Goal: Task Accomplishment & Management: Use online tool/utility

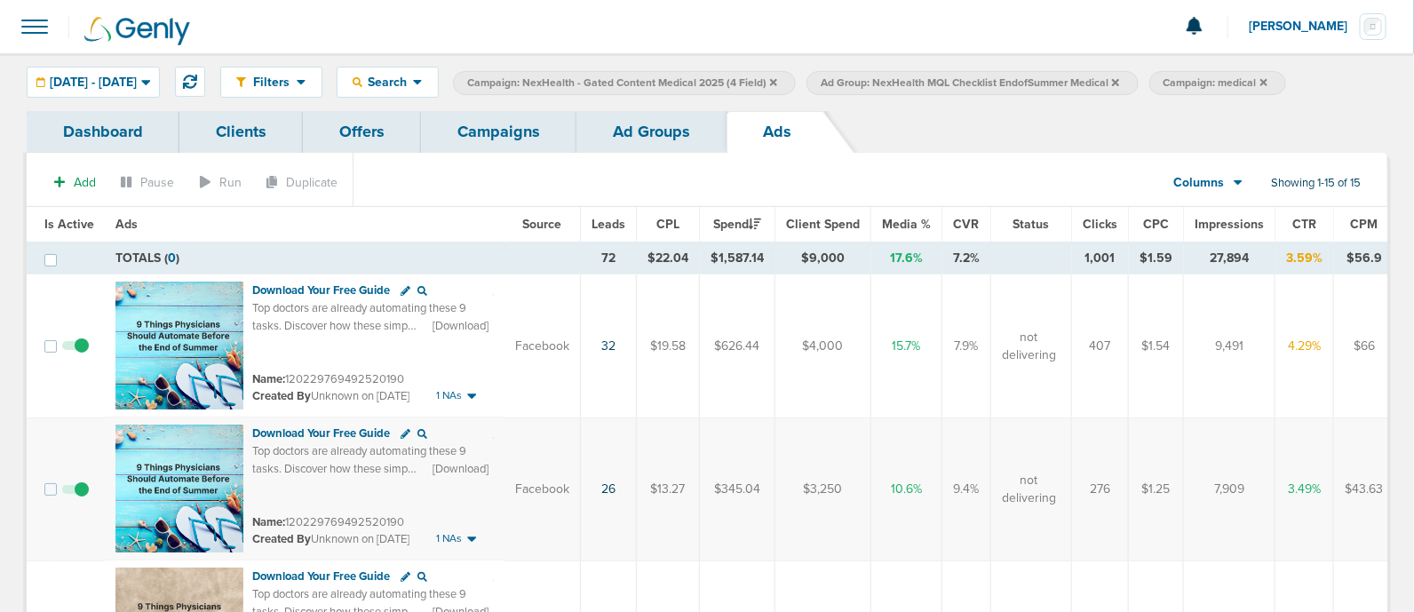
click at [777, 81] on icon at bounding box center [773, 81] width 7 height 7
click at [913, 76] on span "Campaign: medical" at bounding box center [861, 83] width 104 height 15
select select "cmpName"
click at [784, 77] on label "Ad Group: NexHealth MQL Checklist EndofSummer Medical" at bounding box center [618, 83] width 331 height 24
click at [766, 78] on icon at bounding box center [762, 82] width 7 height 11
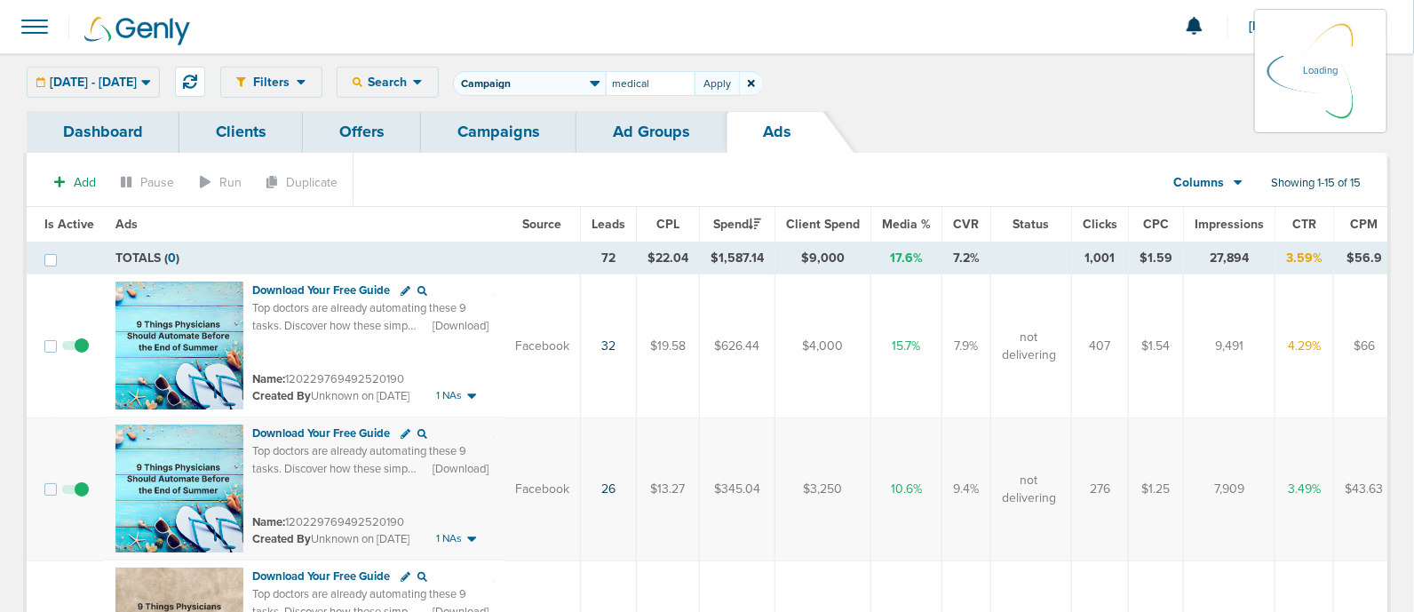
click at [755, 86] on icon at bounding box center [751, 83] width 7 height 11
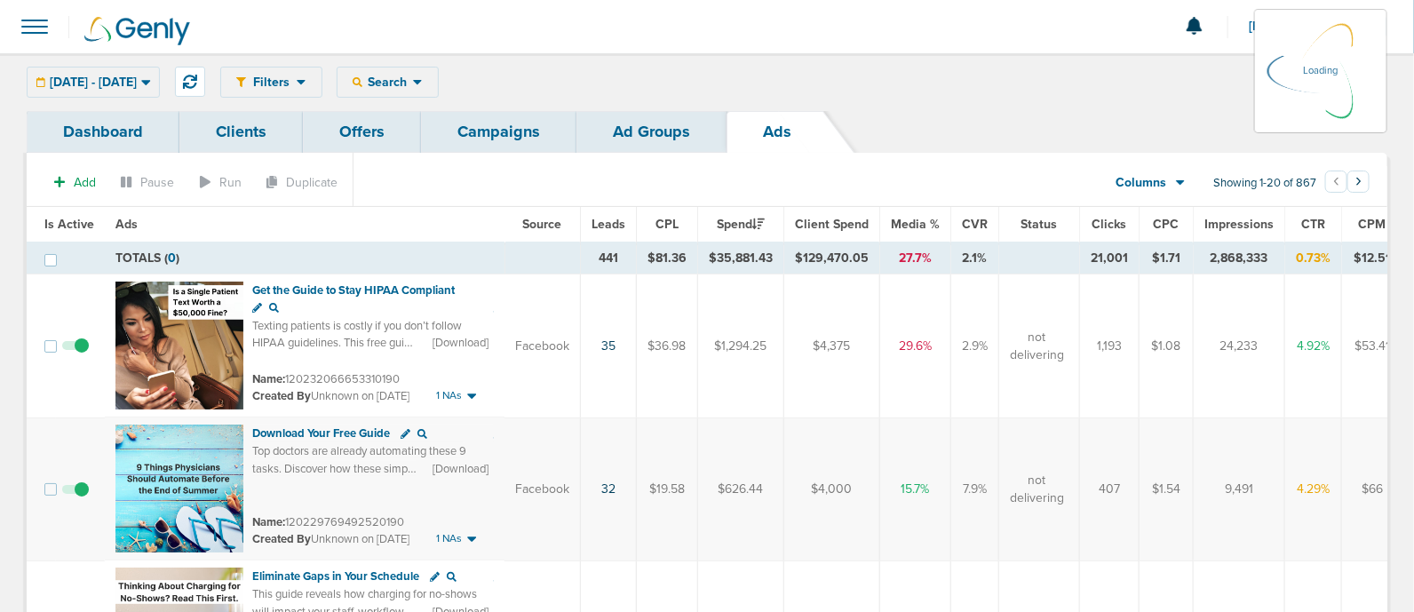
click at [480, 118] on link "Campaigns" at bounding box center [498, 132] width 155 height 42
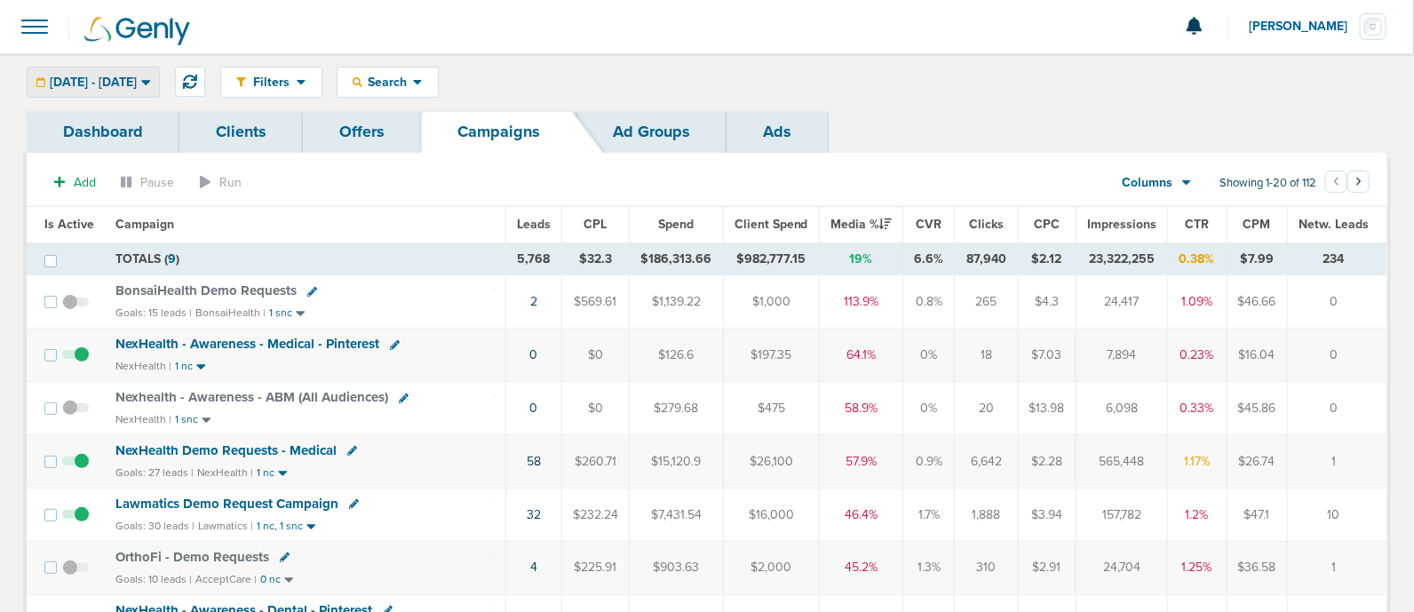
click at [137, 84] on span "[DATE] - [DATE]" at bounding box center [93, 82] width 87 height 12
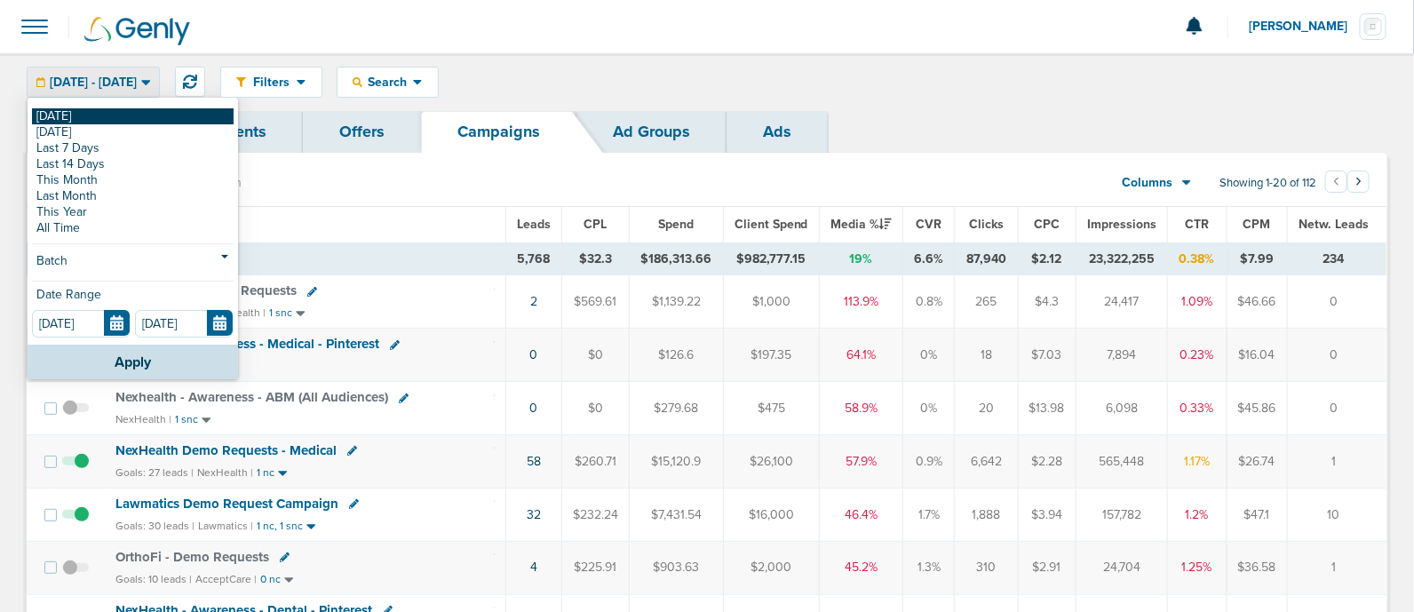
click at [49, 114] on link "[DATE]" at bounding box center [133, 116] width 202 height 16
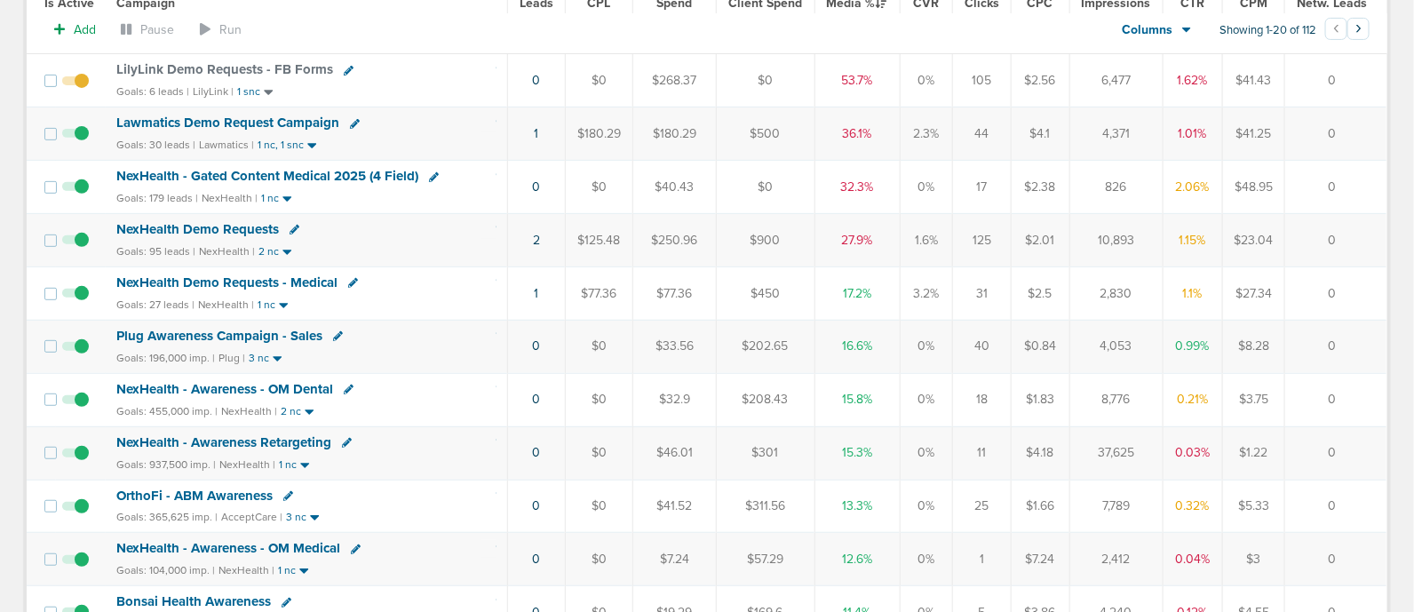
scroll to position [221, 0]
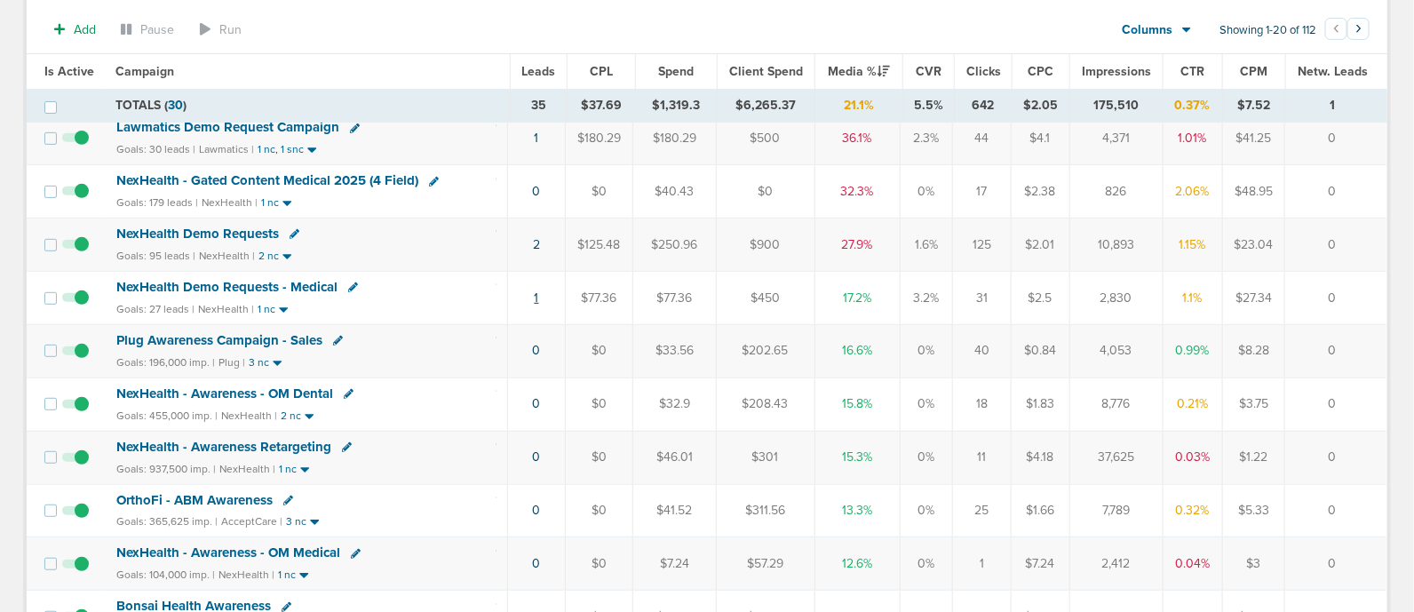
click at [537, 298] on link "1" at bounding box center [537, 297] width 4 height 15
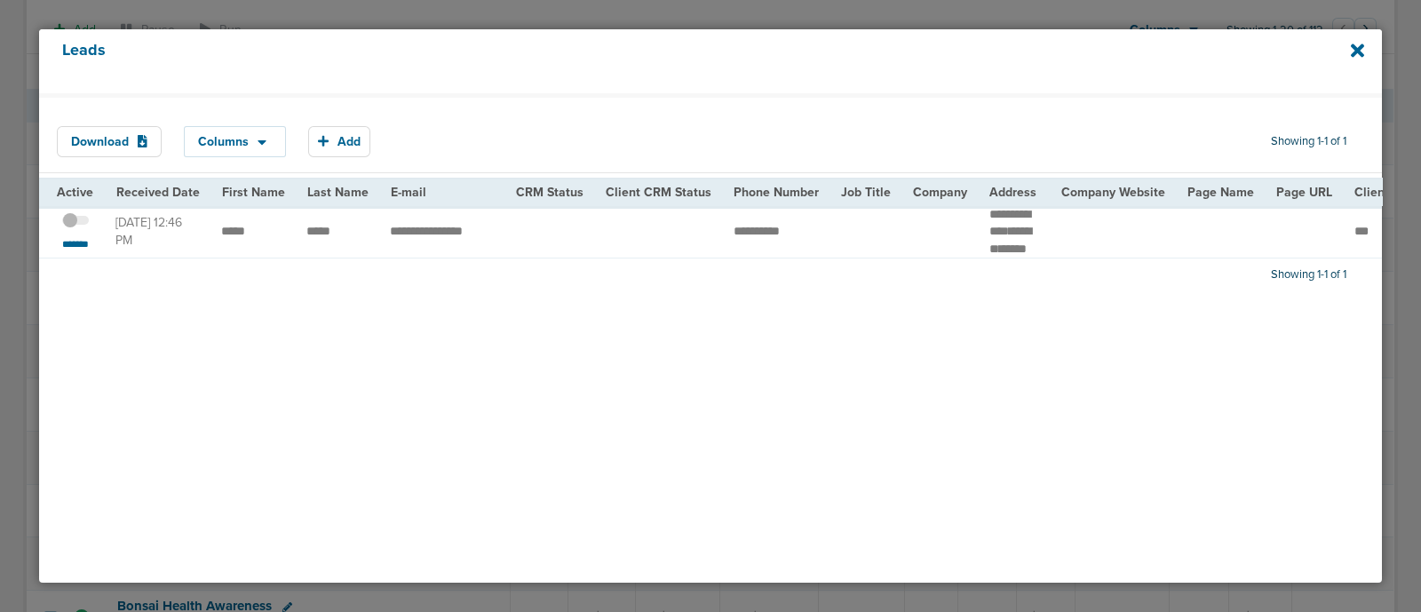
drag, startPoint x: 227, startPoint y: 246, endPoint x: 521, endPoint y: 243, distance: 293.1
copy tr "**********"
click at [1069, 366] on div "Download Columns Save selections Reset to defaults Is Active Received Date Firs…" at bounding box center [710, 337] width 1343 height 489
click at [1349, 47] on div "Leads" at bounding box center [710, 61] width 1343 height 64
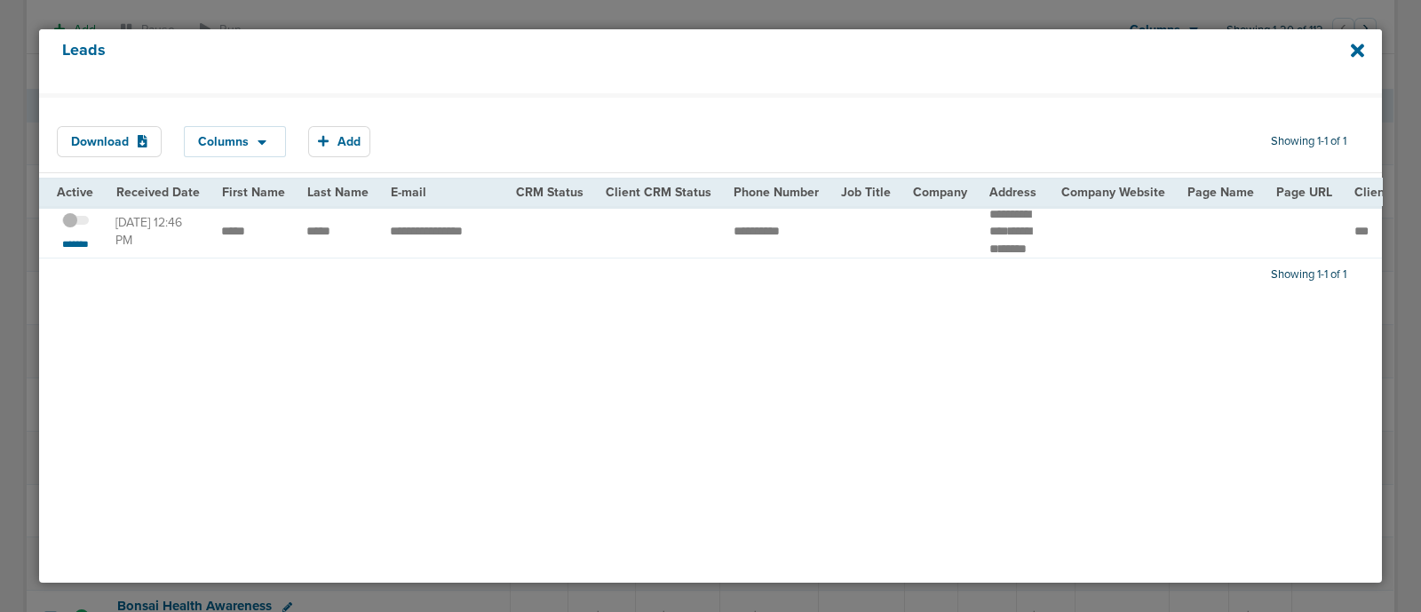
click at [1351, 47] on icon at bounding box center [1357, 51] width 13 height 20
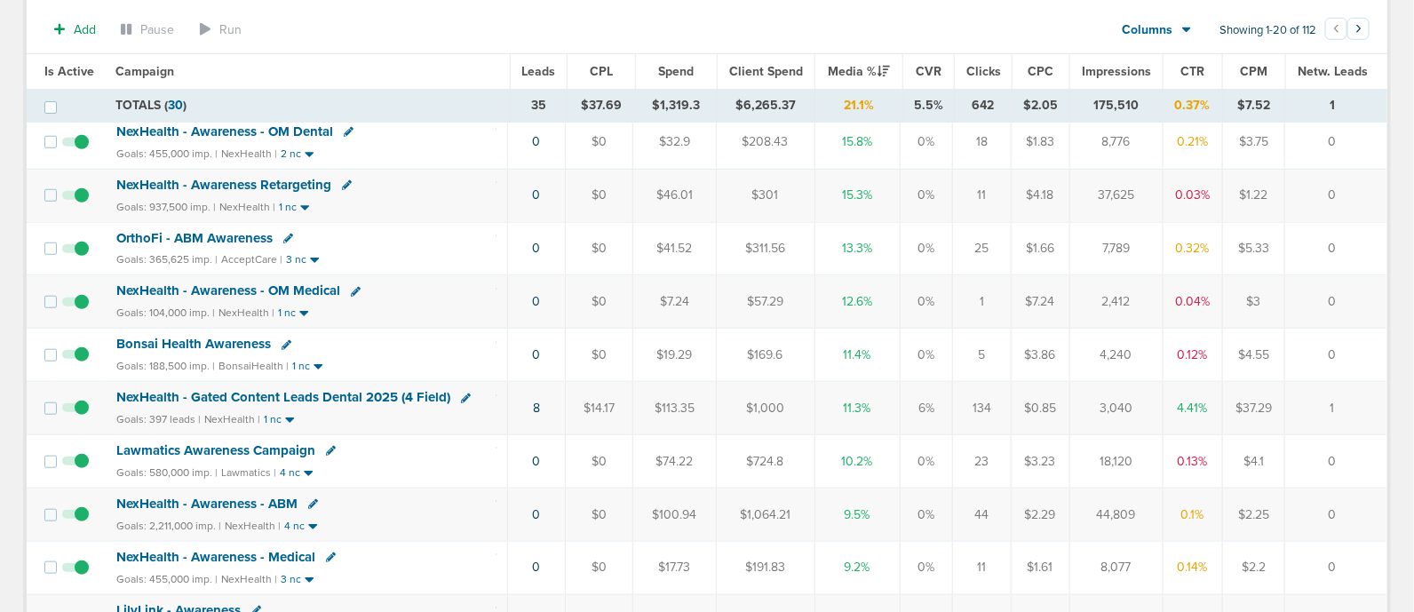
scroll to position [555, 0]
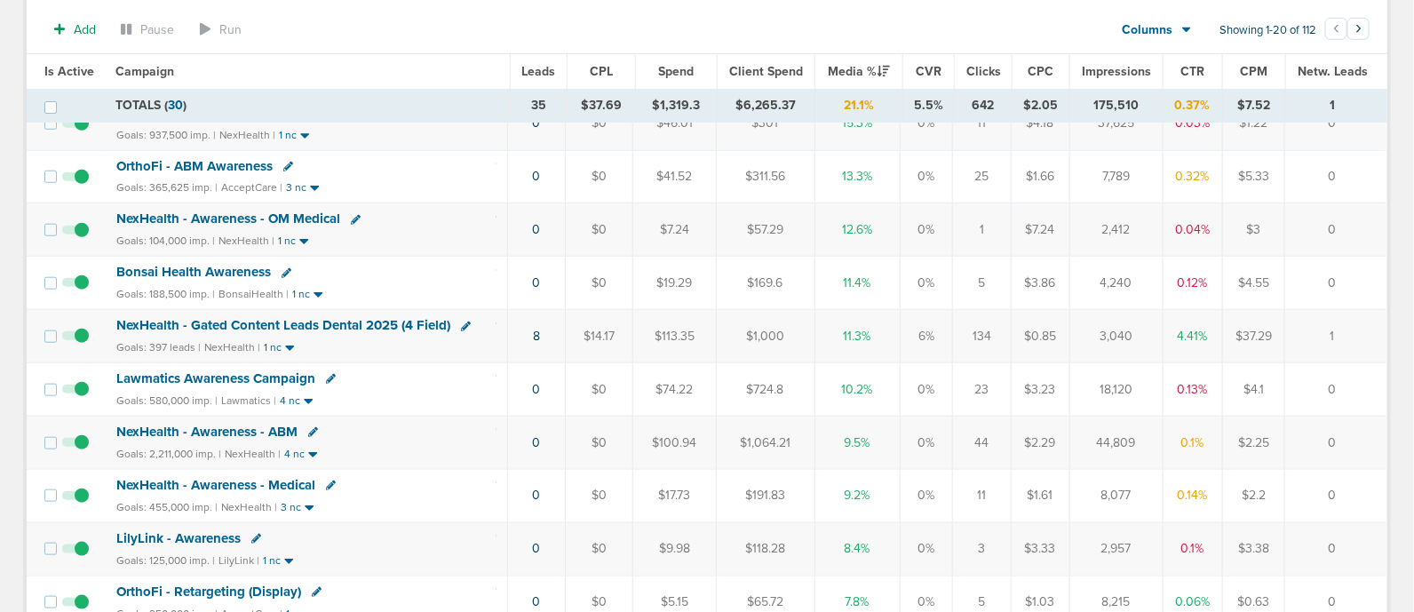
click at [355, 318] on span "NexHealth - Gated Content Leads Dental 2025 (4 Field)" at bounding box center [283, 325] width 334 height 16
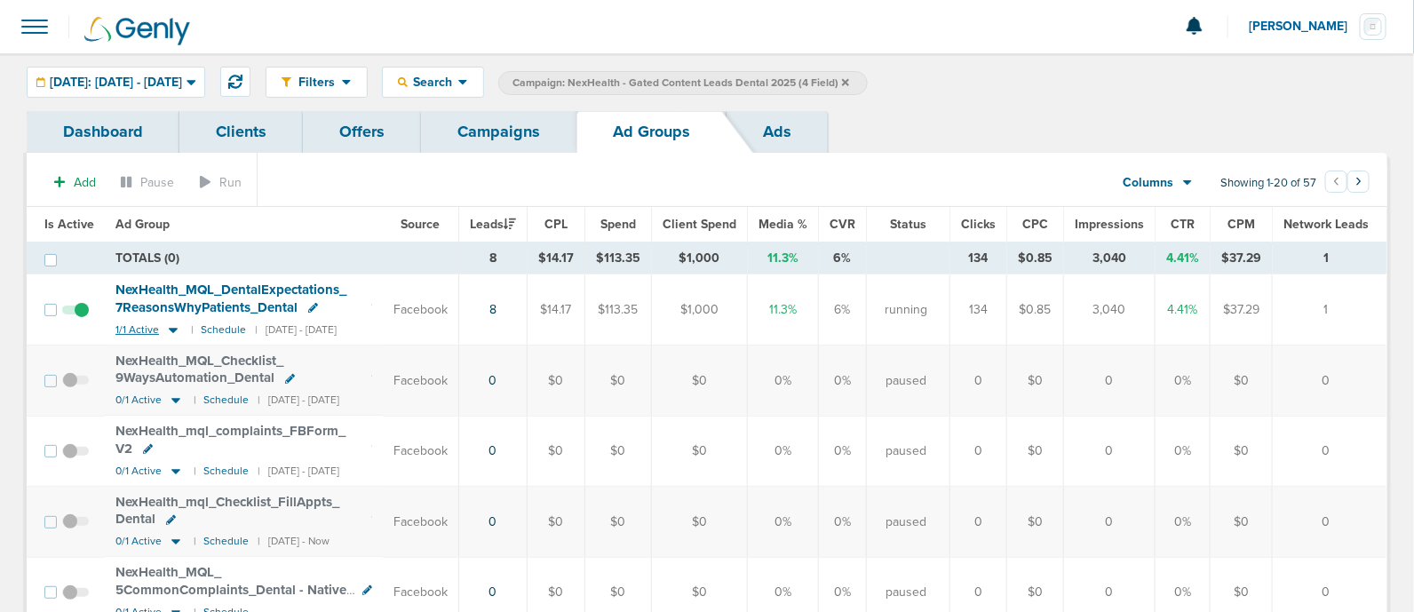
click at [174, 325] on icon at bounding box center [173, 329] width 18 height 15
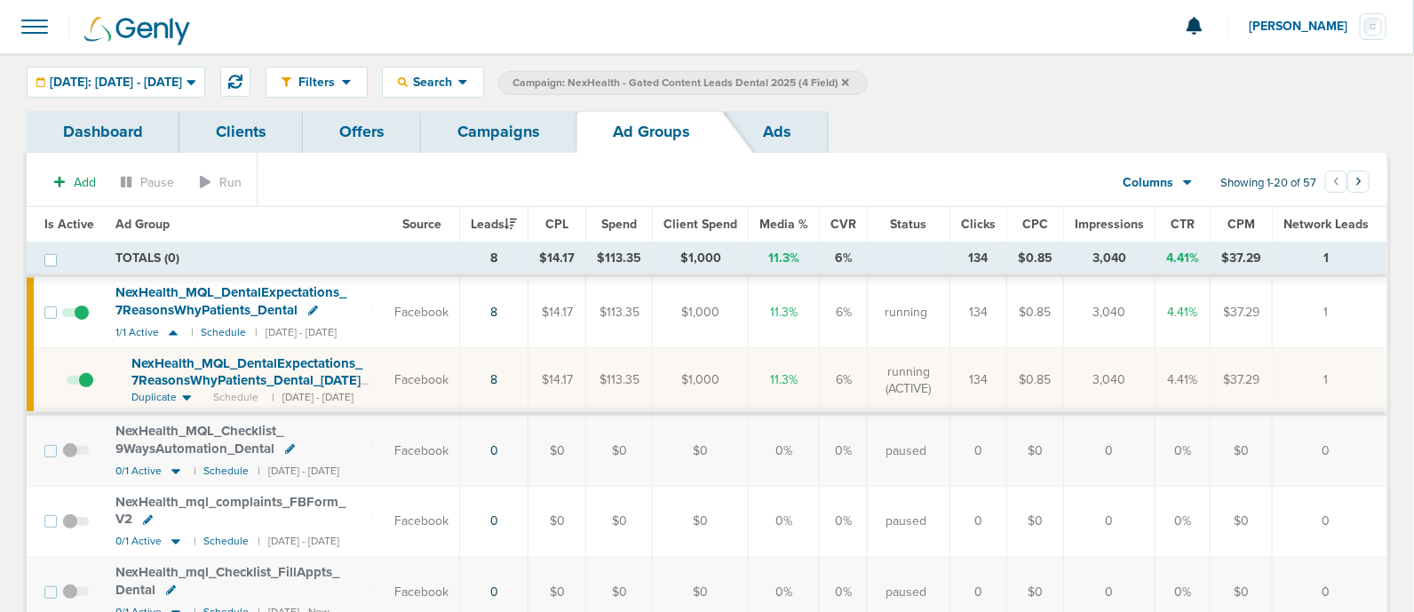
click at [196, 372] on span "NexHealth_ MQL_ DentalExpectations_ 7ReasonsWhyPatients_ Dental_ [DATE]?id=183&…" at bounding box center [248, 380] width 235 height 51
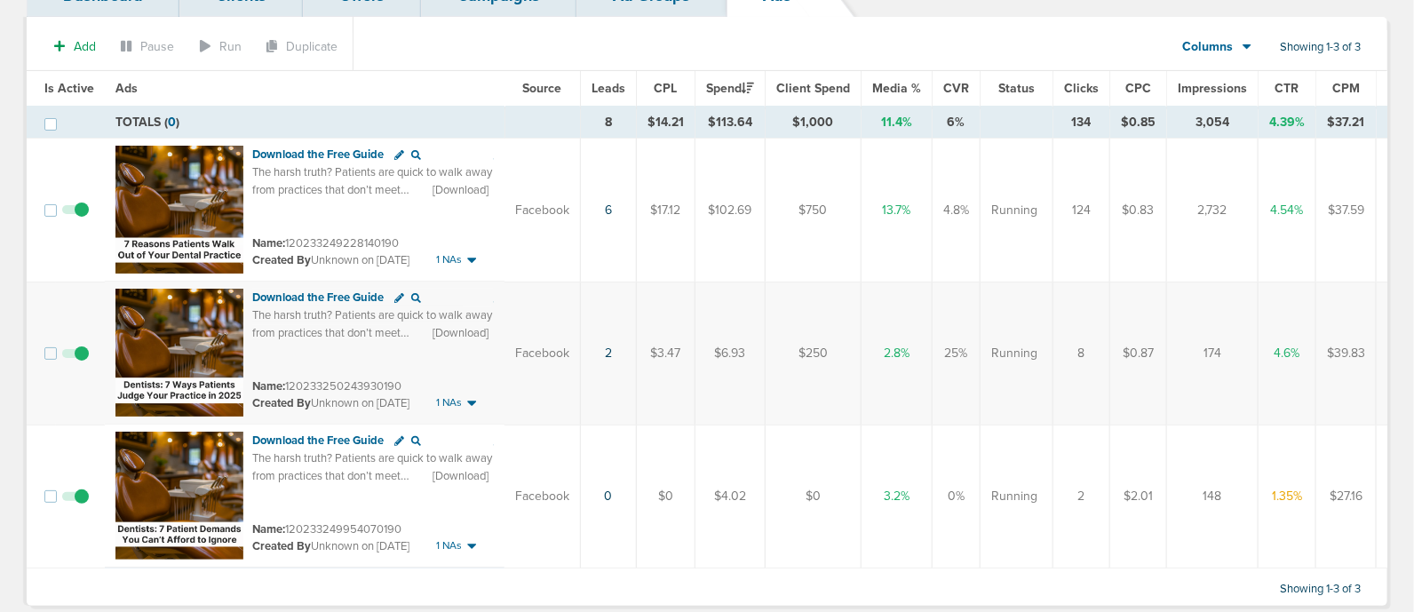
scroll to position [209, 0]
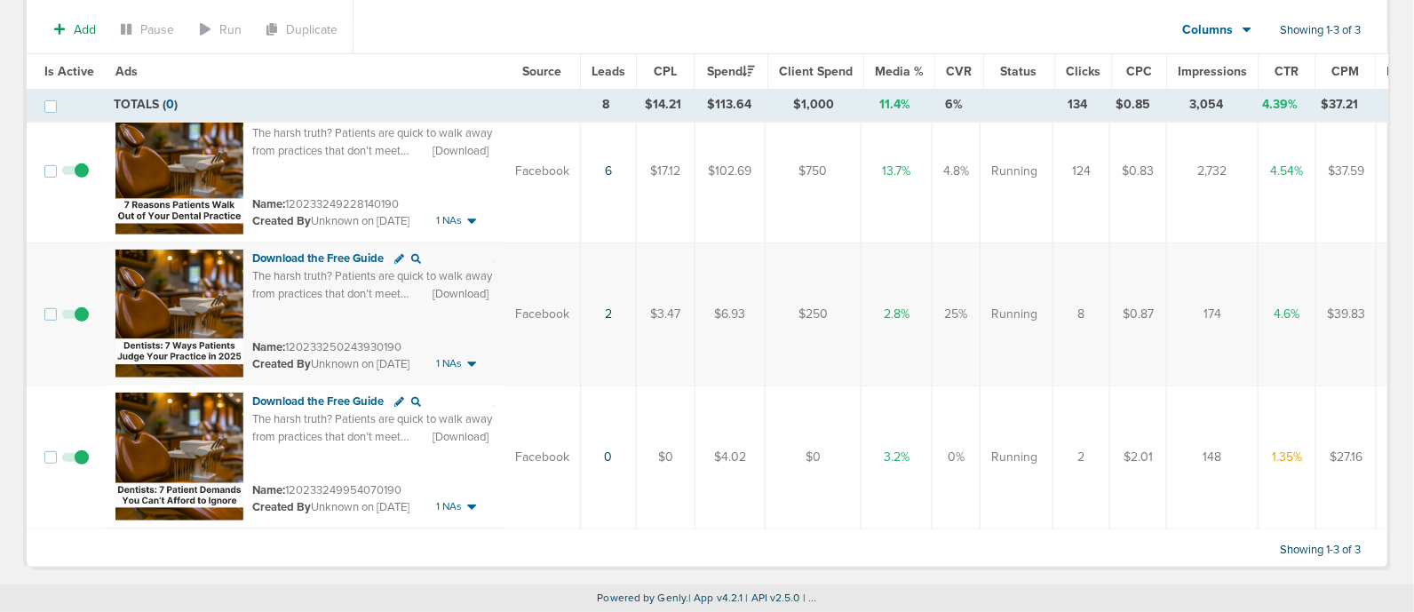
click at [85, 466] on span at bounding box center [75, 466] width 27 height 0
click at [76, 461] on input "checkbox" at bounding box center [76, 461] width 0 height 0
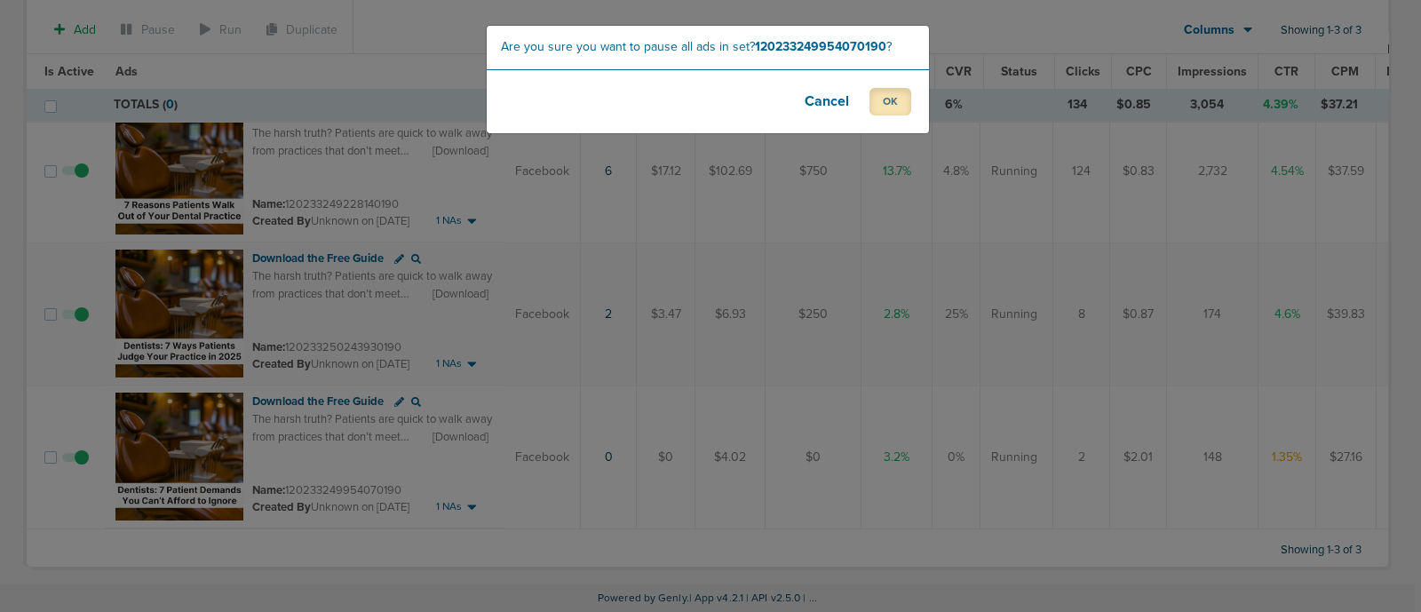
click at [894, 106] on button "OK" at bounding box center [891, 102] width 42 height 28
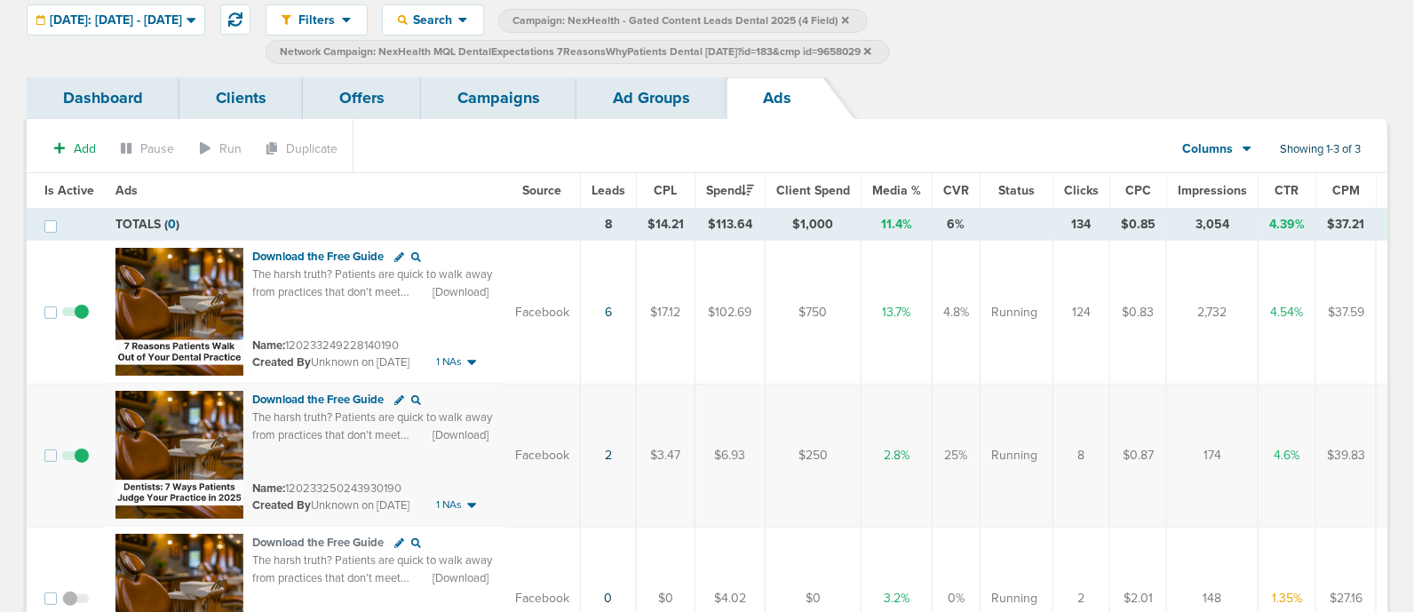
scroll to position [0, 0]
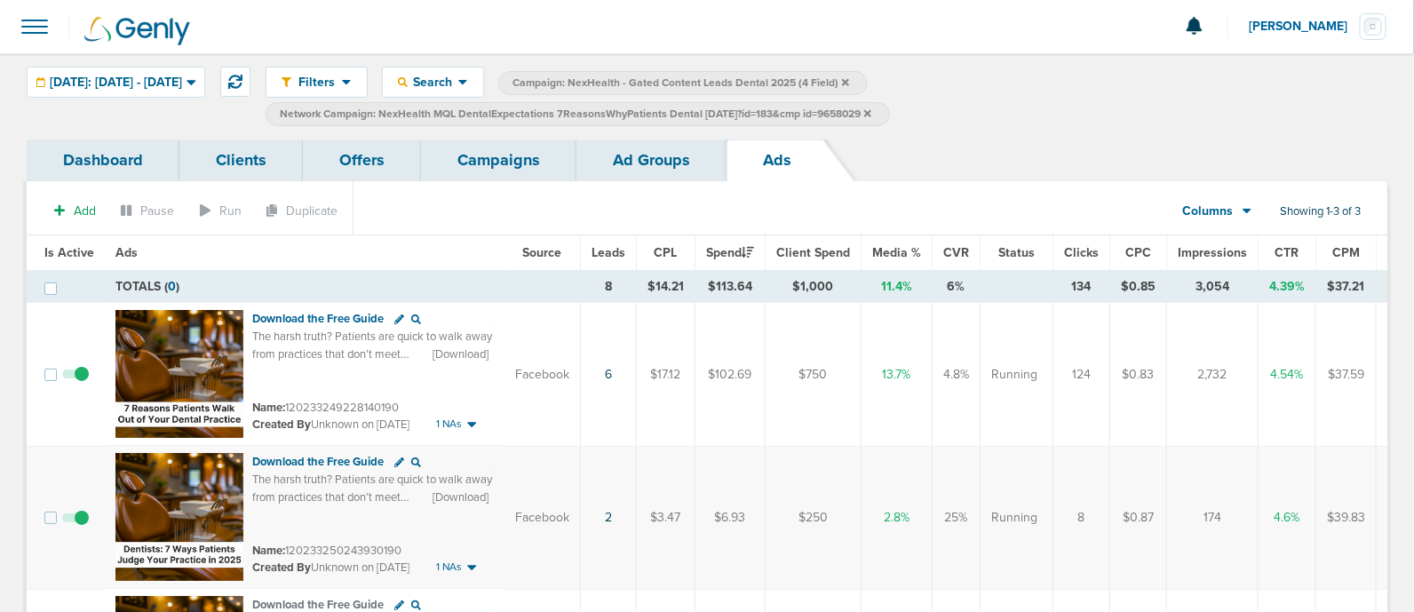
click at [871, 115] on icon at bounding box center [867, 112] width 7 height 7
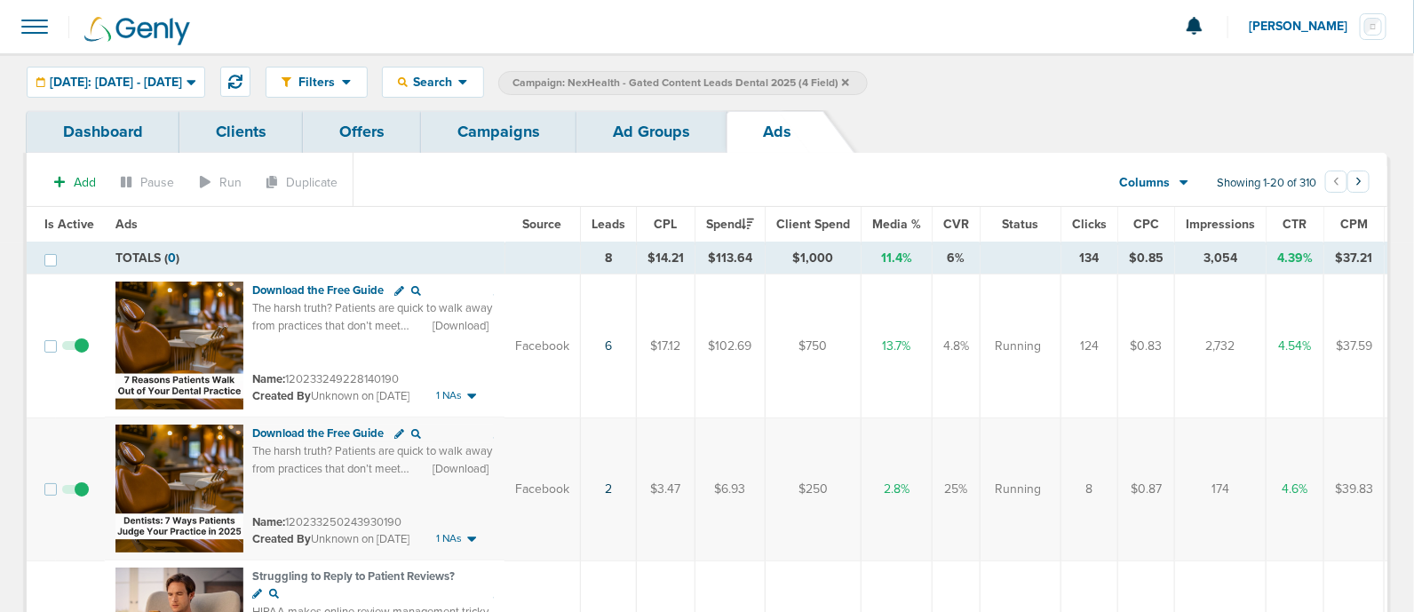
click at [849, 82] on icon at bounding box center [845, 81] width 7 height 7
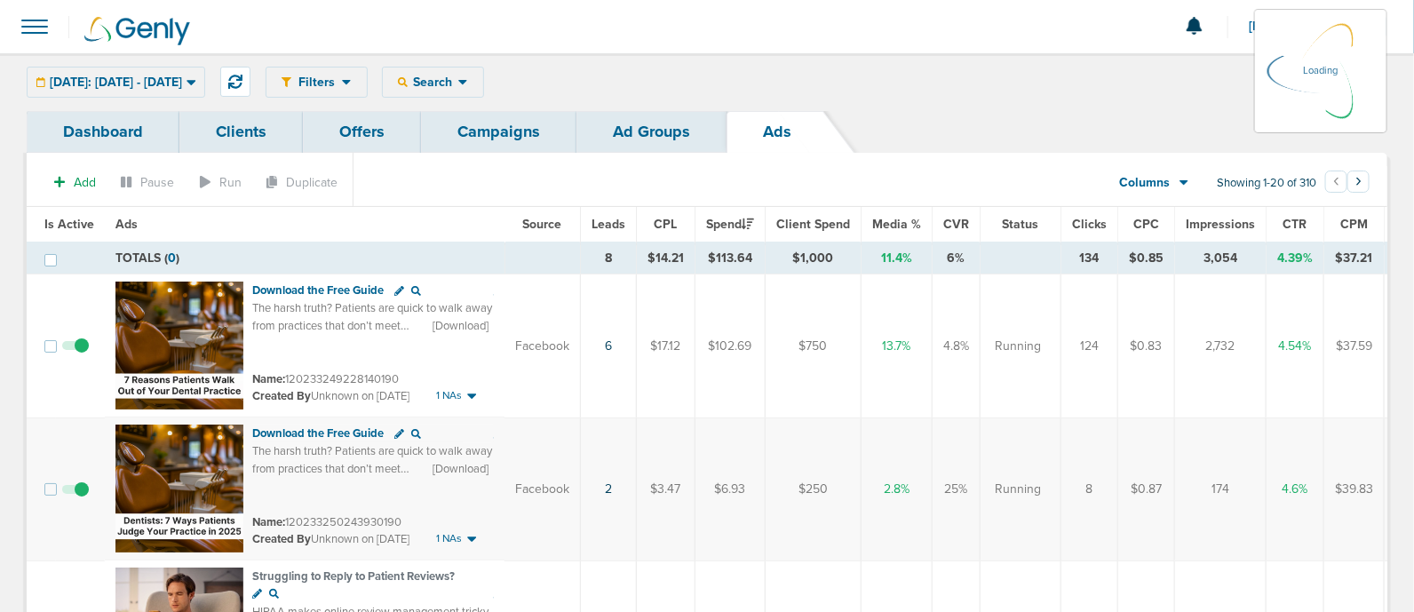
click at [512, 132] on link "Campaigns" at bounding box center [498, 132] width 155 height 42
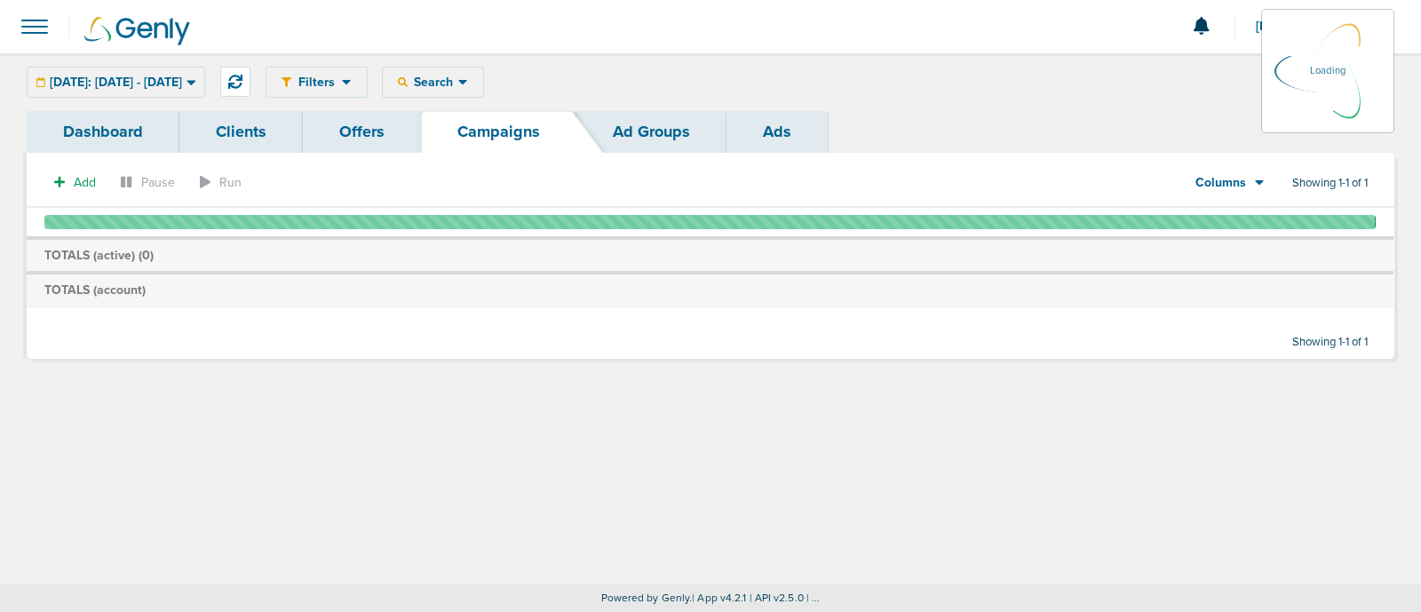
click at [467, 80] on icon at bounding box center [462, 82] width 9 height 5
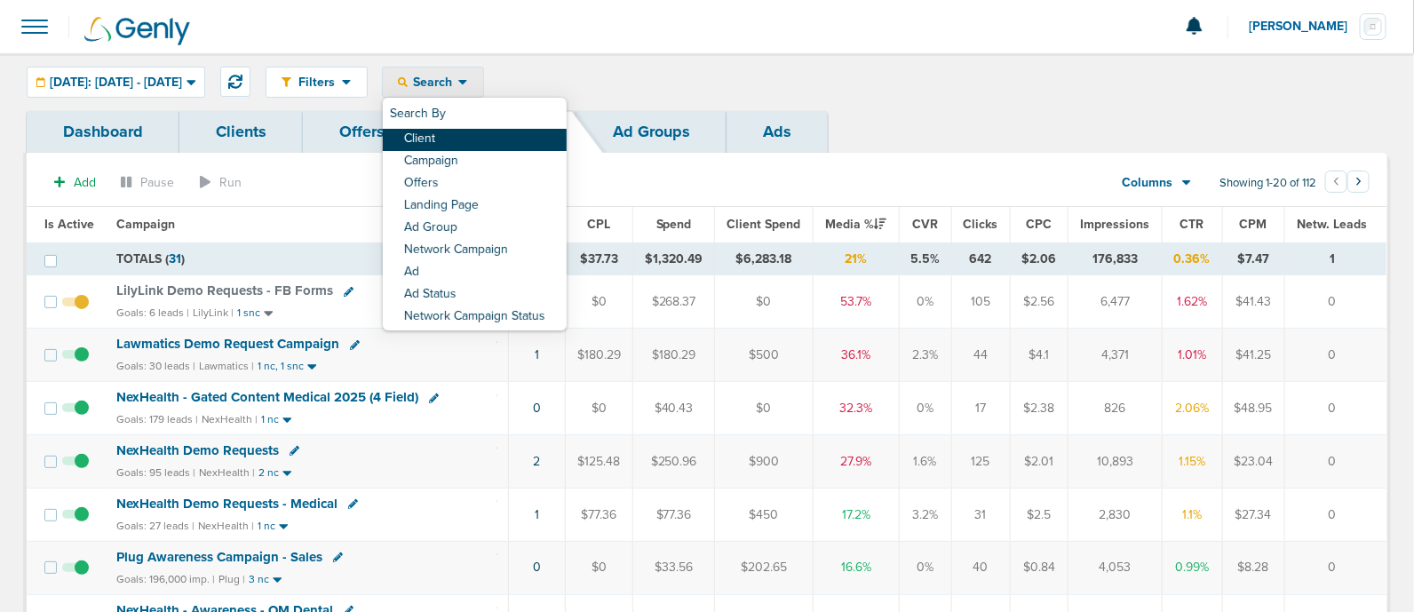
click at [474, 136] on link "Client" at bounding box center [475, 140] width 184 height 22
type input "lily"
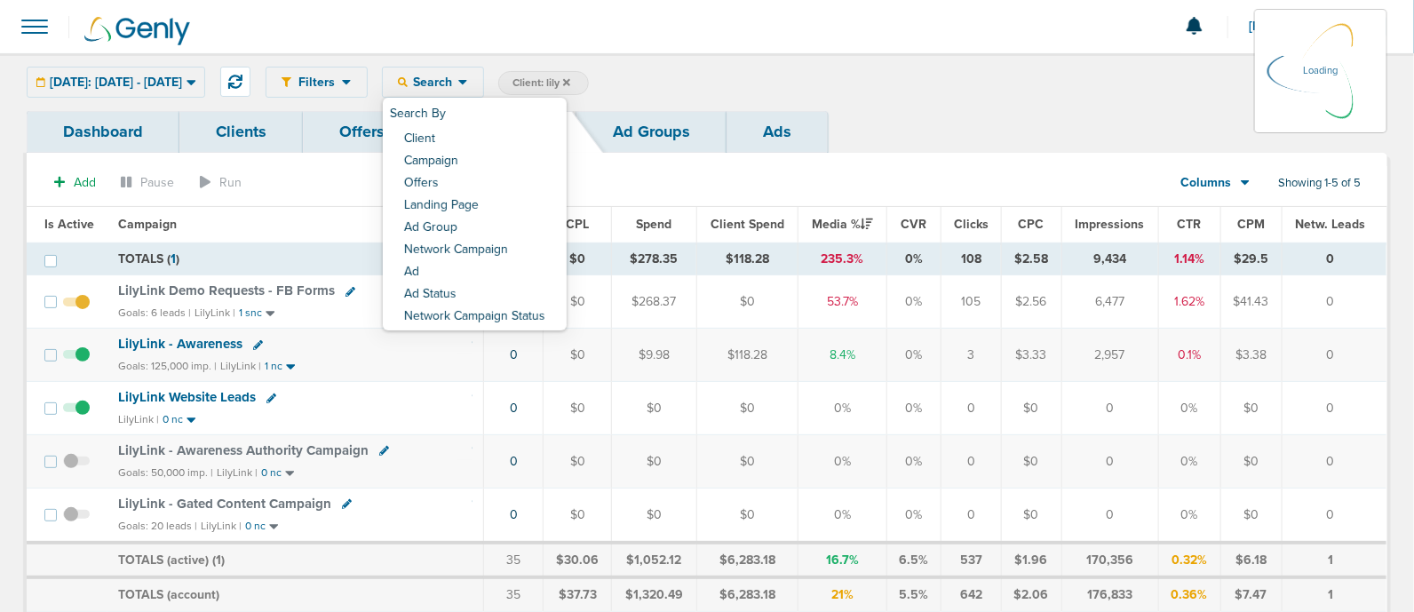
click at [964, 55] on div "Filters Active Only Settings Status Active Inactive Objectives MQL SQL Traffic …" at bounding box center [707, 82] width 1414 height 58
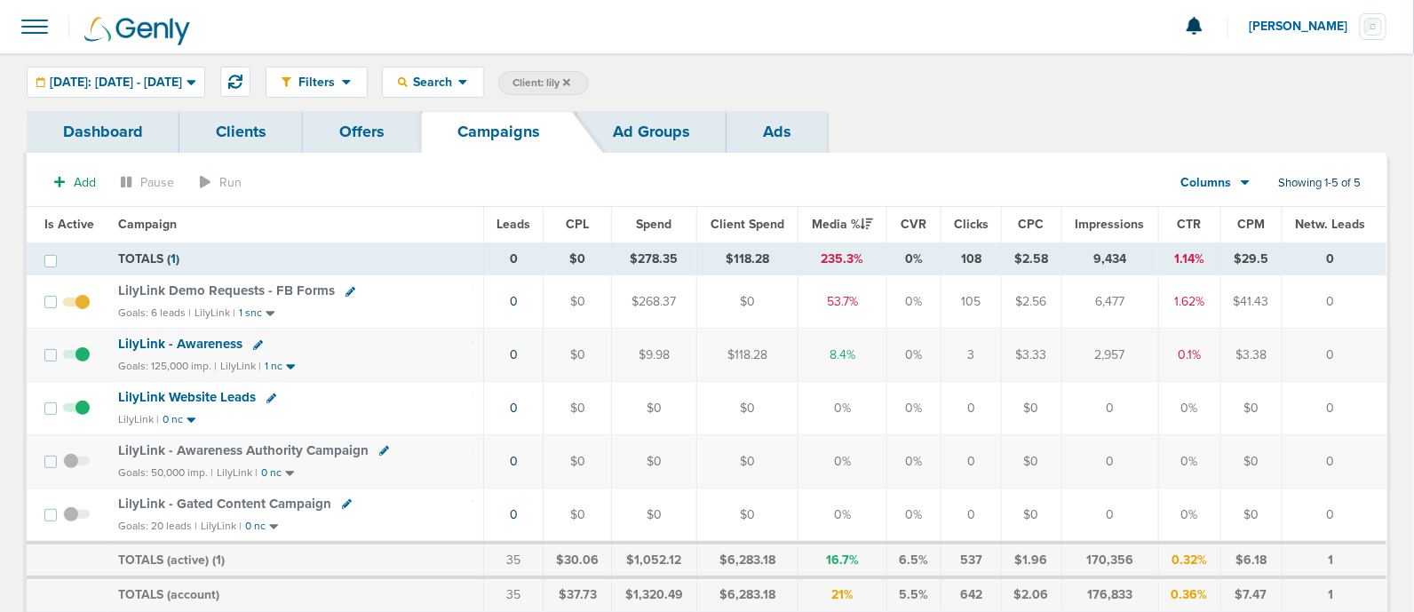
click at [366, 125] on link "Offers" at bounding box center [362, 132] width 118 height 42
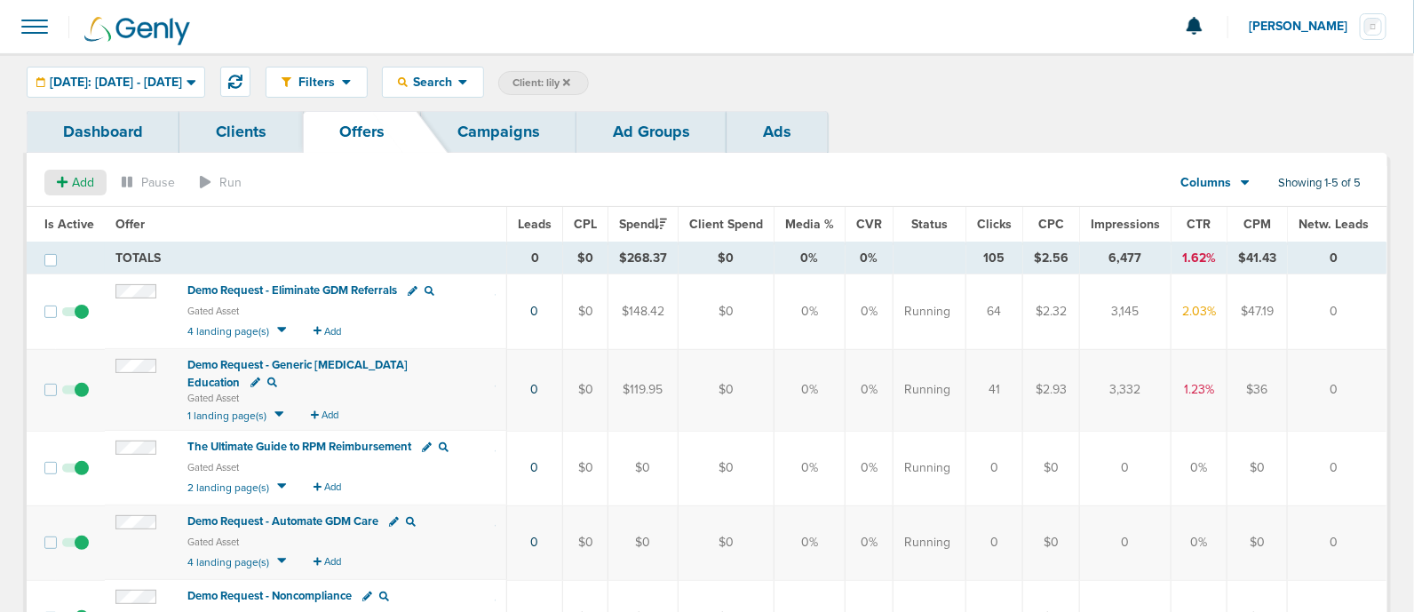
click at [80, 178] on span "Add" at bounding box center [83, 182] width 22 height 15
click at [71, 211] on span "Offer" at bounding box center [68, 216] width 28 height 15
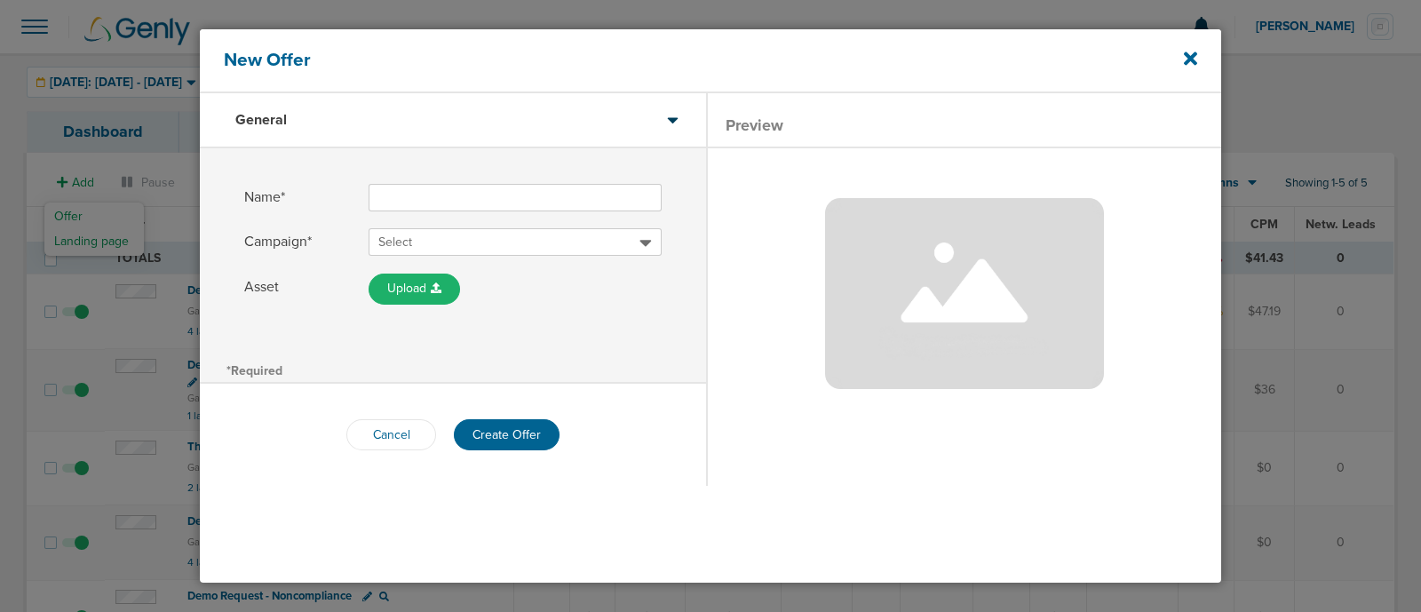
click at [466, 197] on input "Name*" at bounding box center [515, 198] width 293 height 28
type input "RPM Reimbursements Maternal Landscape"
click at [537, 248] on span "Select" at bounding box center [508, 243] width 261 height 18
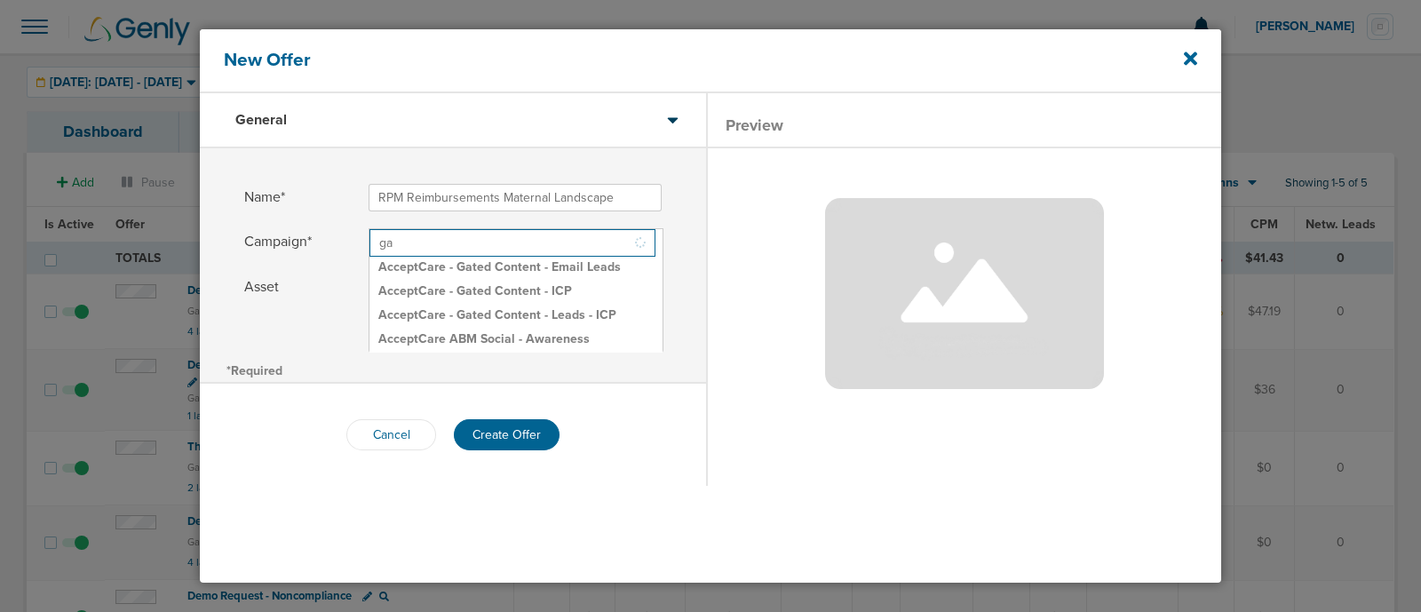
type input "g"
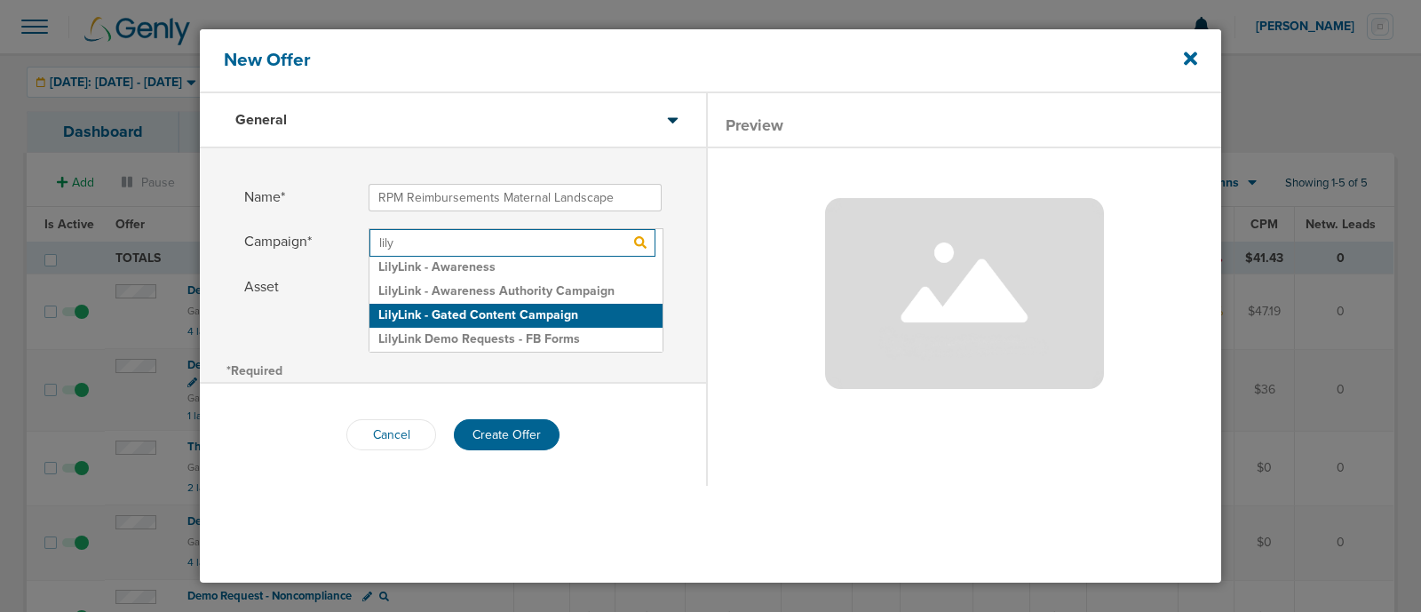
type input "lily"
click at [563, 321] on h2 "LilyLink - Gated Content Campaign" at bounding box center [516, 316] width 293 height 24
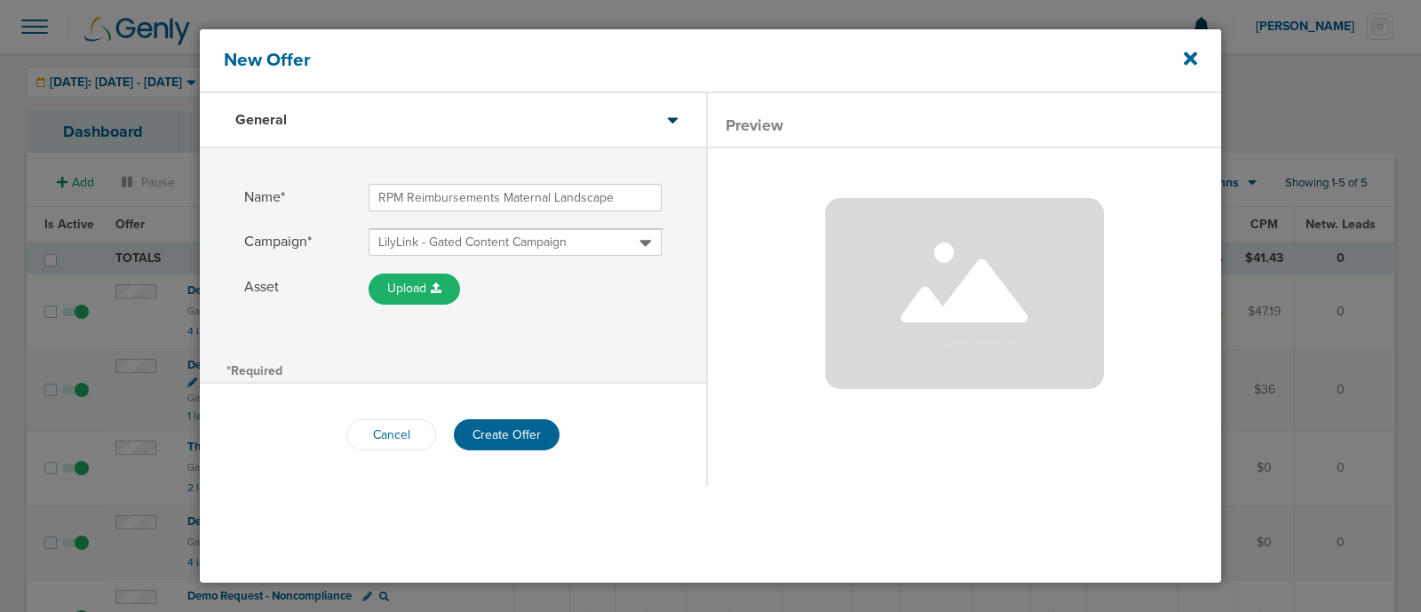
click at [577, 338] on div "Name* RPM Reimbursements Maternal Landscape Campaign* LilyLink - Gated Content …" at bounding box center [453, 252] width 506 height 209
click at [518, 433] on button "Create Offer" at bounding box center [507, 434] width 106 height 31
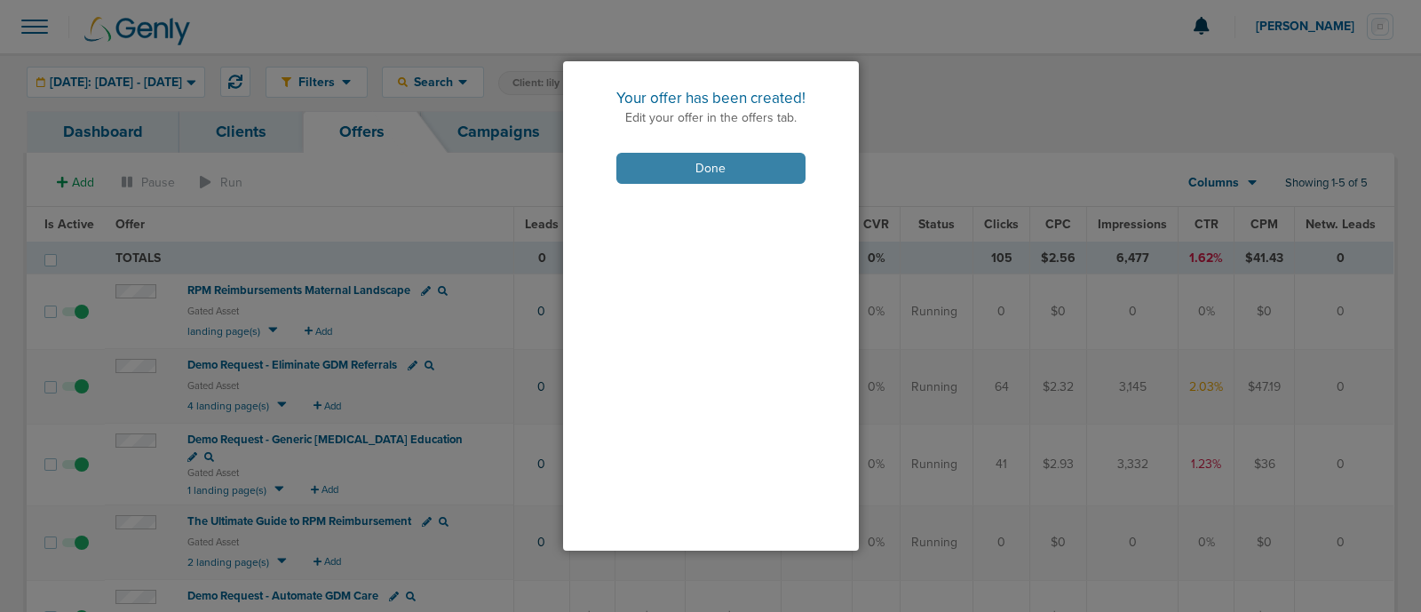
click at [672, 166] on button "Done" at bounding box center [710, 168] width 189 height 31
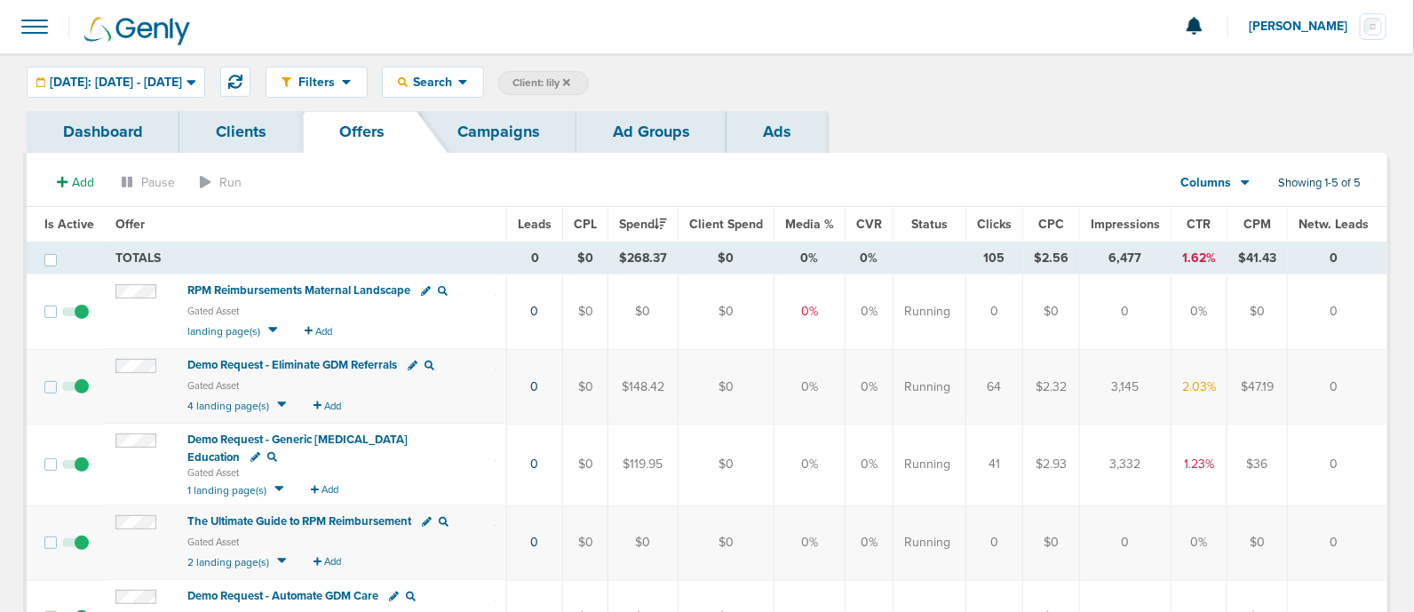
click at [570, 80] on icon at bounding box center [566, 82] width 7 height 11
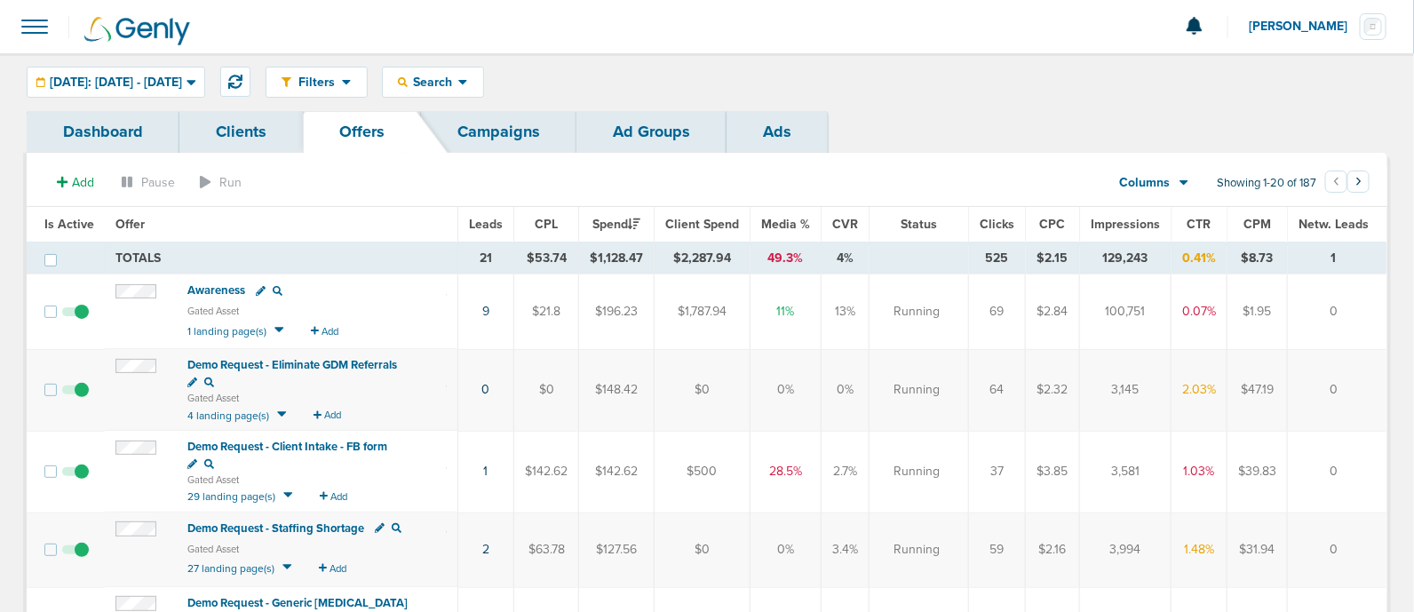
click at [527, 139] on link "Campaigns" at bounding box center [498, 132] width 155 height 42
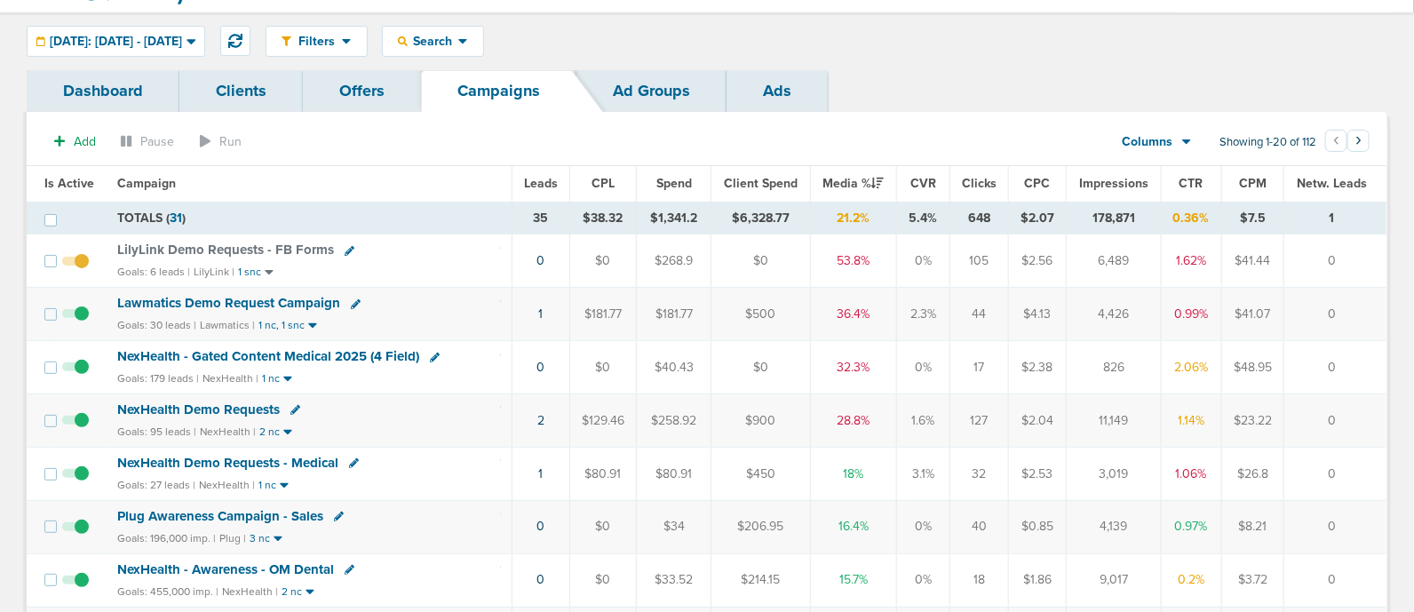
scroll to position [6, 0]
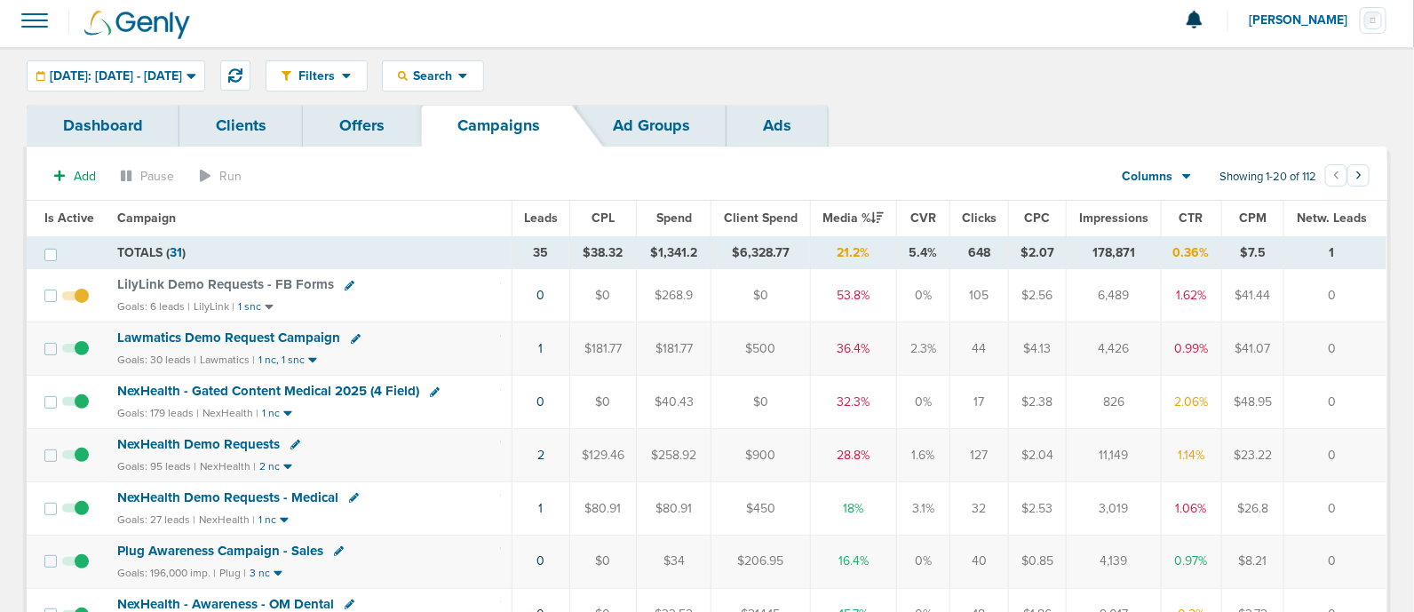
click at [184, 385] on span "NexHealth - Gated Content Medical 2025 (4 Field)" at bounding box center [268, 391] width 302 height 16
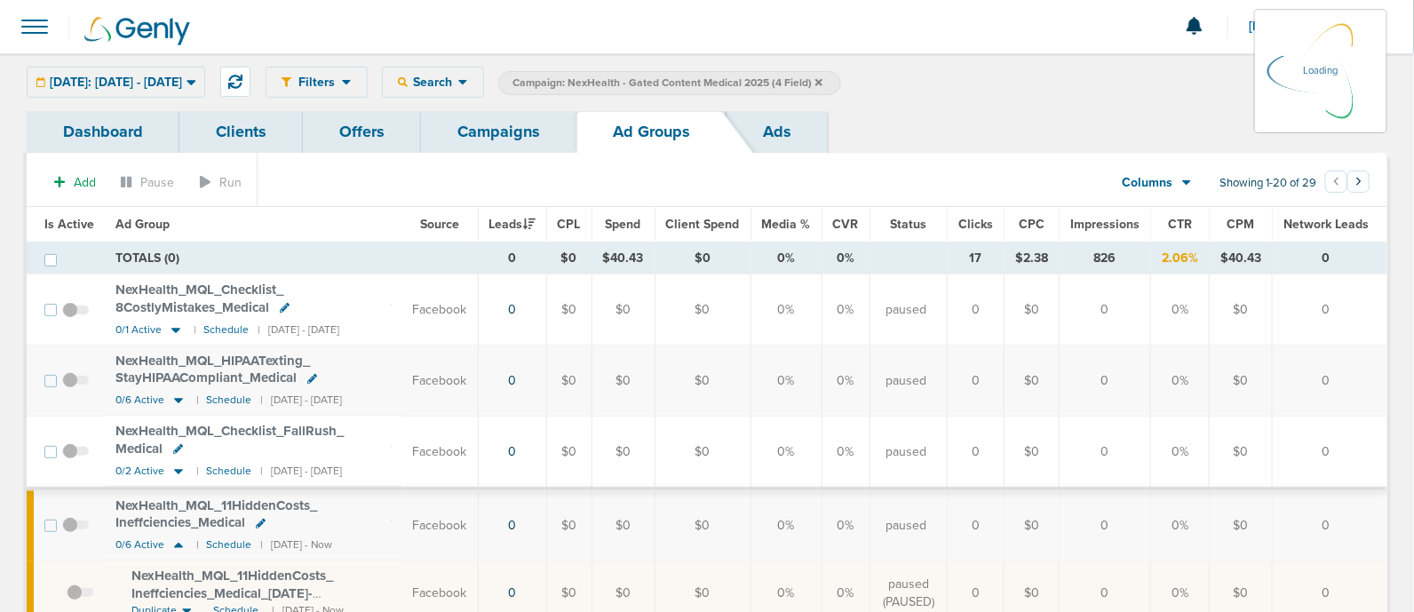
click at [71, 220] on span "Is Active" at bounding box center [69, 224] width 50 height 15
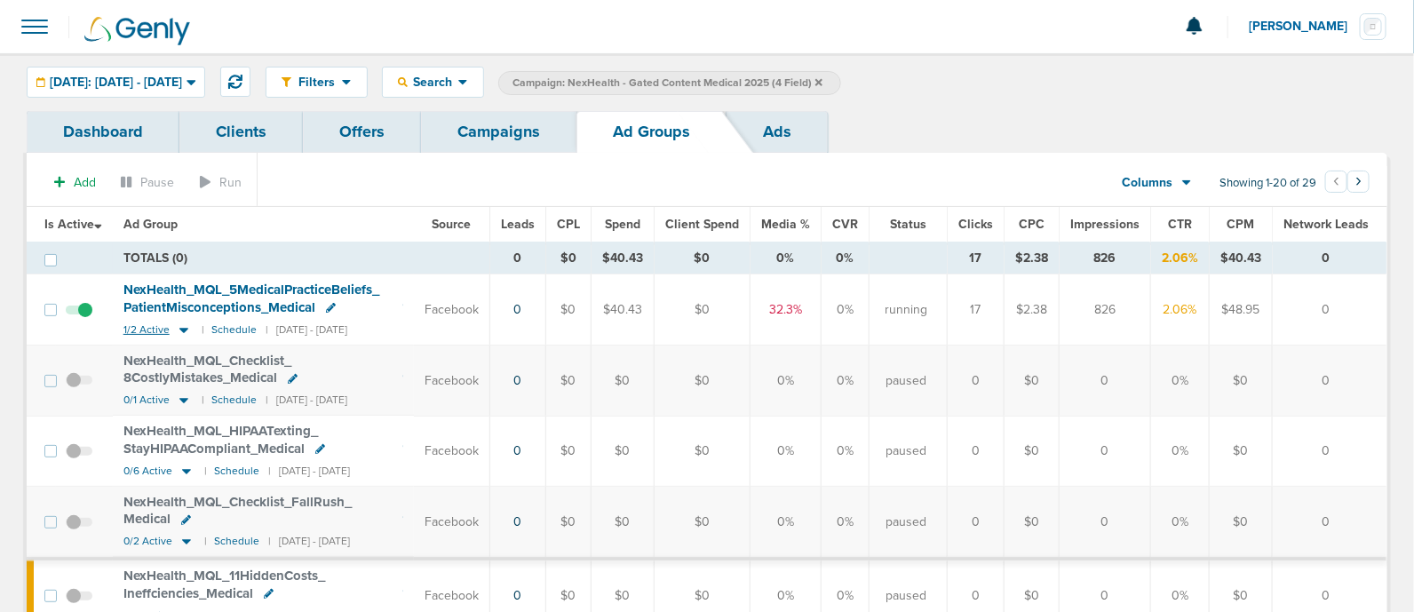
click at [184, 334] on icon at bounding box center [184, 329] width 18 height 15
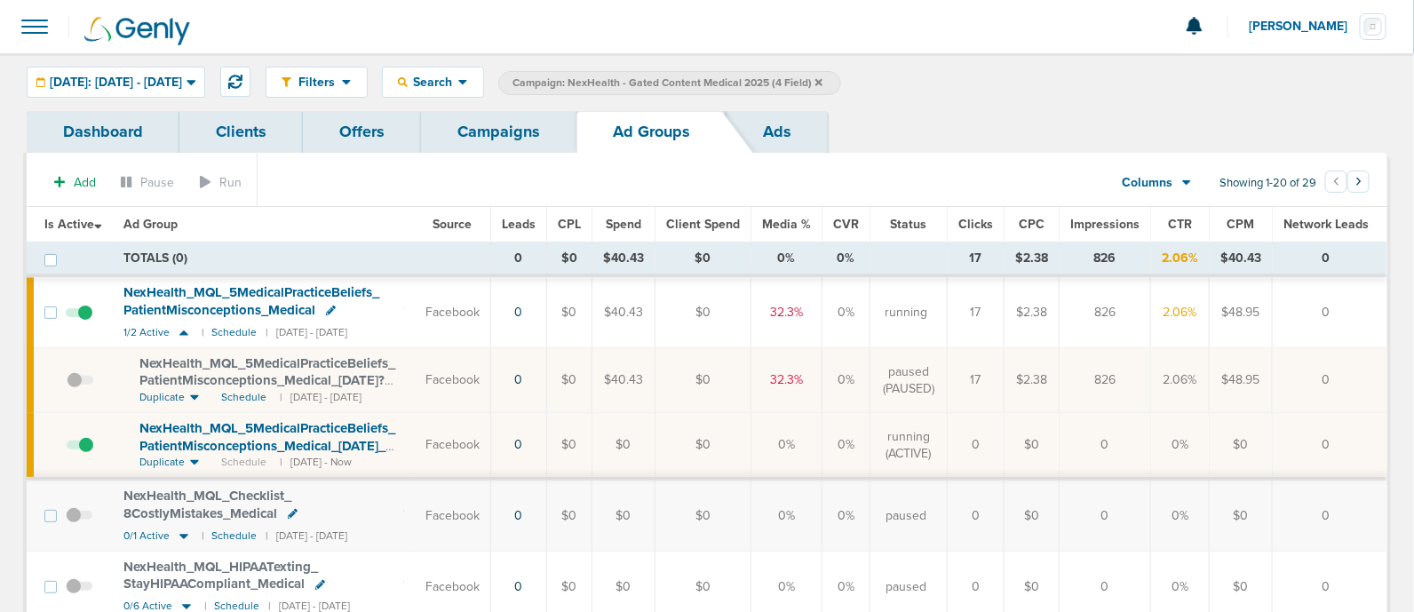
click at [508, 130] on link "Campaigns" at bounding box center [498, 132] width 155 height 42
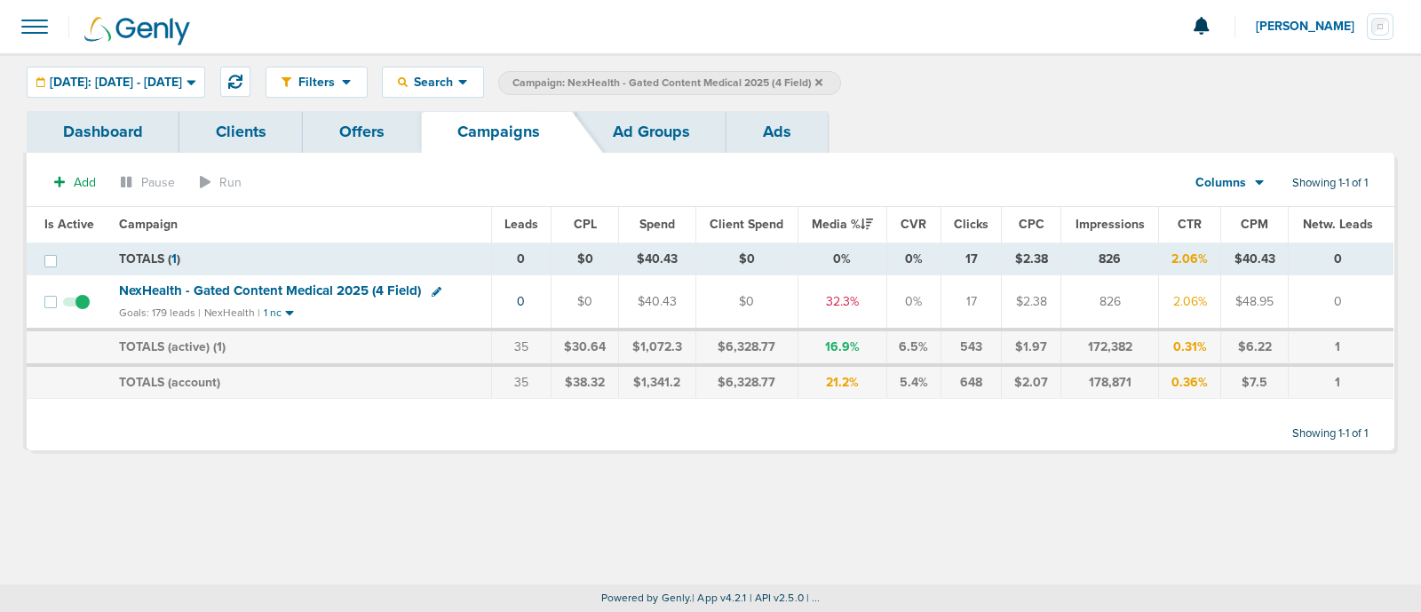
click at [367, 286] on span "NexHealth - Gated Content Medical 2025 (4 Field)" at bounding box center [270, 290] width 302 height 16
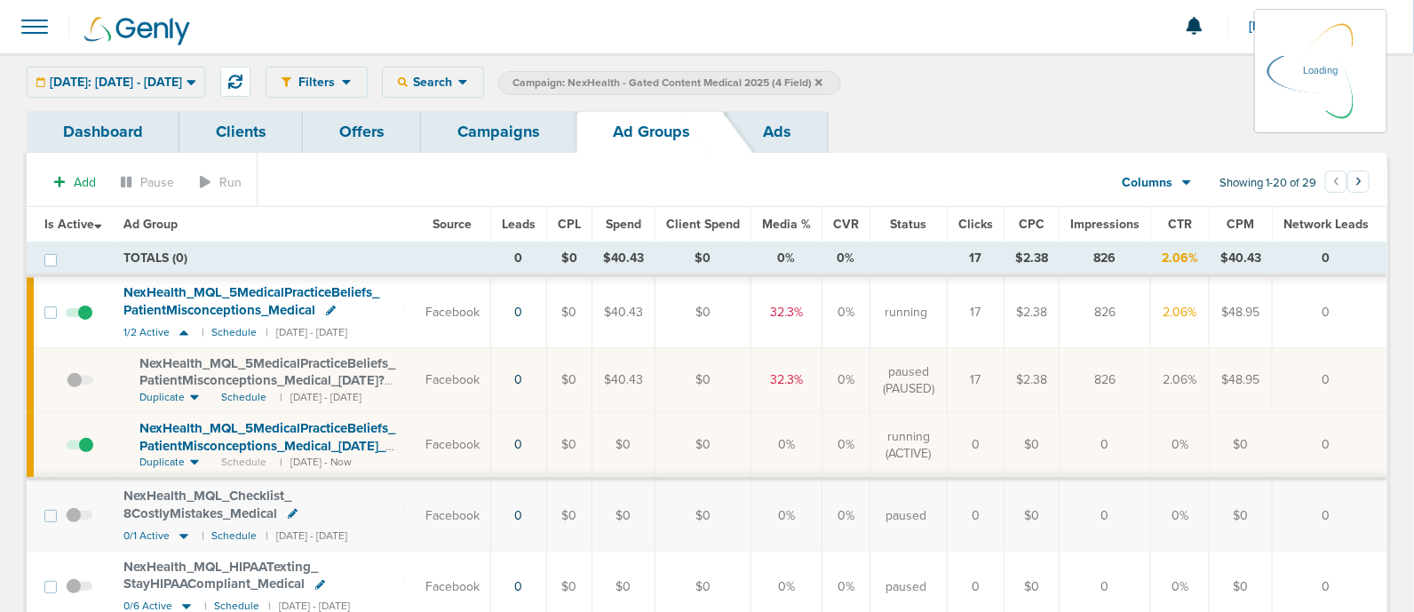
click at [196, 83] on icon at bounding box center [192, 82] width 10 height 15
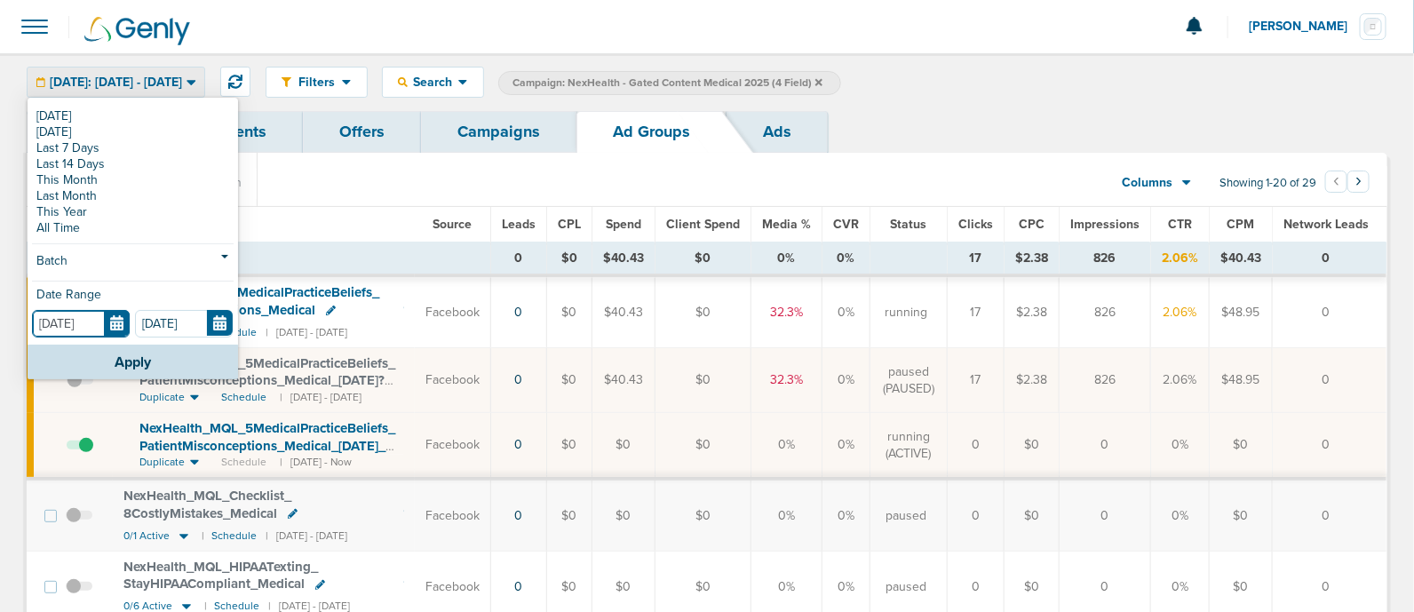
click at [111, 323] on input "[DATE]" at bounding box center [81, 324] width 98 height 28
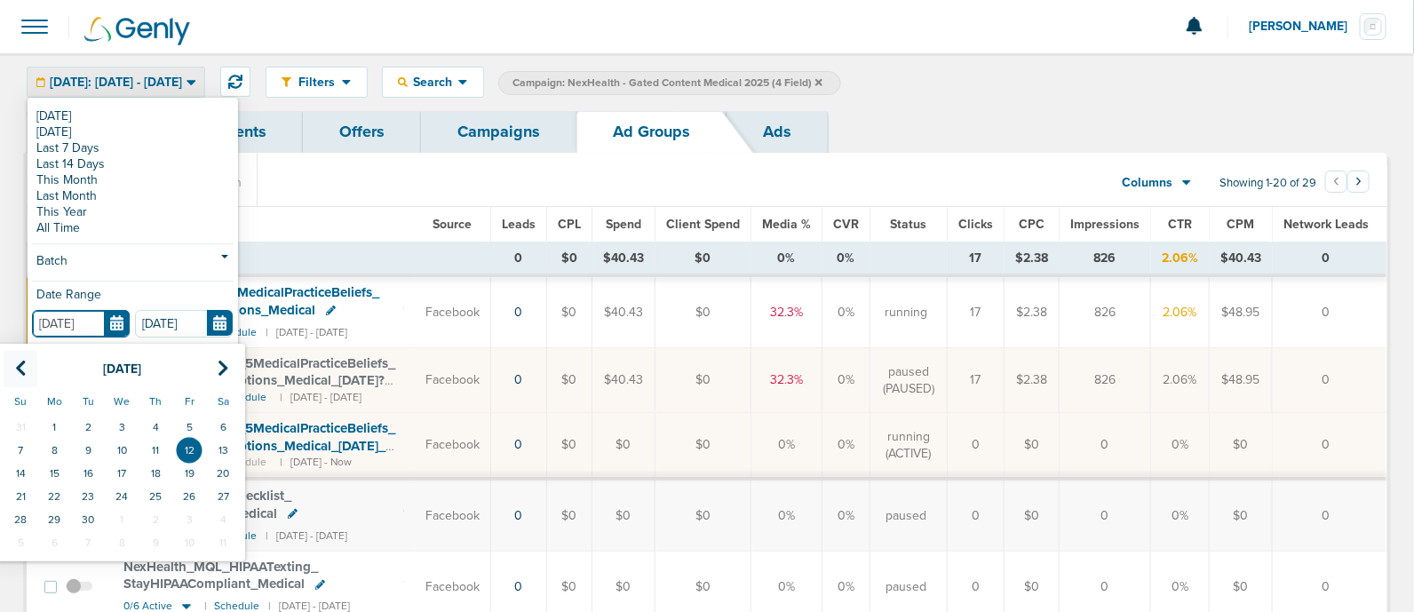
click at [9, 362] on th at bounding box center [21, 369] width 34 height 36
click at [10, 362] on th at bounding box center [21, 369] width 34 height 36
click at [16, 366] on icon at bounding box center [21, 369] width 12 height 18
click at [28, 422] on td "1" at bounding box center [21, 427] width 34 height 23
type input "[DATE]"
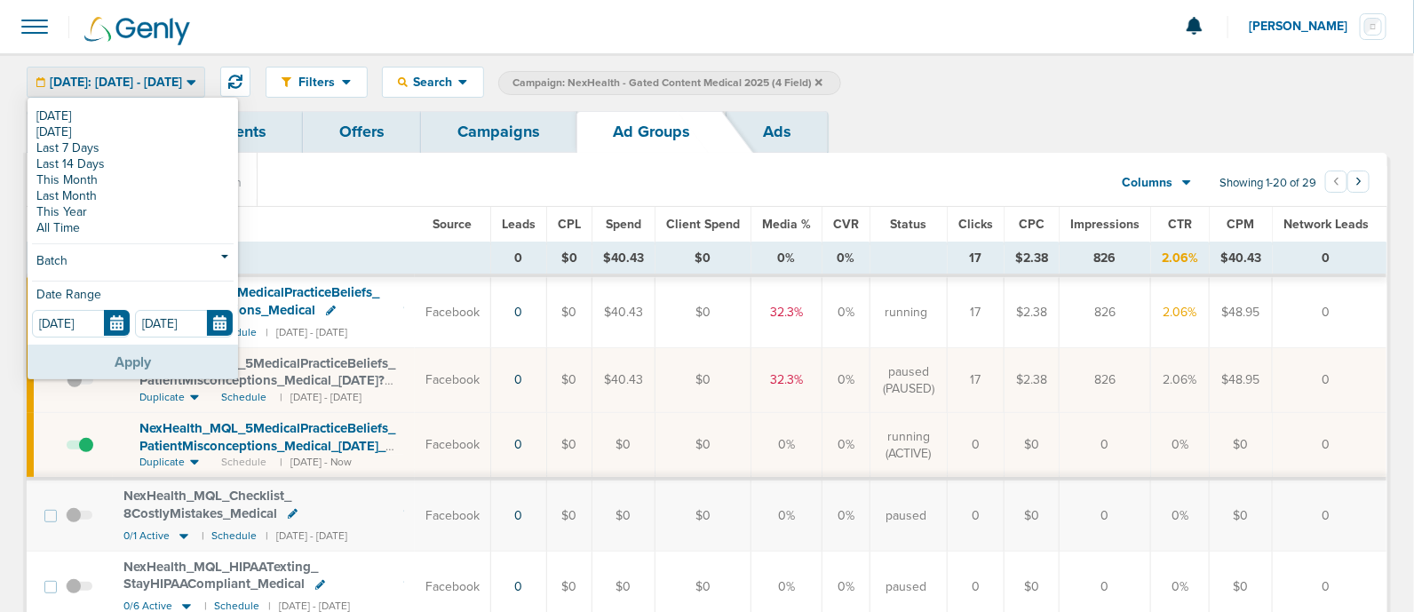
click at [154, 364] on button "Apply" at bounding box center [133, 362] width 211 height 35
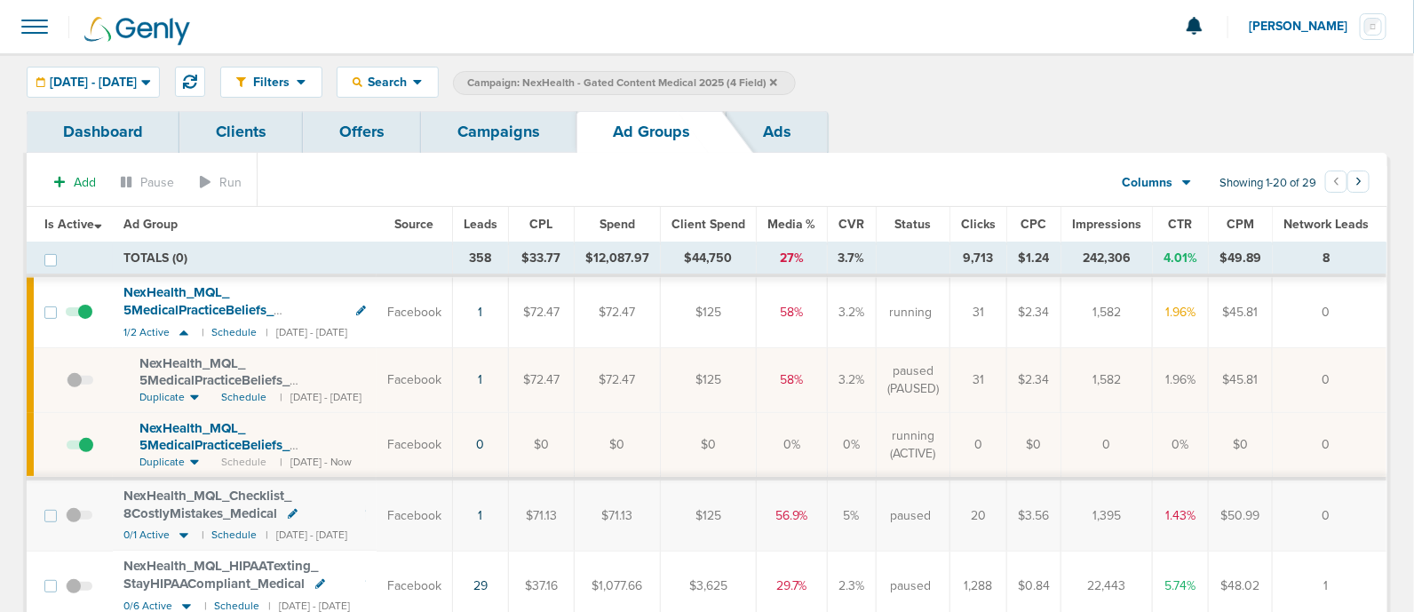
click at [497, 219] on span "Leads" at bounding box center [481, 224] width 34 height 15
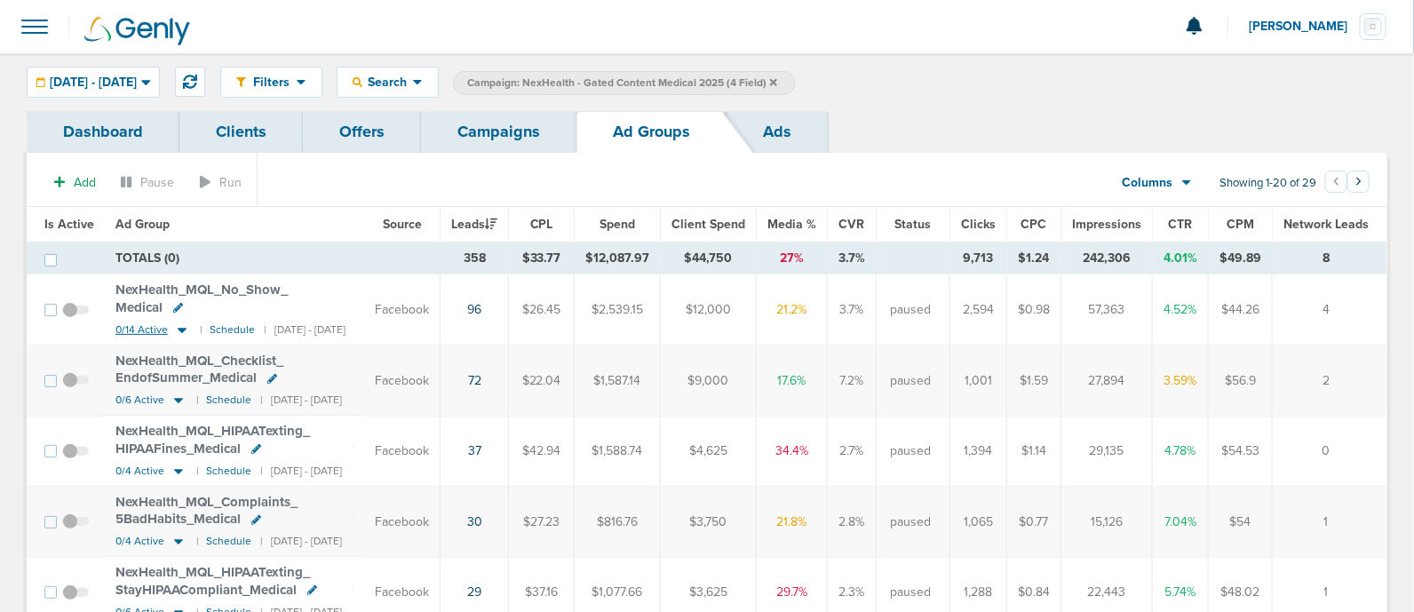
click at [180, 328] on icon at bounding box center [182, 330] width 9 height 5
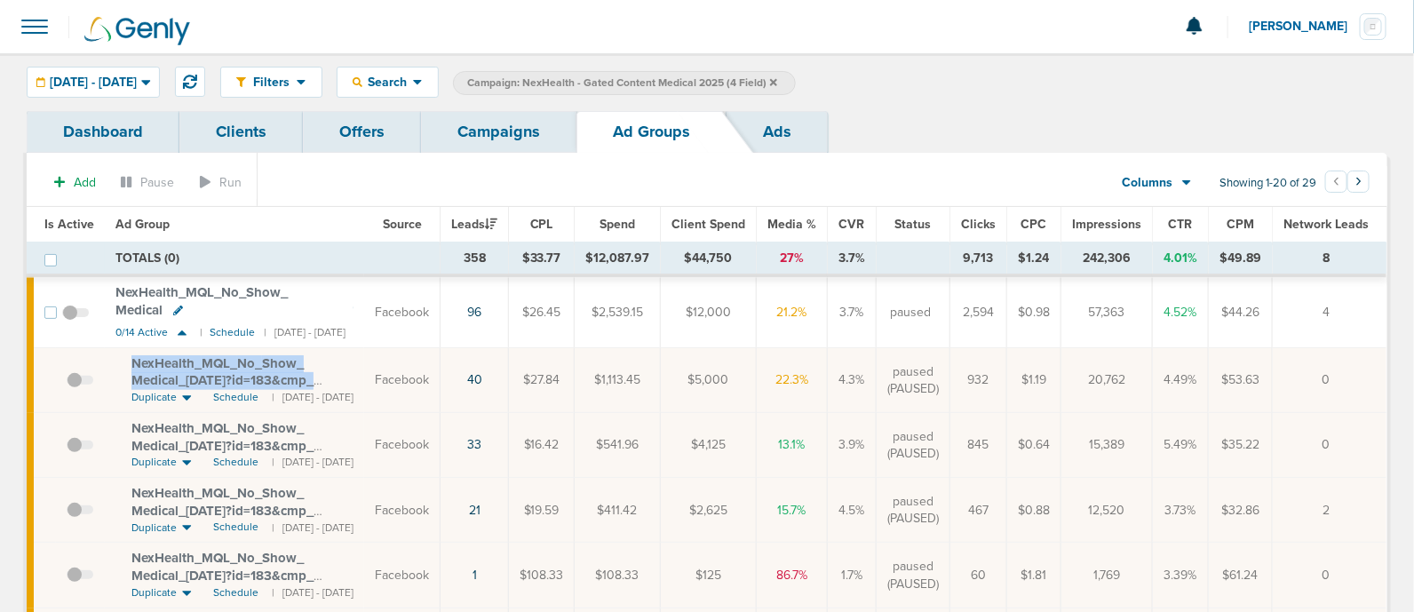
drag, startPoint x: 121, startPoint y: 339, endPoint x: 355, endPoint y: 362, distance: 235.6
click at [355, 362] on td "NexHealth_ MQL_ No_ Show_ Medical_ [DATE]?id=183&cmp_ id=9658082 Duplicate Sche…" at bounding box center [234, 380] width 259 height 65
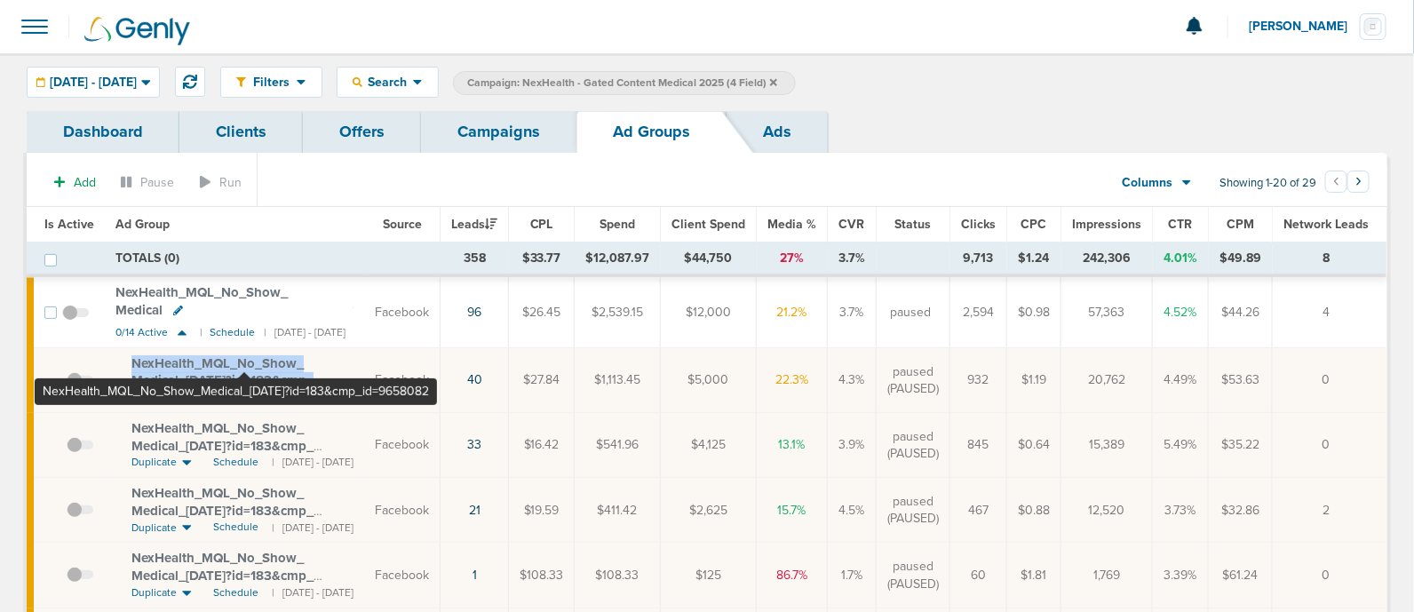
copy span "NexHealth_ MQL_ No_ Show_ Medical_ [DATE]?id=183&cmp_ id=9658082"
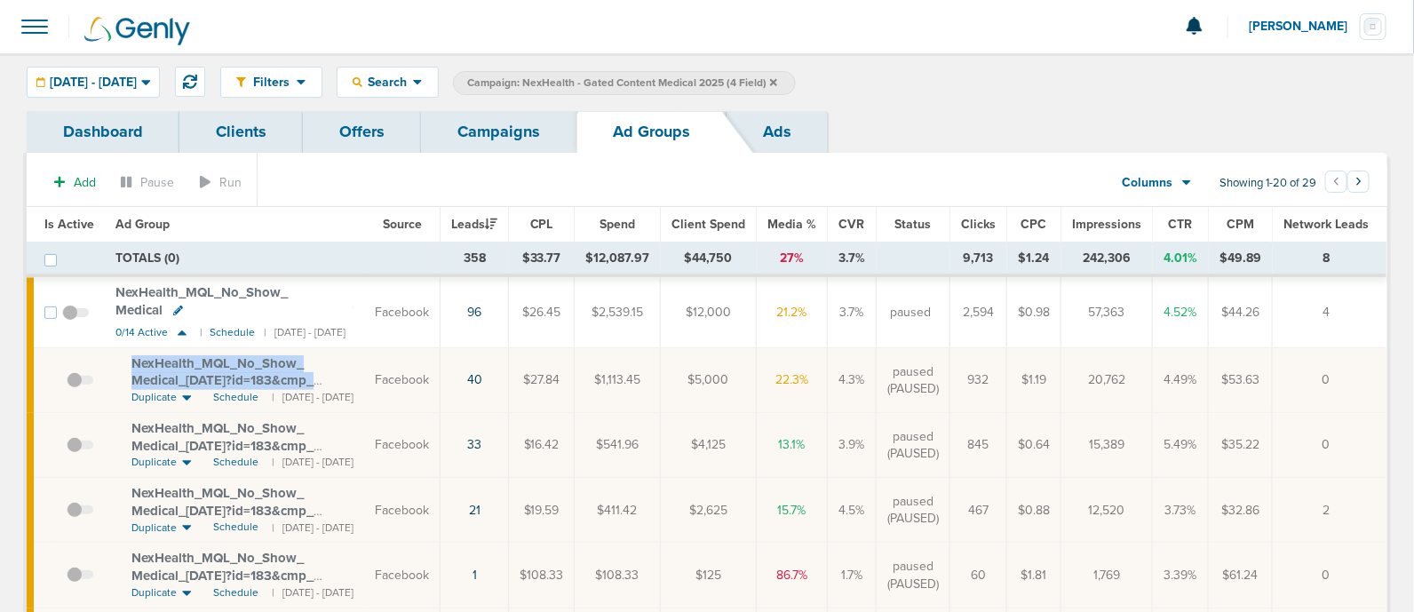
click at [491, 135] on link "Campaigns" at bounding box center [498, 132] width 155 height 42
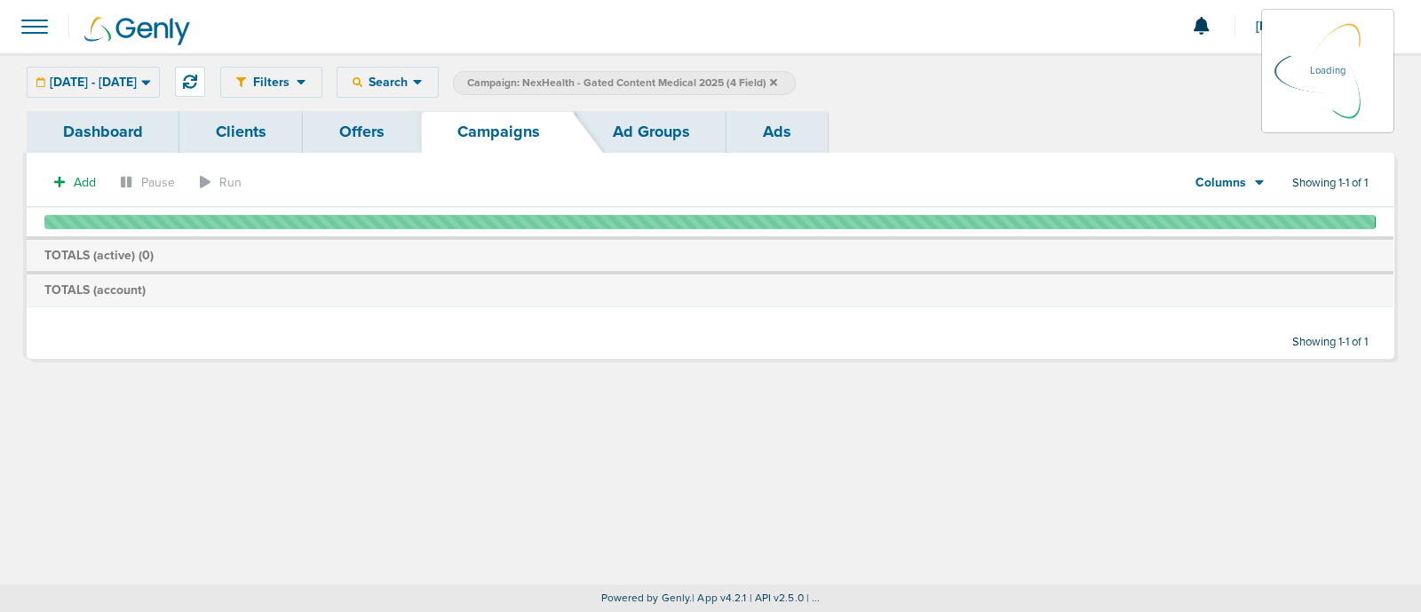
click at [777, 82] on icon at bounding box center [773, 81] width 7 height 7
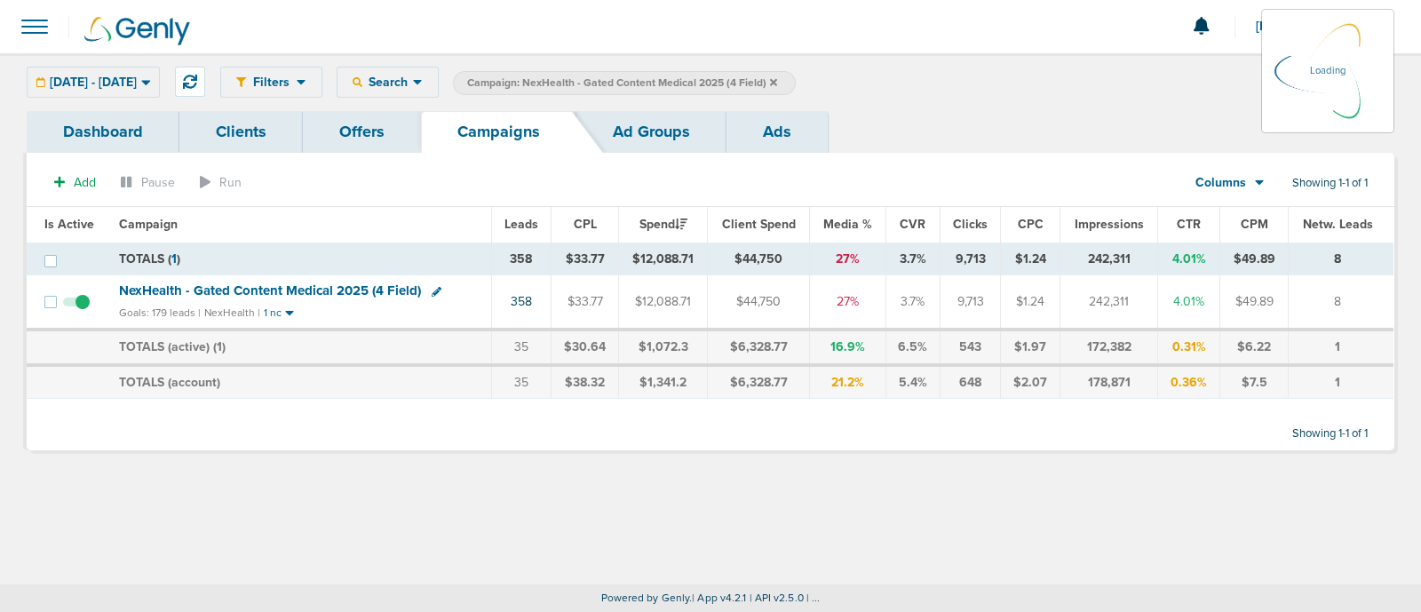
click at [777, 82] on icon at bounding box center [773, 81] width 7 height 7
click at [777, 79] on icon at bounding box center [773, 81] width 7 height 7
click at [777, 77] on icon at bounding box center [773, 82] width 7 height 11
click at [777, 79] on icon at bounding box center [773, 81] width 7 height 7
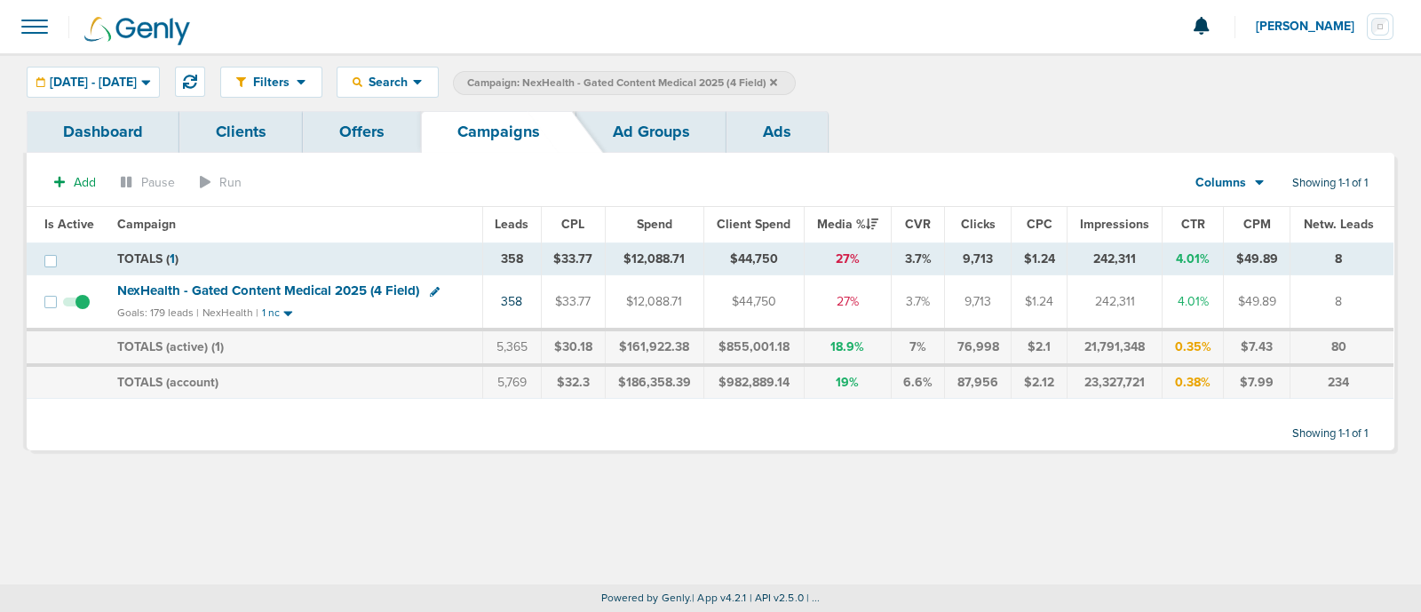
click at [777, 79] on icon at bounding box center [773, 82] width 7 height 11
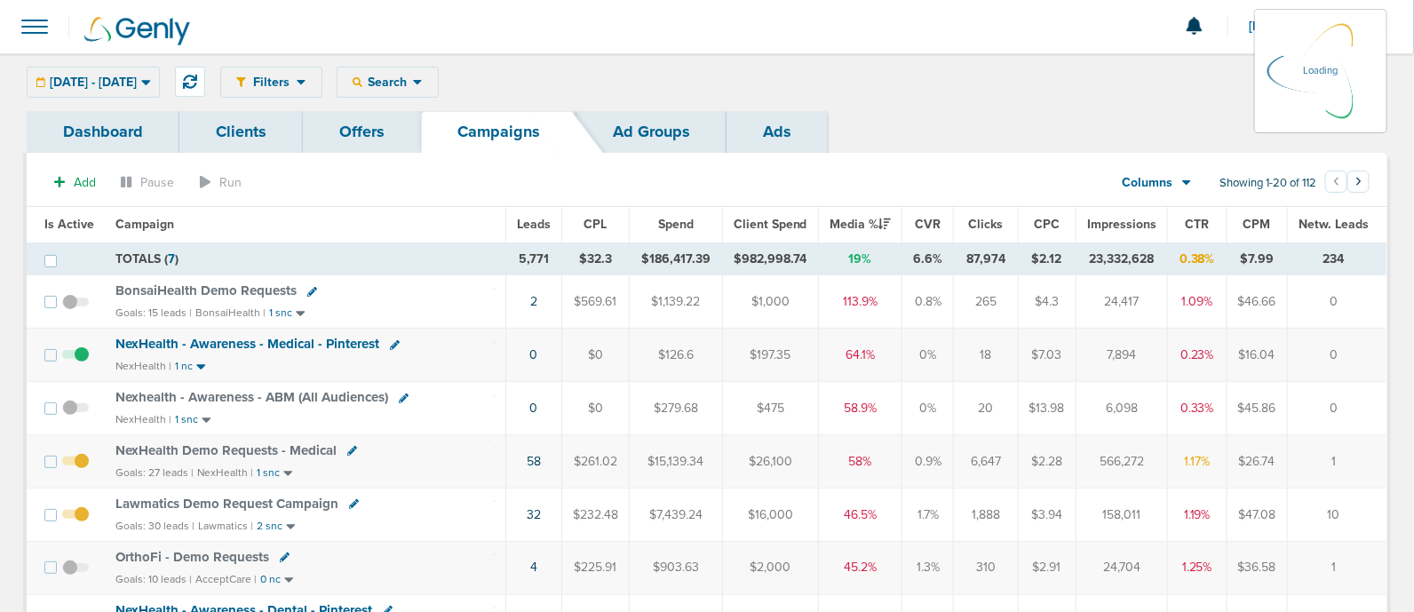
click at [133, 73] on div "[DATE] - [DATE] [DATE] [DATE] Last 7 Days Last 14 Days This Month Last Month Th…" at bounding box center [93, 82] width 133 height 31
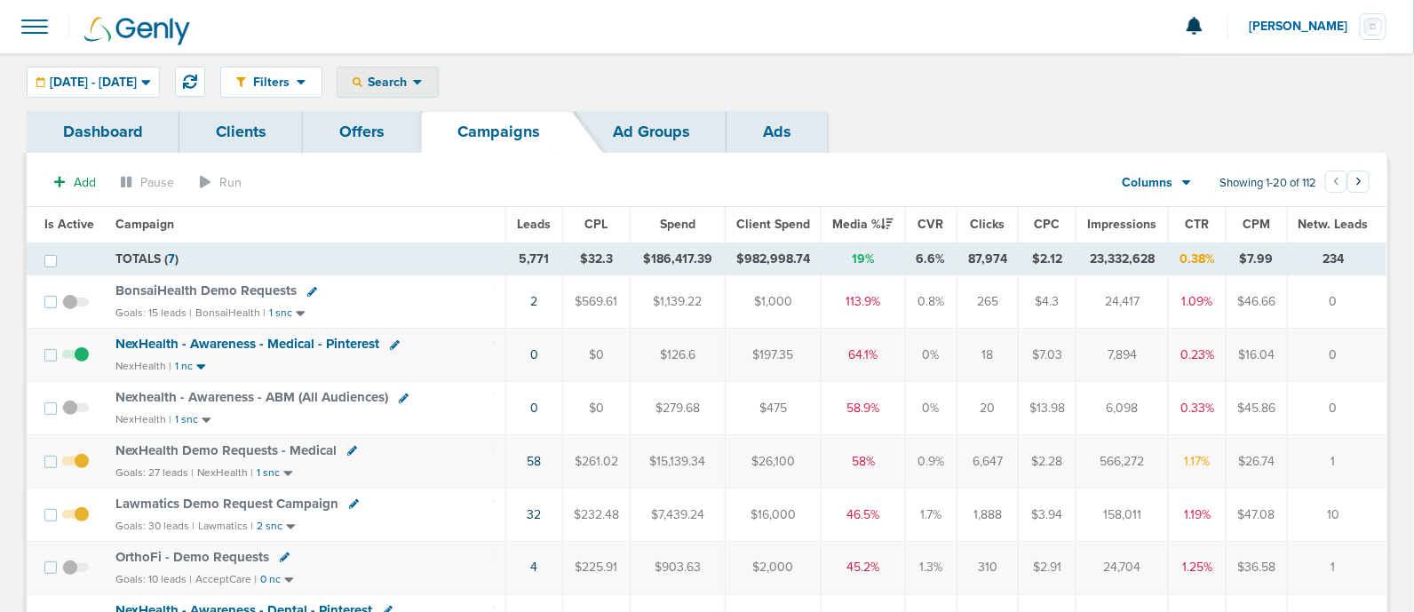
click at [413, 83] on span "Search" at bounding box center [387, 82] width 51 height 15
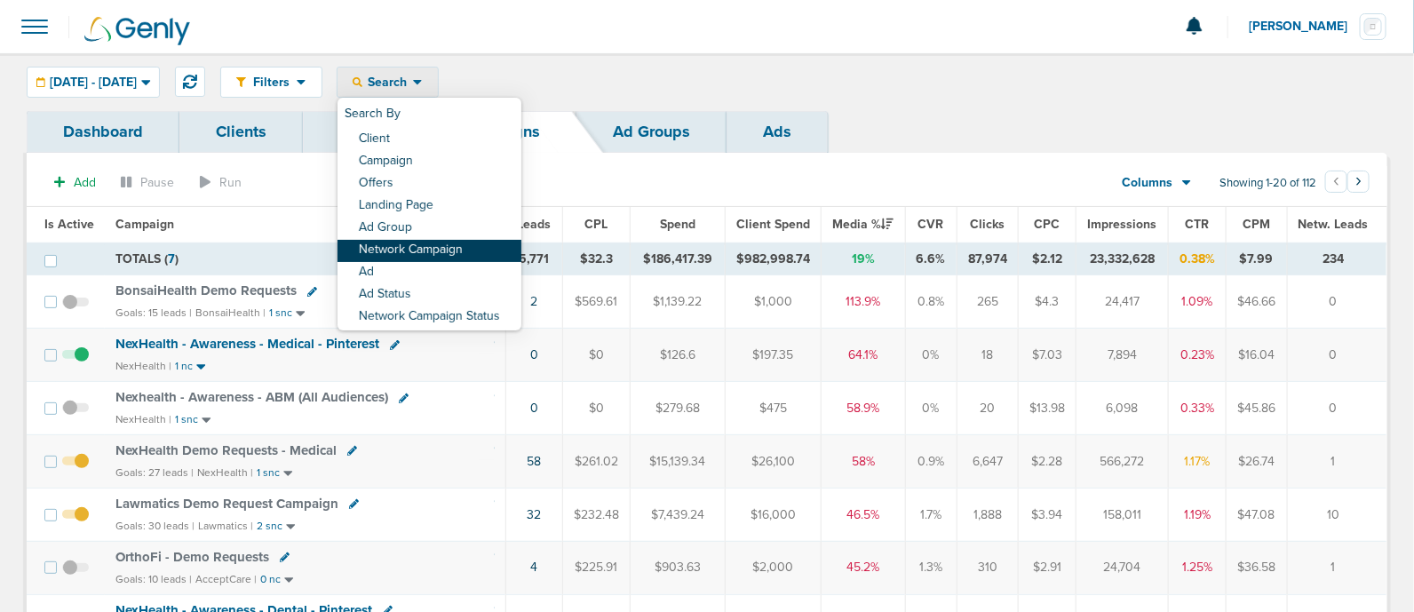
click at [449, 249] on link "Network Campaign" at bounding box center [430, 251] width 184 height 22
select select "netCmpName"
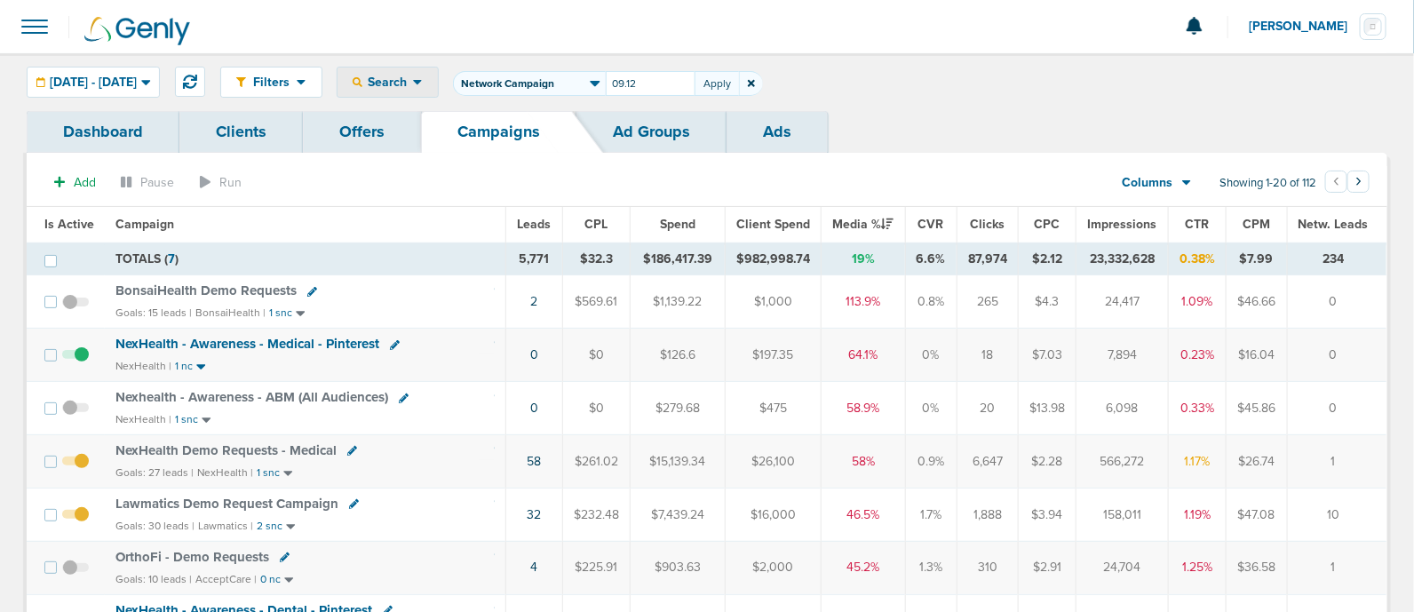
type input "09.12"
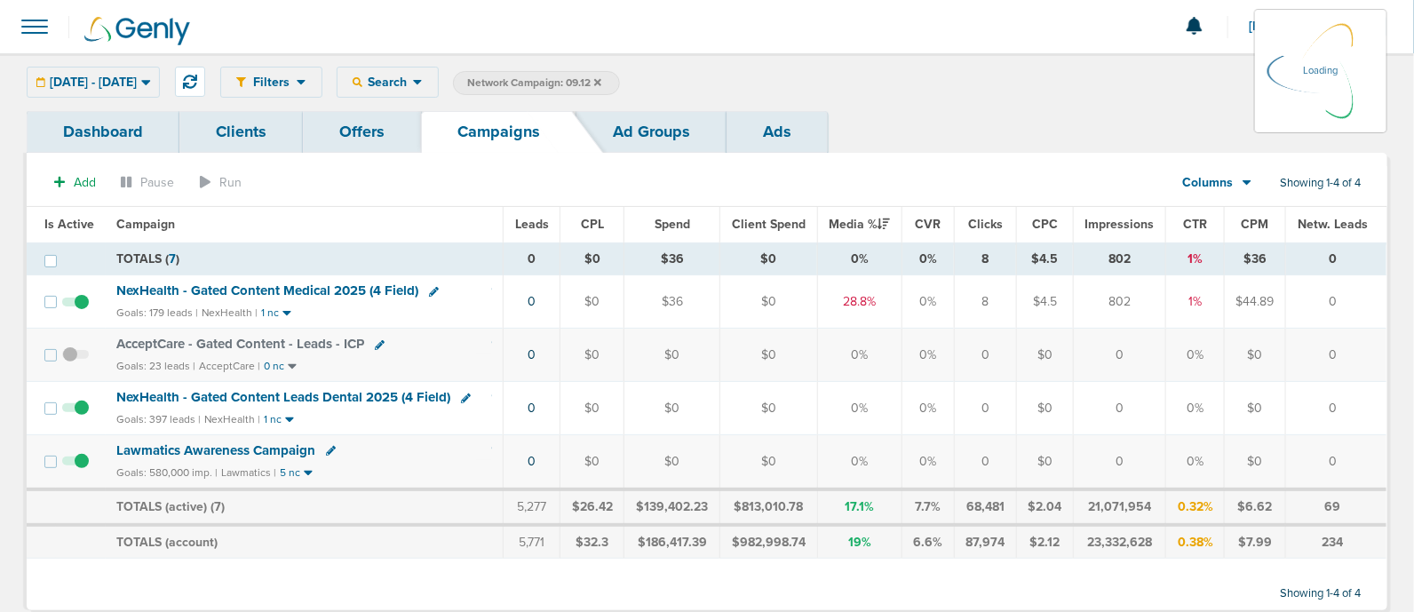
click at [294, 283] on span "NexHealth - Gated Content Medical 2025 (4 Field)" at bounding box center [267, 290] width 302 height 16
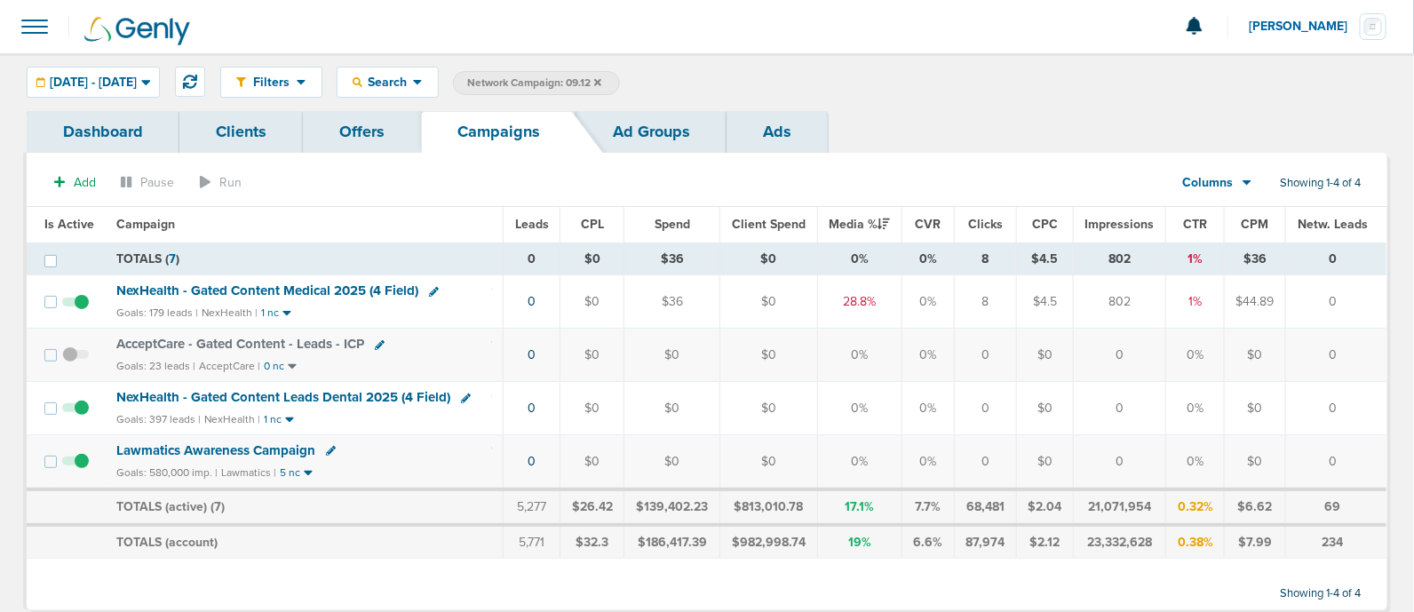
click at [366, 286] on span "NexHealth - Gated Content Medical 2025 (4 Field)" at bounding box center [267, 290] width 302 height 16
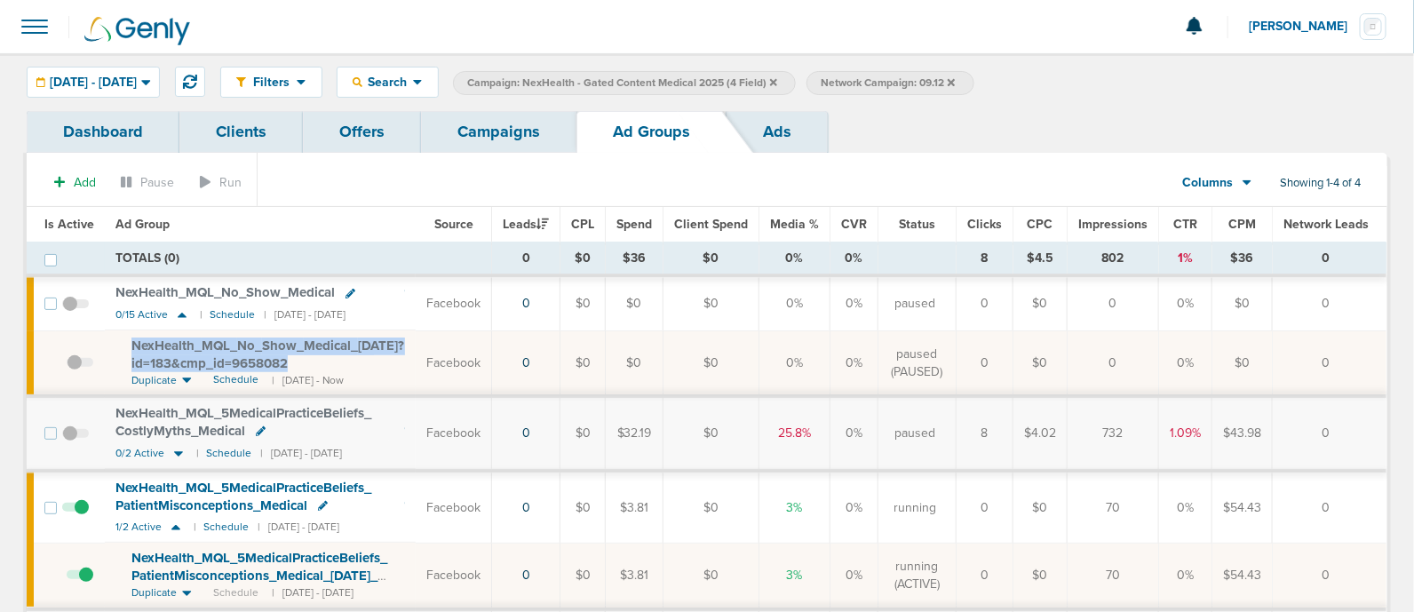
drag, startPoint x: 123, startPoint y: 339, endPoint x: 360, endPoint y: 356, distance: 236.9
click at [360, 356] on td "NexHealth_ MQL_ No_ Show_ Medical_ [DATE]?id=183&cmp_ id=9658082 Duplicate Sche…" at bounding box center [260, 363] width 311 height 66
copy span "NexHealth_ MQL_ No_ Show_ Medical_ [DATE]?id=183&cmp_ id=9658082"
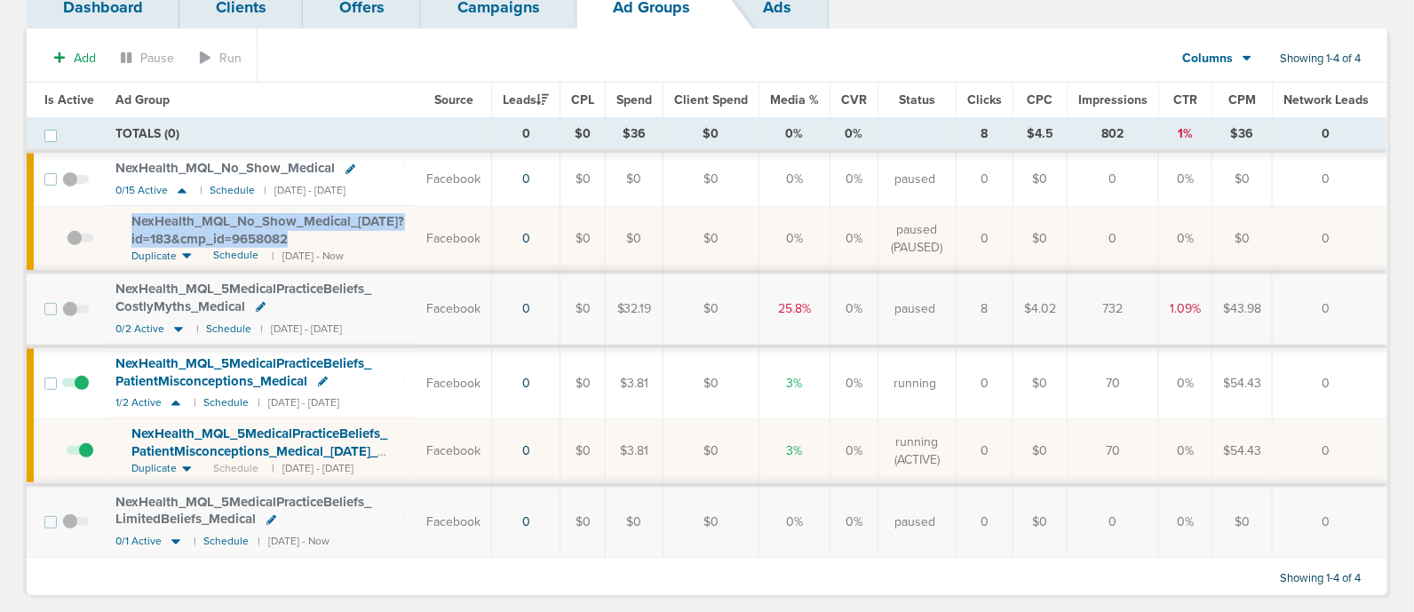
drag, startPoint x: 117, startPoint y: 424, endPoint x: 401, endPoint y: 446, distance: 285.1
click at [401, 446] on td "NexHealth_ MQL_ 5MedicalPracticeBeliefs_ PatientMisconceptions_ Medical_ [DATE]…" at bounding box center [260, 451] width 311 height 66
copy span "NexHealth_ MQL_ 5MedicalPracticeBeliefs_ PatientMisconceptions_ Medical_ [DATE]_"
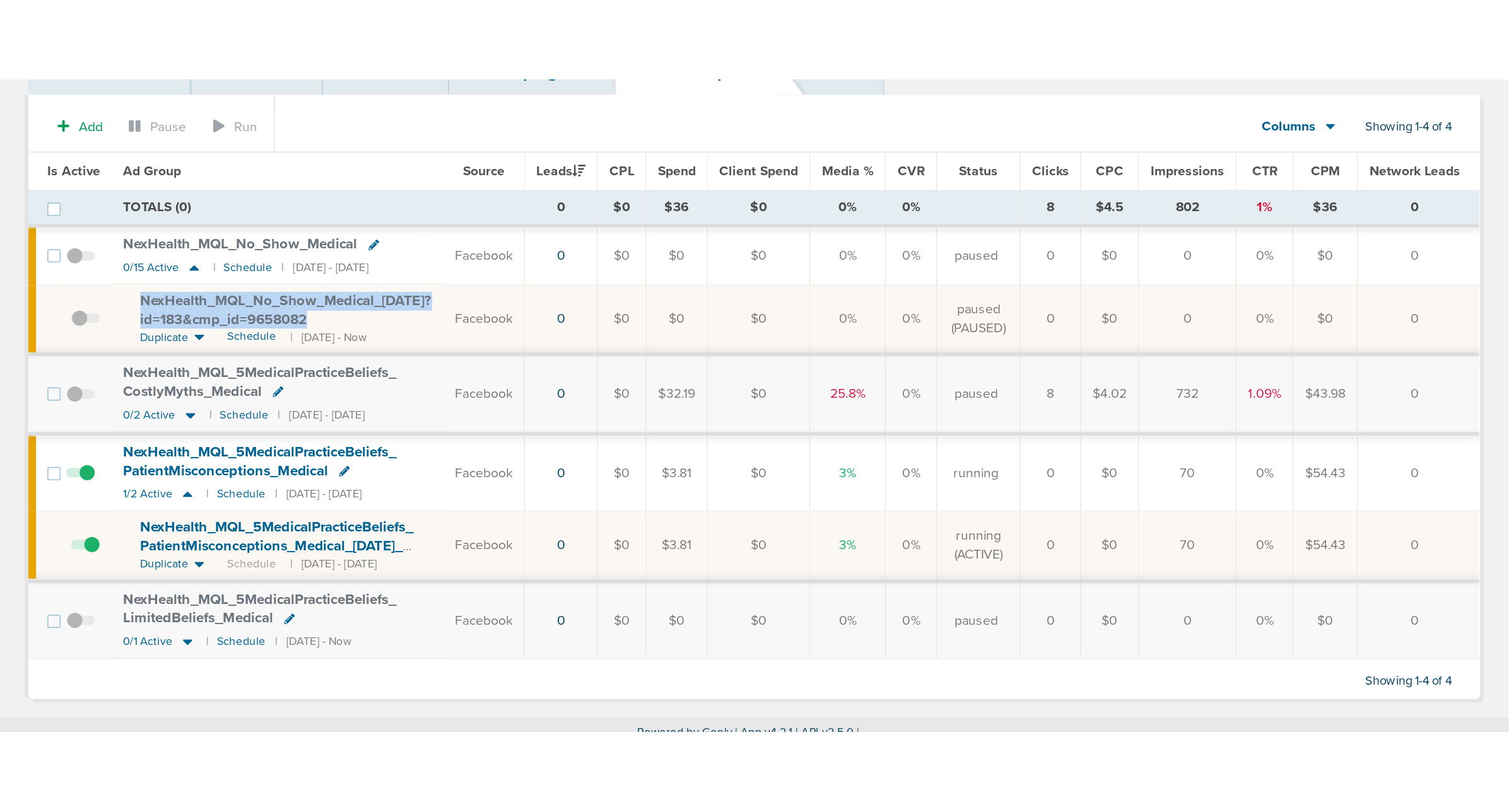
scroll to position [0, 0]
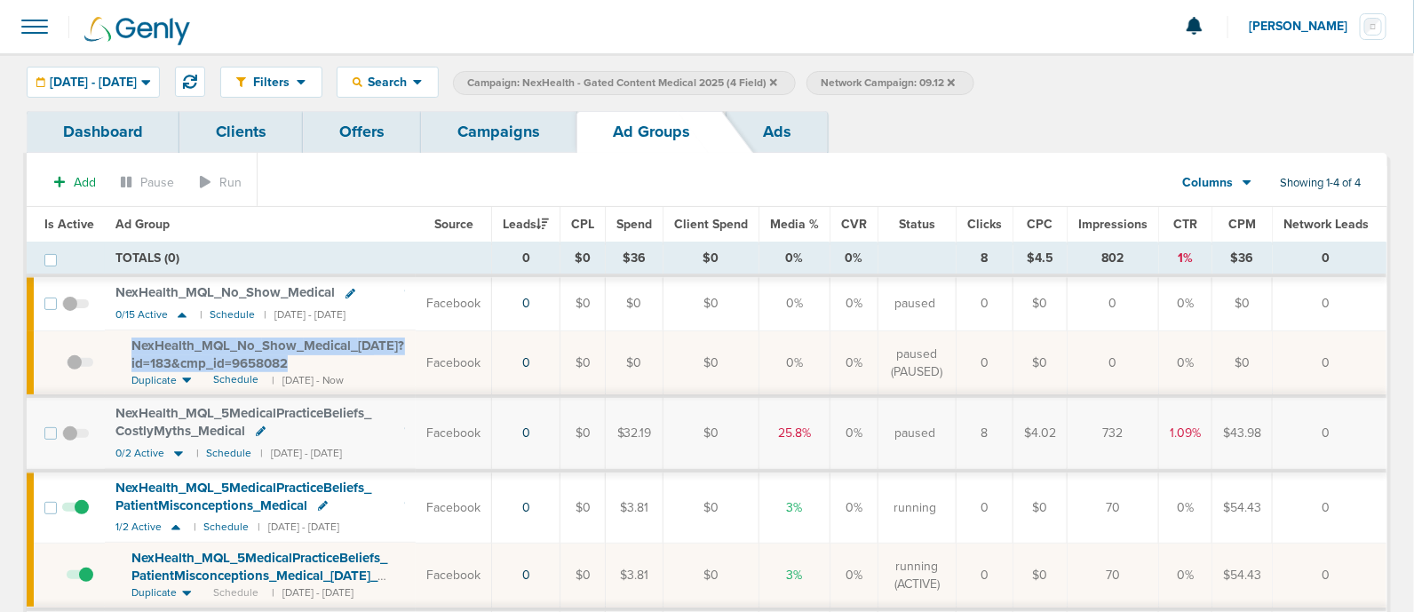
click at [502, 136] on link "Campaigns" at bounding box center [498, 132] width 155 height 42
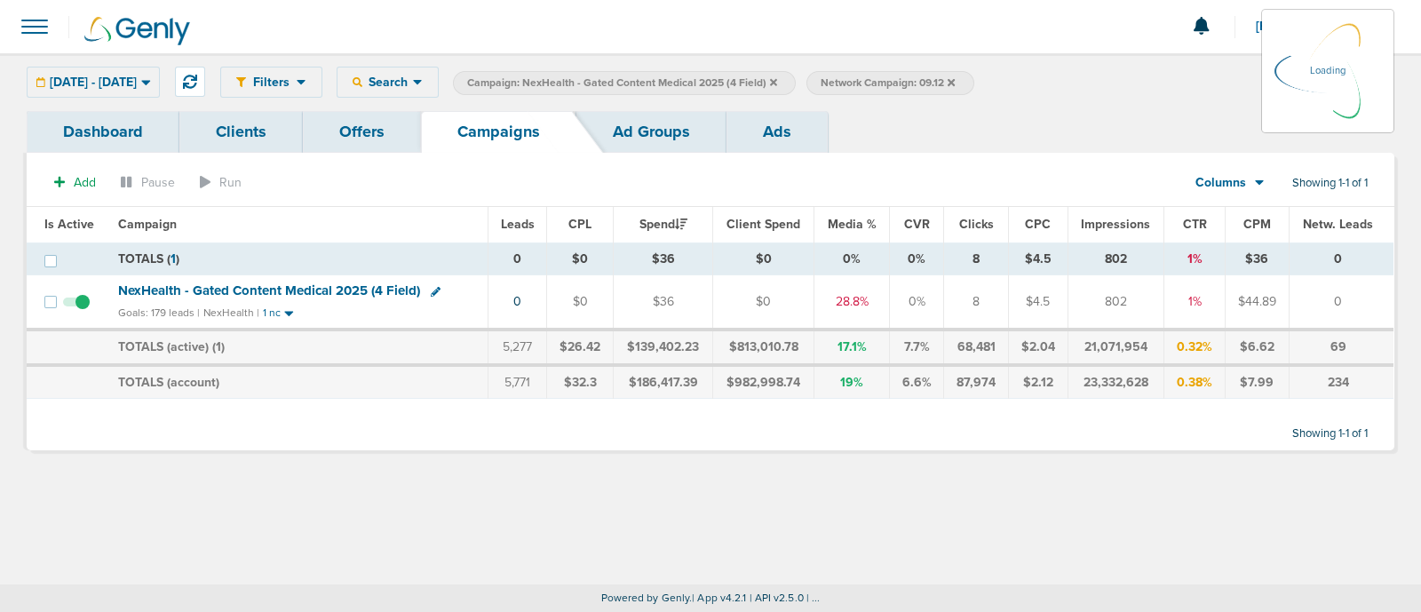
click at [777, 84] on icon at bounding box center [773, 82] width 7 height 11
click at [955, 76] on span "Network Campaign: 09.12" at bounding box center [888, 83] width 134 height 15
select select "netCmpName"
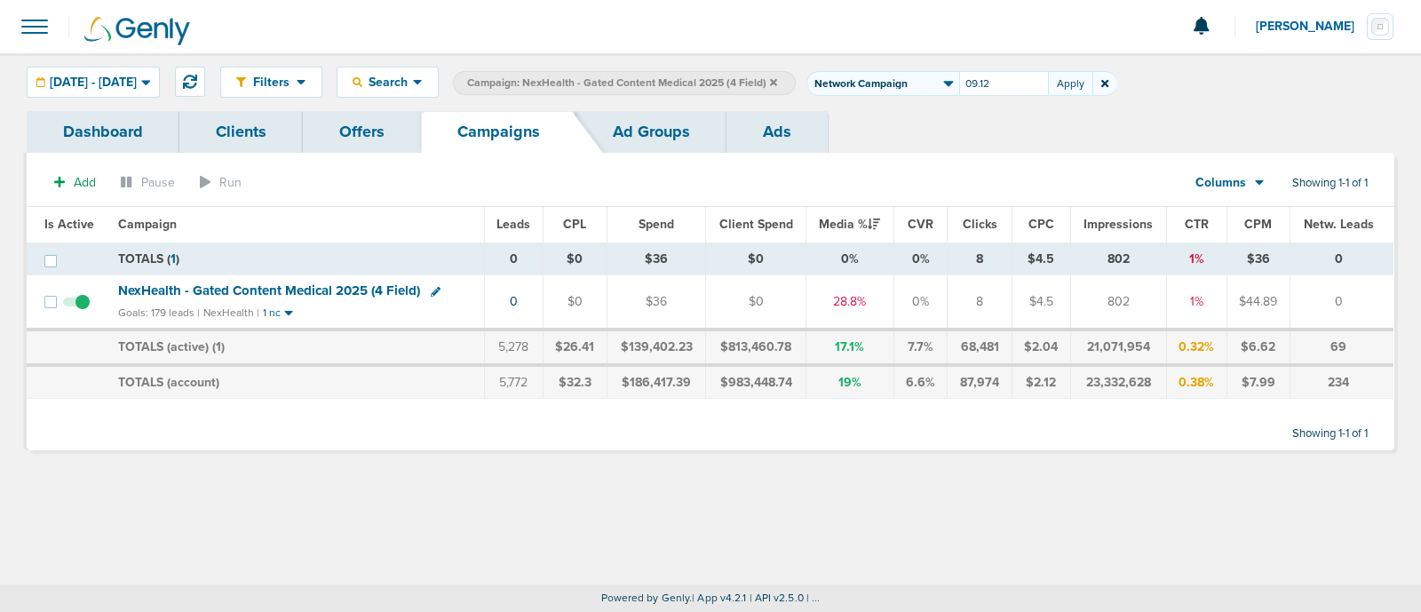
click at [1117, 86] on span at bounding box center [1105, 83] width 24 height 25
click at [1109, 82] on icon at bounding box center [1104, 83] width 7 height 7
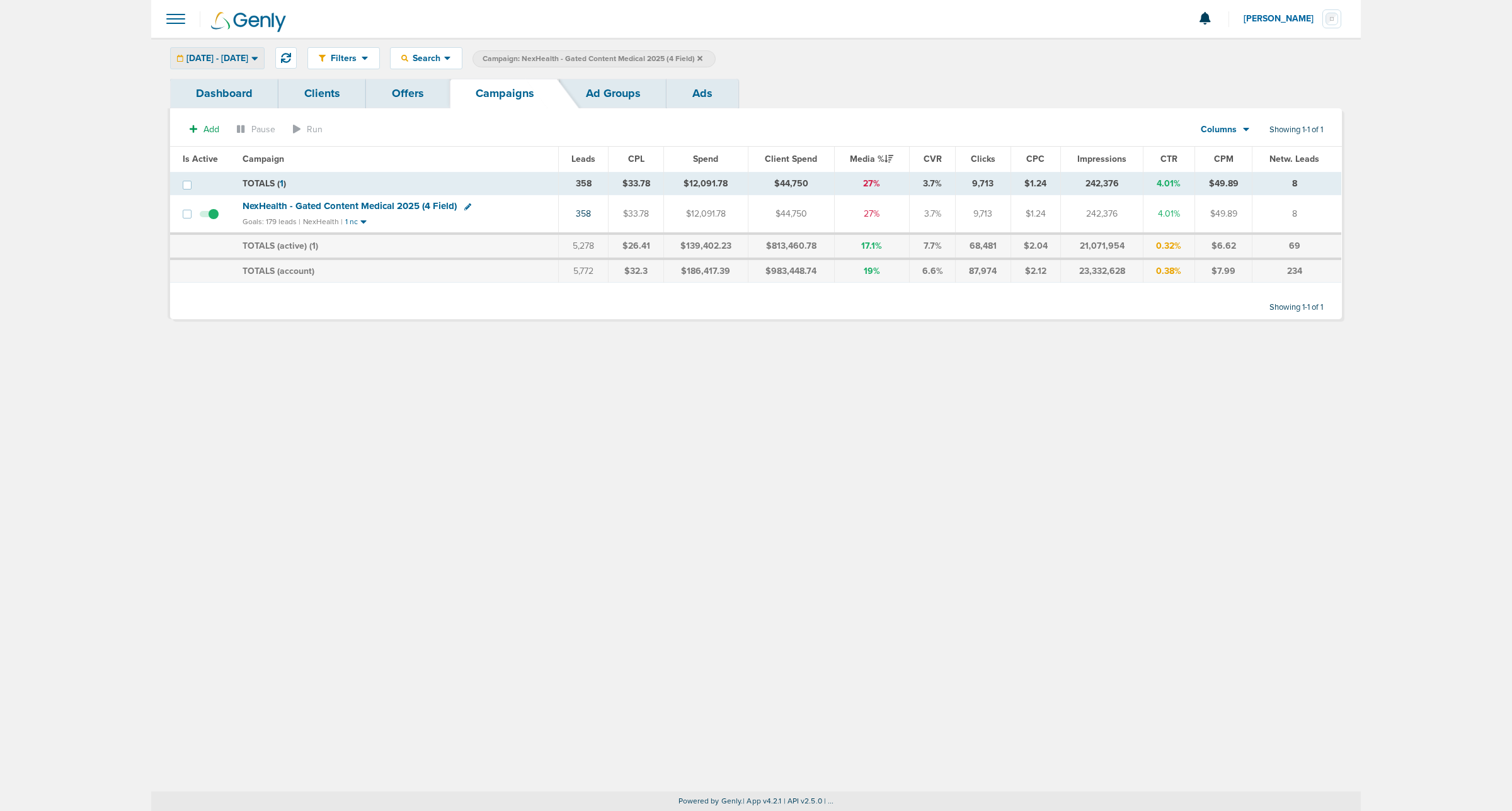
click at [258, 49] on div "[DATE] - [DATE]" at bounding box center [217, 58] width 93 height 21
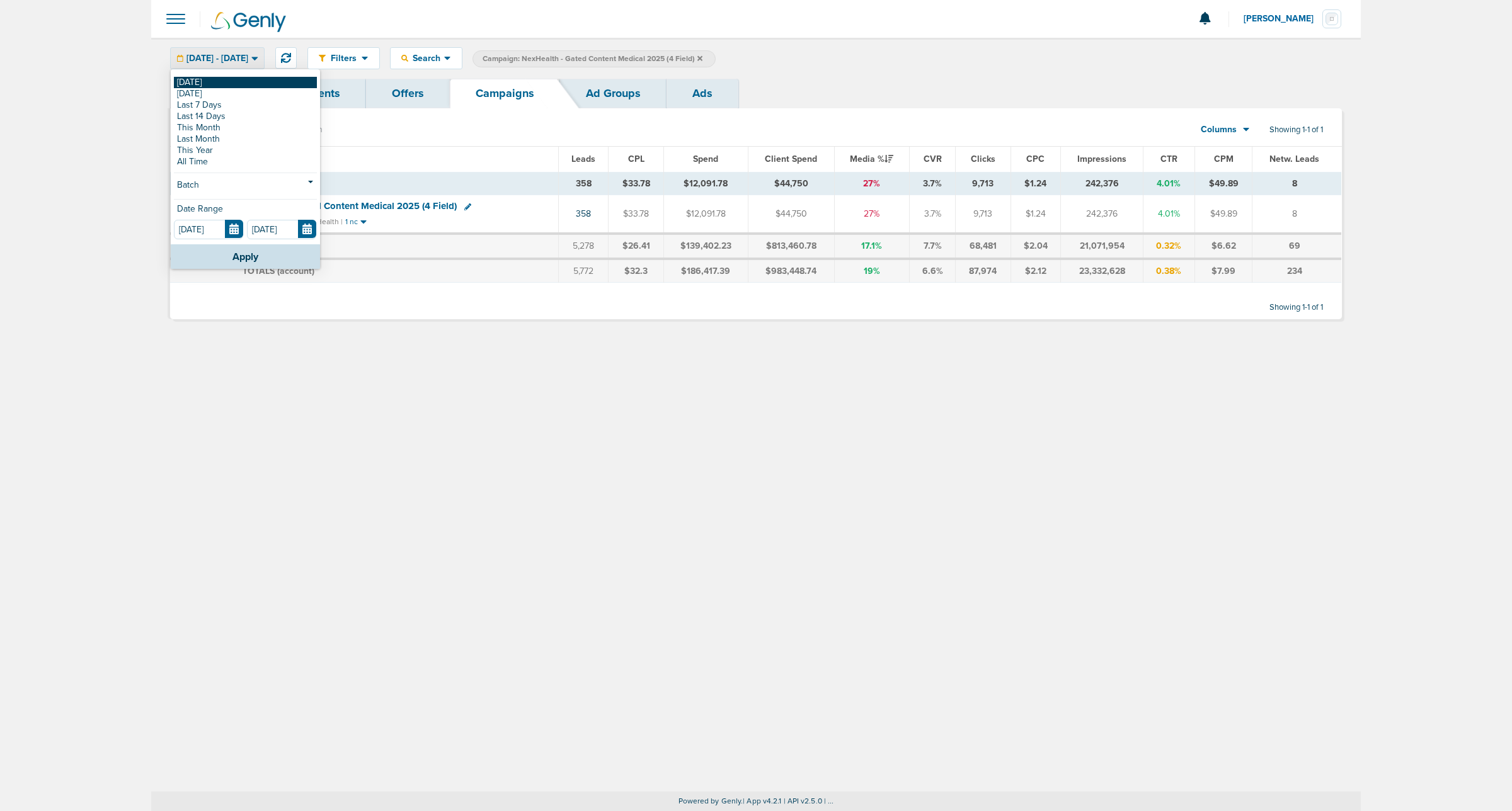
click at [228, 79] on link "[DATE]" at bounding box center [245, 82] width 143 height 11
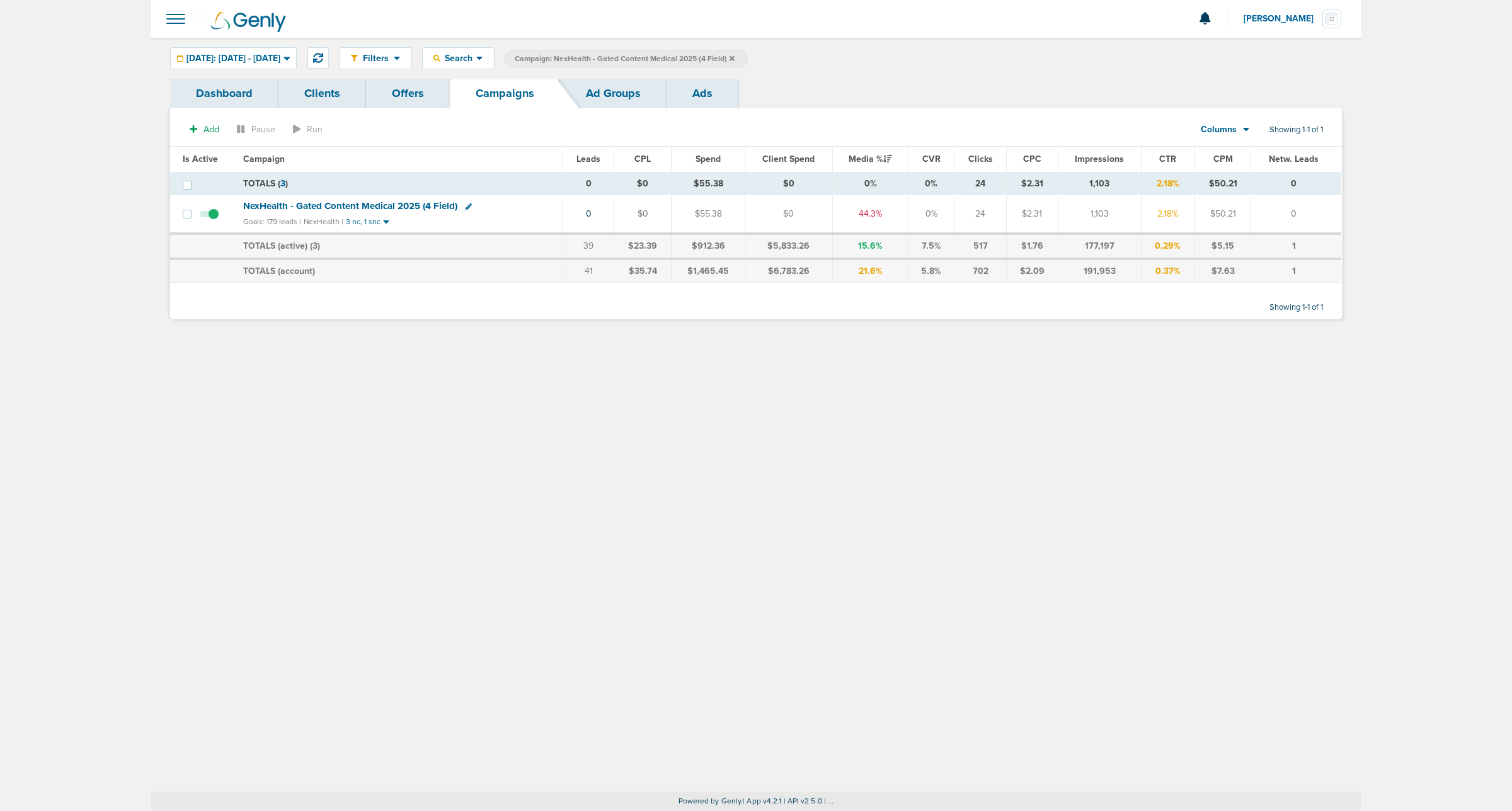
click at [296, 206] on span "NexHealth - Gated Content Medical 2025 (4 Field)" at bounding box center [350, 206] width 214 height 11
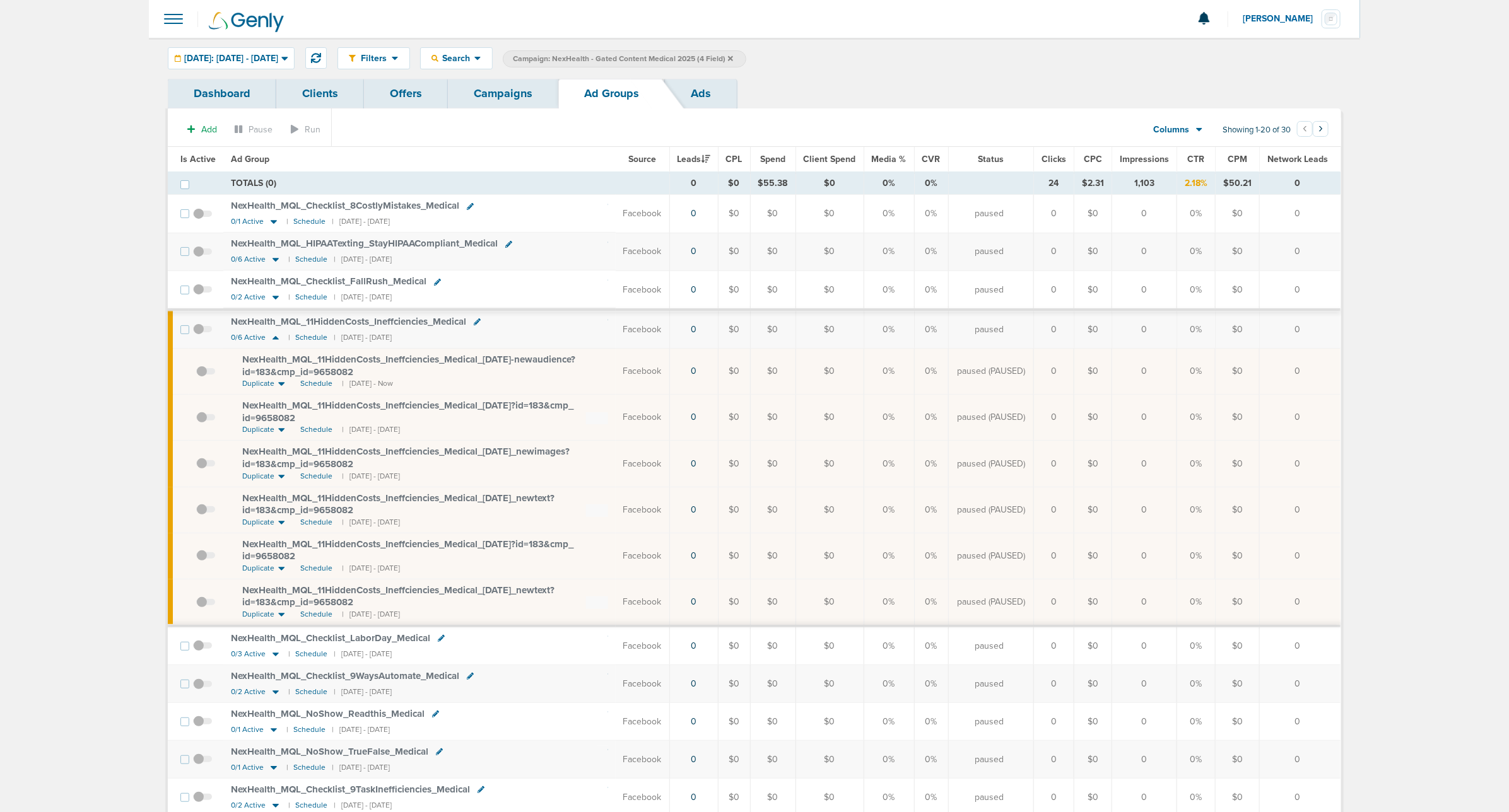
click at [197, 155] on span "Is Active" at bounding box center [198, 159] width 36 height 11
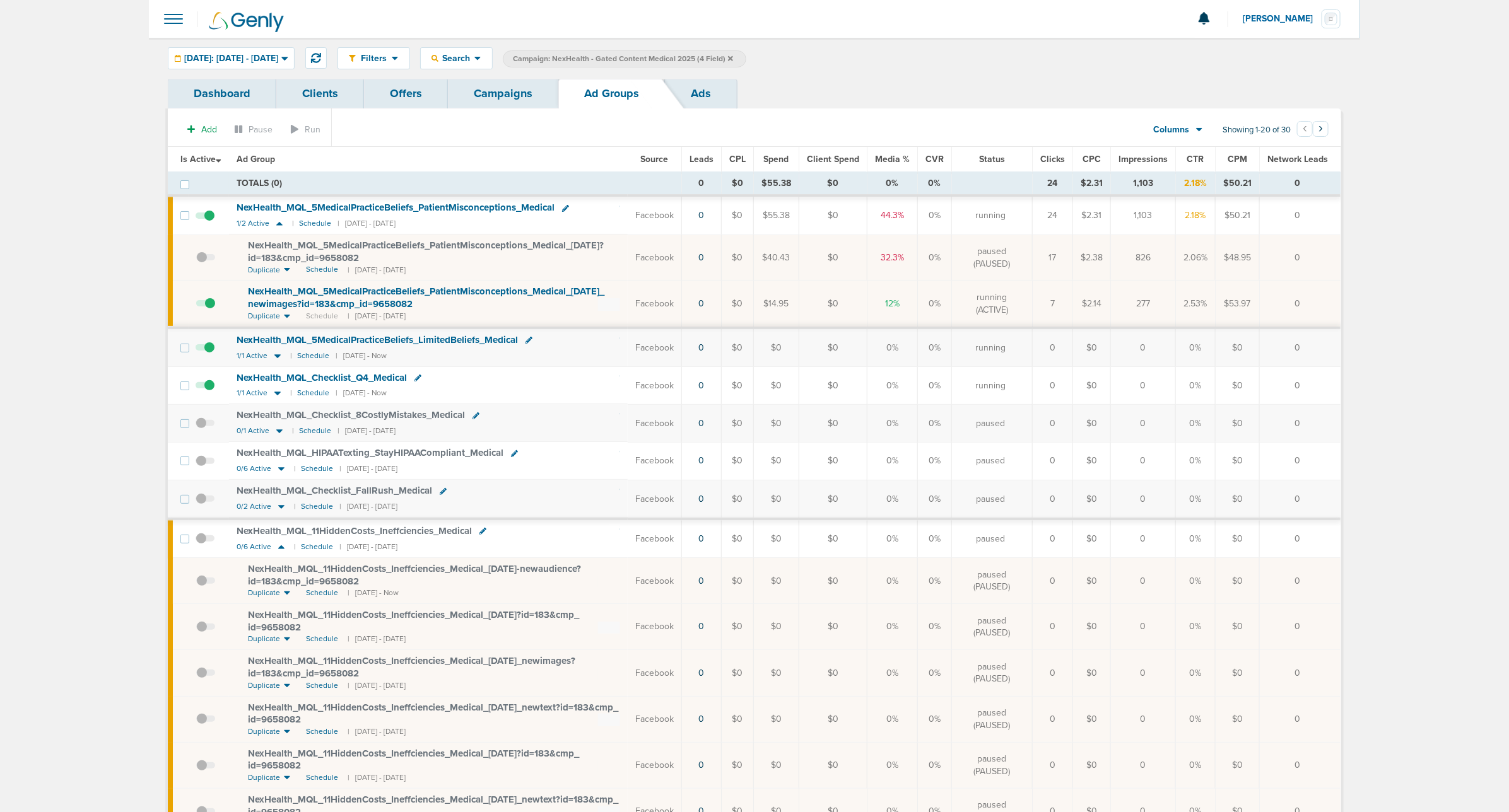
drag, startPoint x: 1314, startPoint y: 297, endPoint x: 476, endPoint y: 306, distance: 838.0
click at [476, 306] on tr "NexHealth_ MQL_ 5MedicalPracticeBeliefs_ PatientMisconceptions_ Medical_ [DATE]…" at bounding box center [753, 304] width 1172 height 48
click at [477, 306] on div "NexHealth_ MQL_ 5MedicalPracticeBeliefs_ PatientMisconceptions_ Medical_ [DATE]…" at bounding box center [434, 297] width 372 height 25
click at [486, 93] on link "Campaigns" at bounding box center [503, 94] width 110 height 30
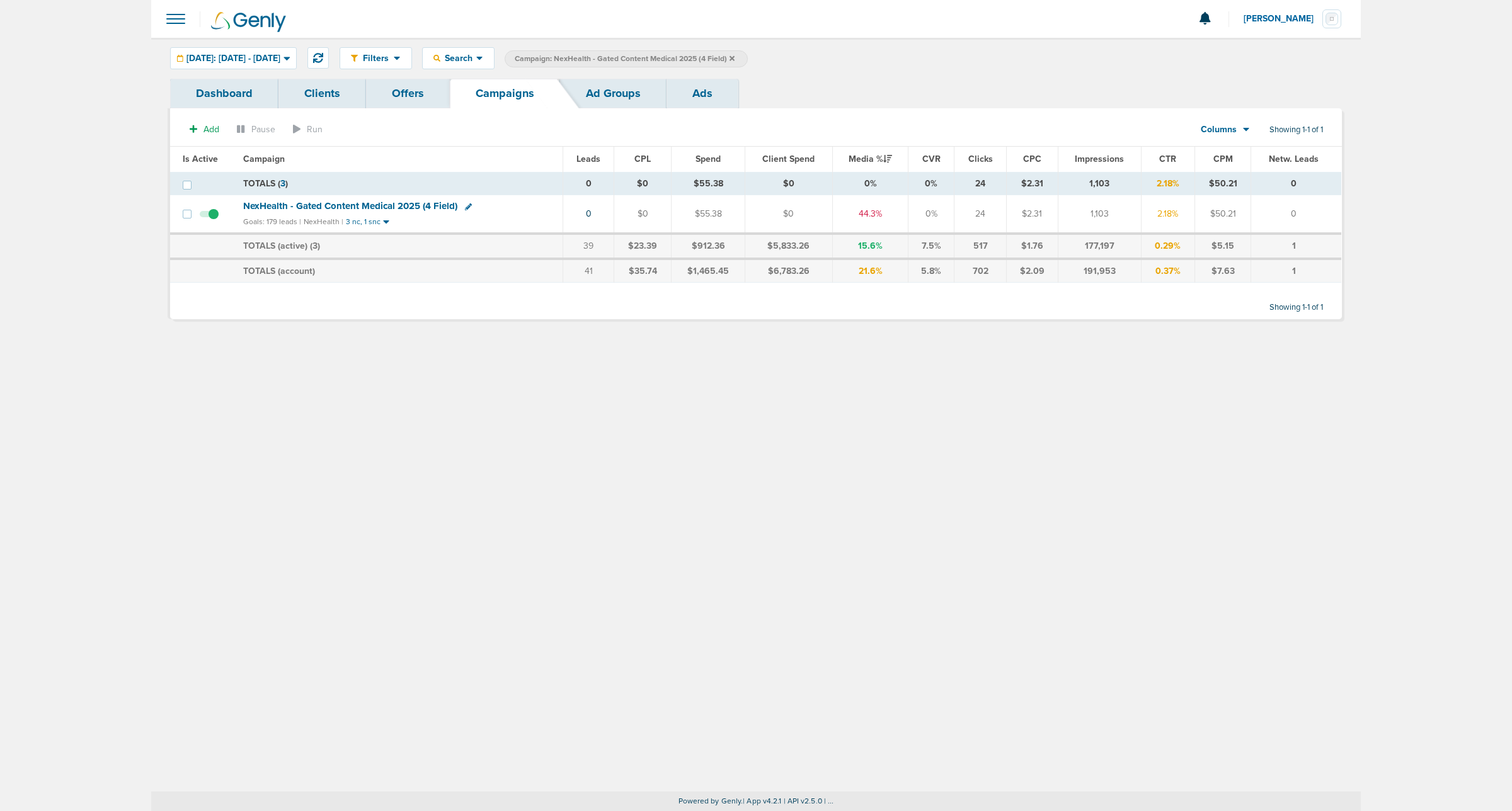
click at [381, 203] on span "NexHealth - Gated Content Medical 2025 (4 Field)" at bounding box center [350, 206] width 214 height 11
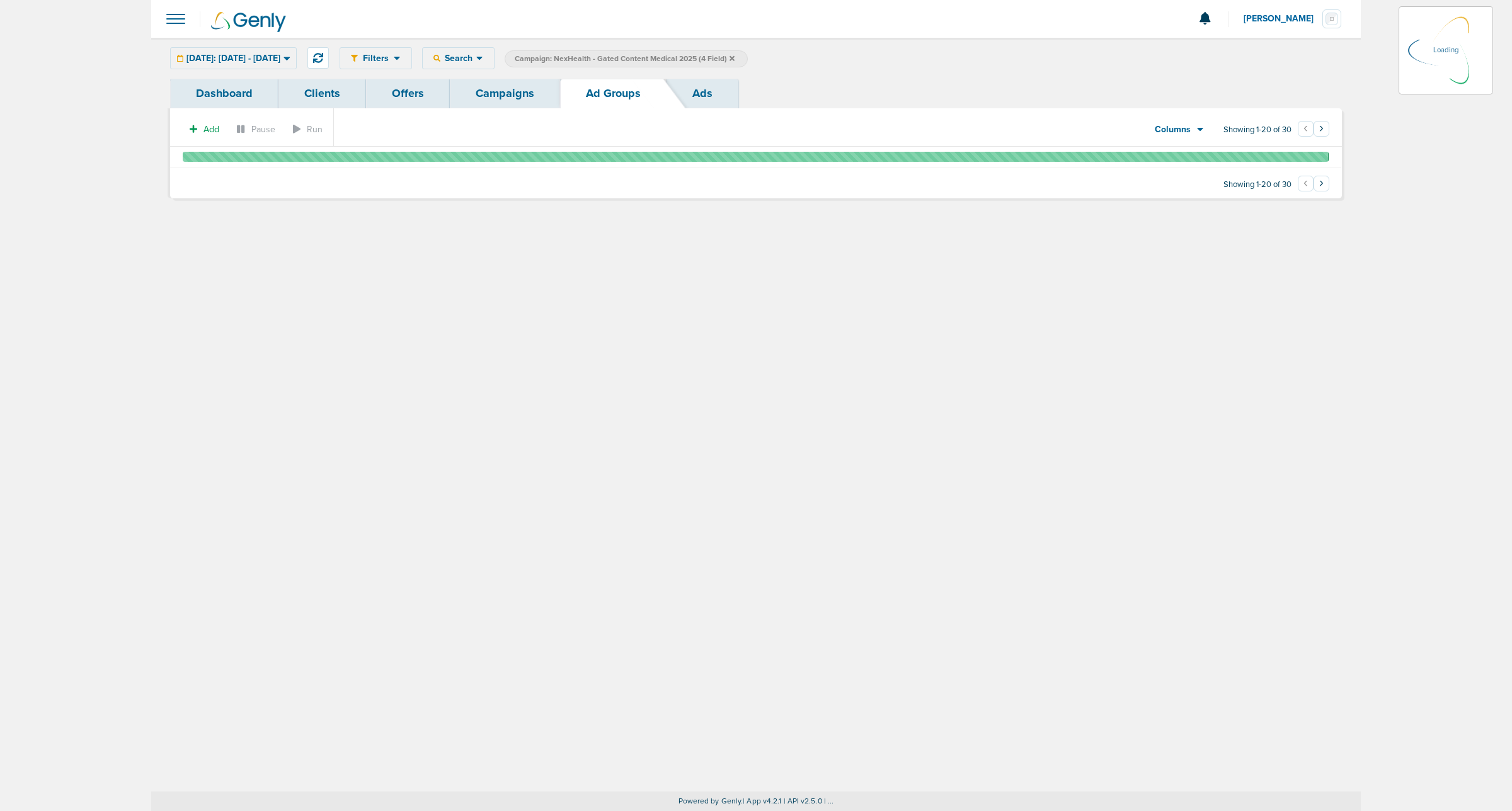
click at [747, 60] on label "Campaign: NexHealth - Gated Content Medical 2025 (4 Field)" at bounding box center [626, 59] width 243 height 17
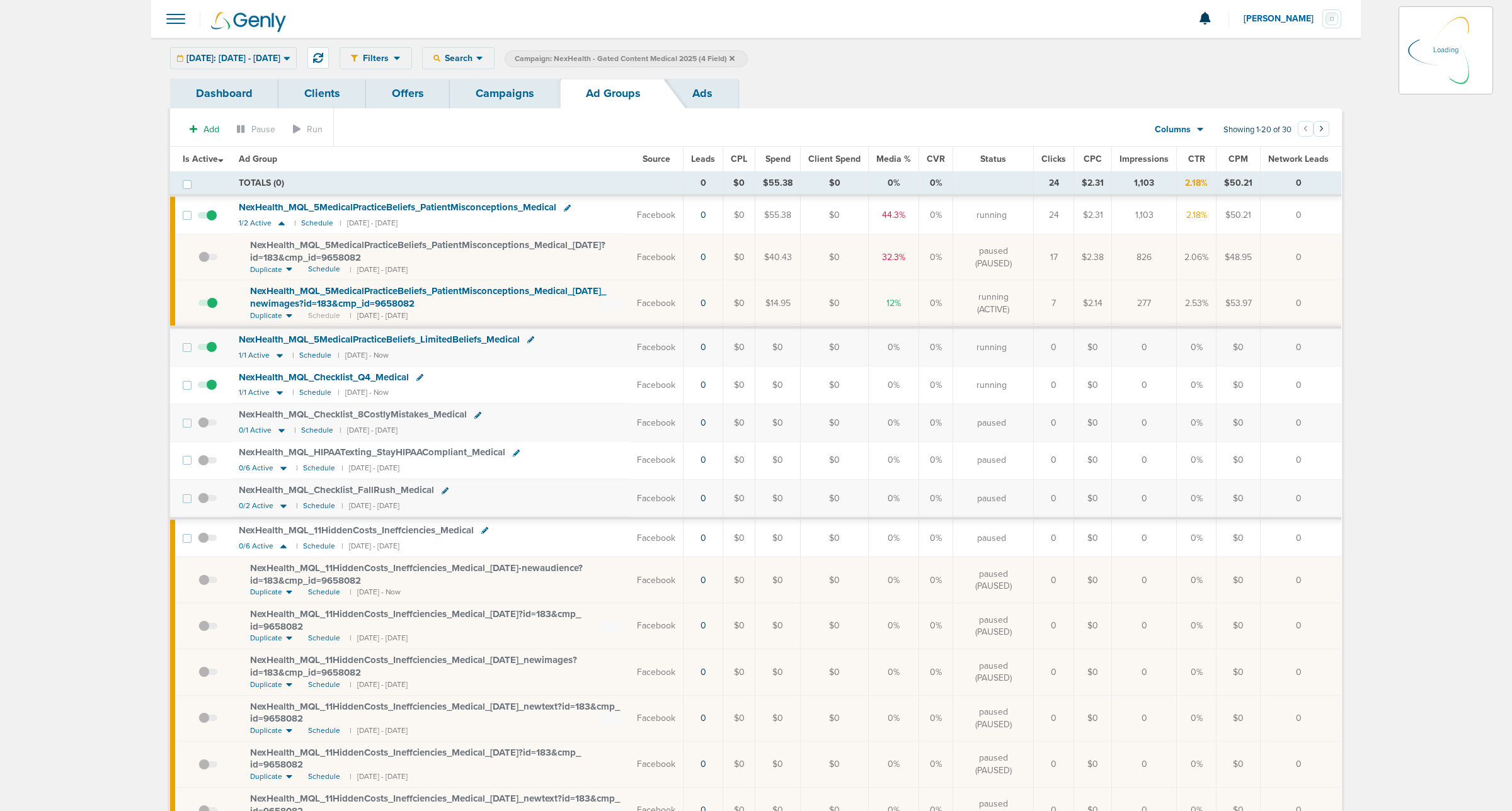
click at [735, 55] on icon at bounding box center [732, 58] width 5 height 8
click at [732, 55] on icon at bounding box center [729, 57] width 5 height 5
click at [507, 82] on link "Campaigns" at bounding box center [502, 94] width 110 height 30
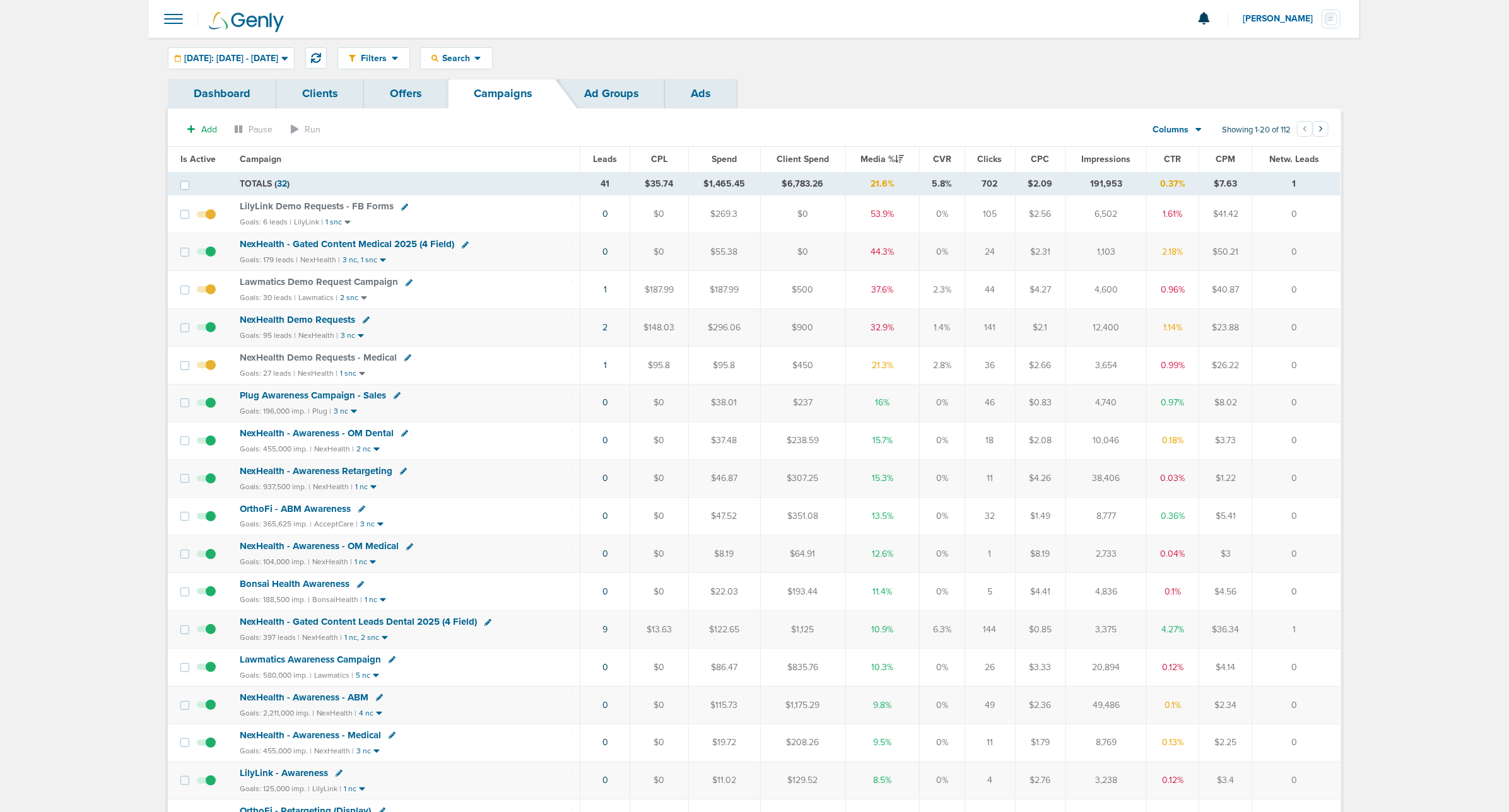
scroll to position [79, 0]
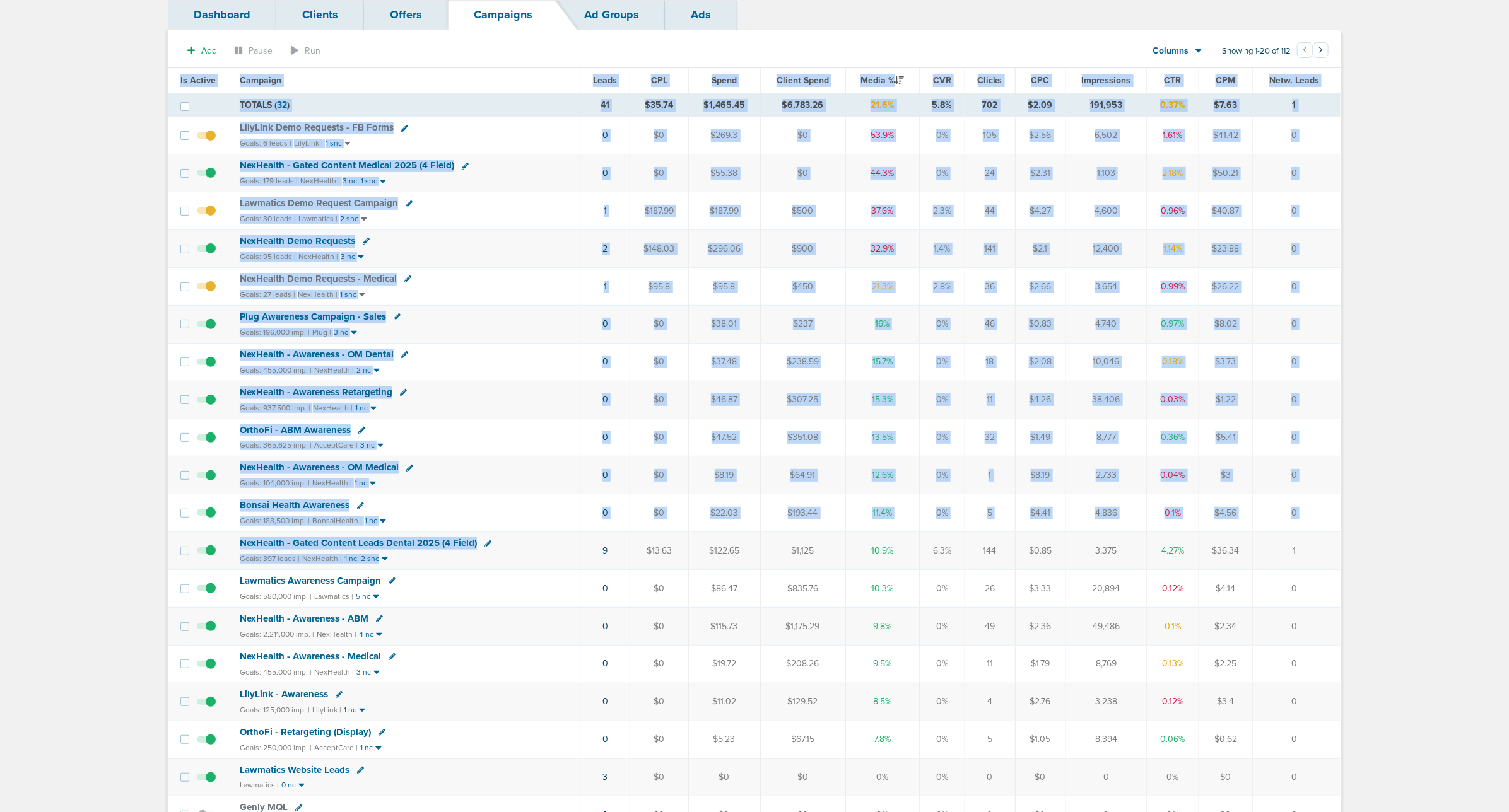
drag, startPoint x: 569, startPoint y: 561, endPoint x: 1344, endPoint y: 571, distance: 775.1
click at [1003, 434] on div "Dashboard Clients Offers Campaigns Ad Groups Ads Add Pause Run Columns Media St…" at bounding box center [754, 488] width 1192 height 975
click at [1003, 434] on td "1" at bounding box center [1297, 551] width 88 height 38
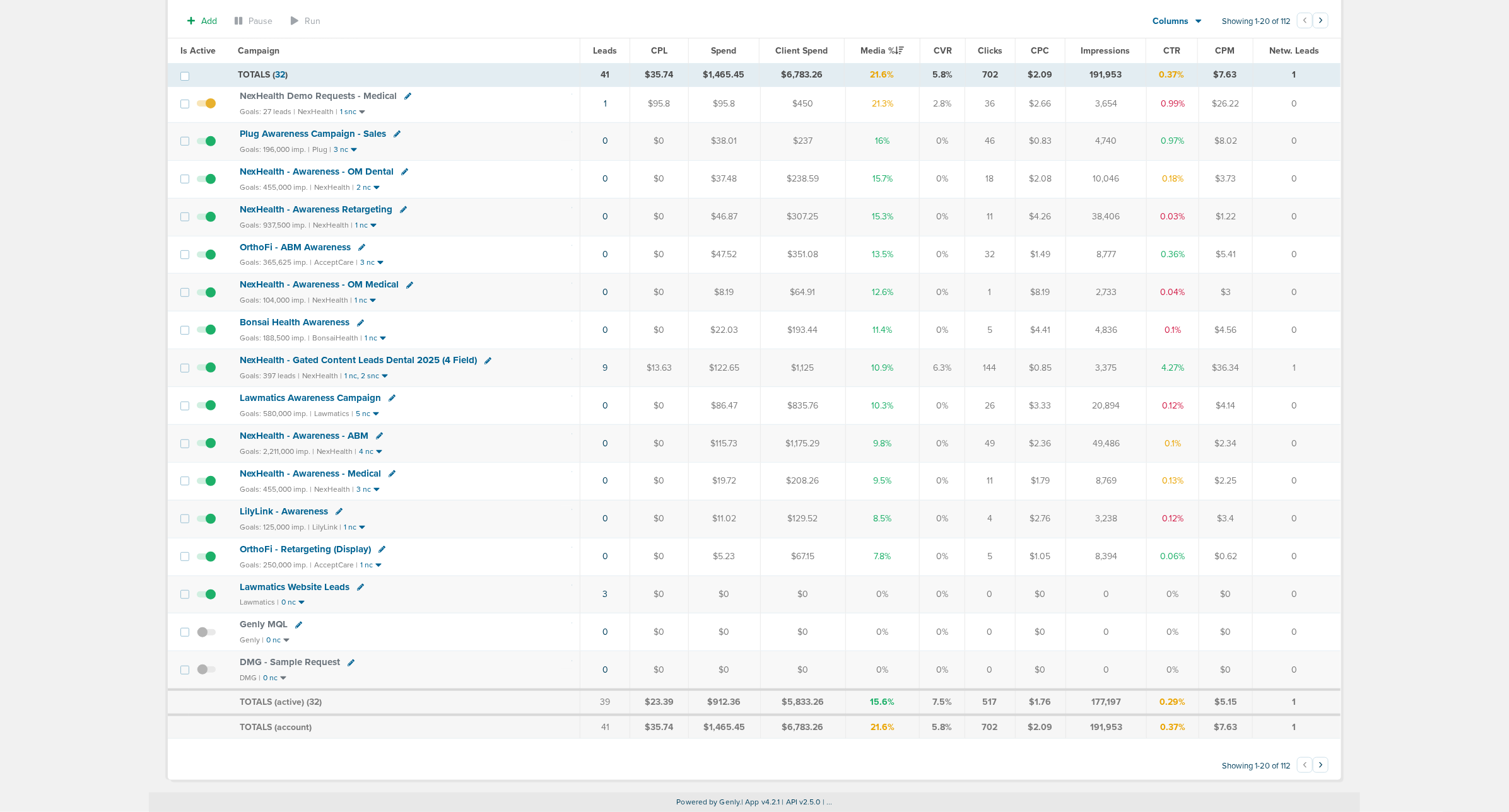
scroll to position [37, 0]
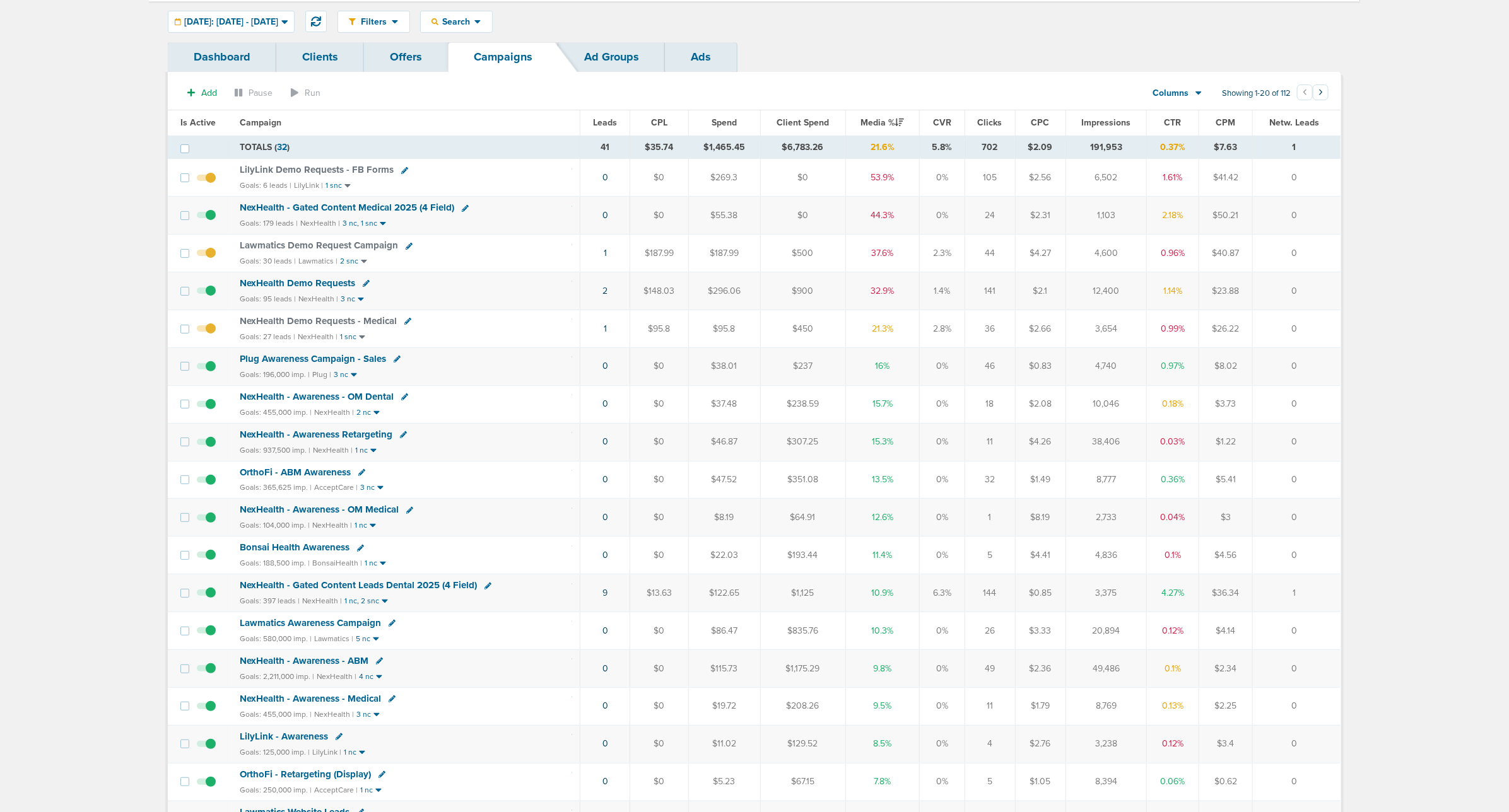
drag, startPoint x: 584, startPoint y: 217, endPoint x: 1304, endPoint y: 223, distance: 720.0
click at [1003, 223] on tr "NexHealth - Gated Content Medical 2025 (4 Field) Goals: 179 leads | NexHealth |…" at bounding box center [753, 215] width 1172 height 38
click at [1003, 209] on td "0" at bounding box center [1297, 215] width 88 height 38
drag, startPoint x: 533, startPoint y: 371, endPoint x: 1314, endPoint y: 368, distance: 781.0
click at [1003, 369] on tr "Plug Awareness Campaign - Sales Goals: 196,000 imp. | Plug | 3 nc 0 $0 $38.01 $…" at bounding box center [753, 366] width 1172 height 38
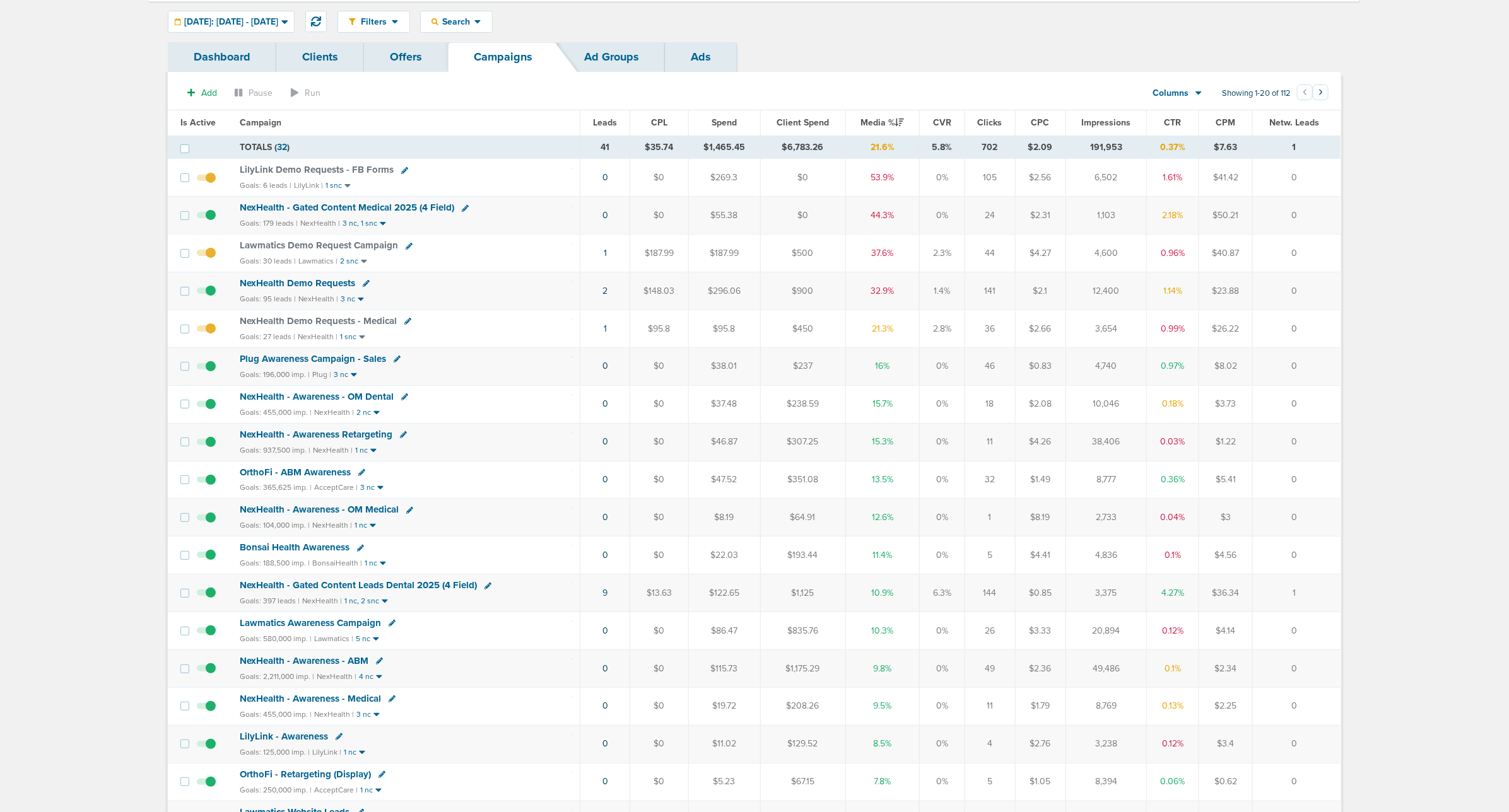
click at [1003, 368] on td "0" at bounding box center [1297, 366] width 88 height 38
click at [549, 97] on section "Add Pause Run Columns Media Stats Sales Performance Custom Showing 1-20 of 112 …" at bounding box center [754, 96] width 1173 height 29
drag, startPoint x: 534, startPoint y: 102, endPoint x: 1481, endPoint y: 353, distance: 979.7
click at [1003, 353] on main "Notifications You have no unread notifications [PERSON_NAME] Profile Sign Out C…" at bounding box center [754, 500] width 1509 height 1074
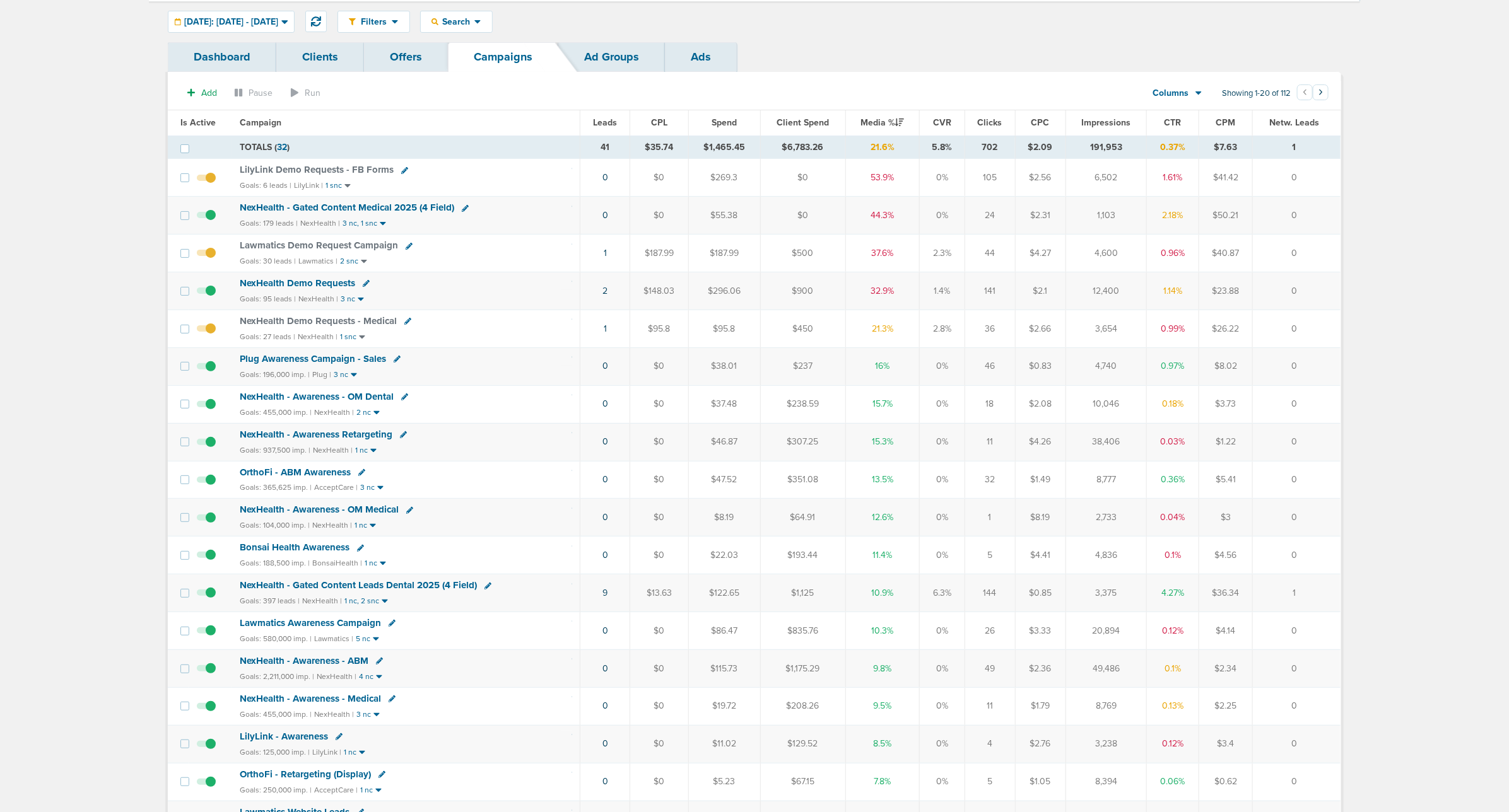
scroll to position [0, 0]
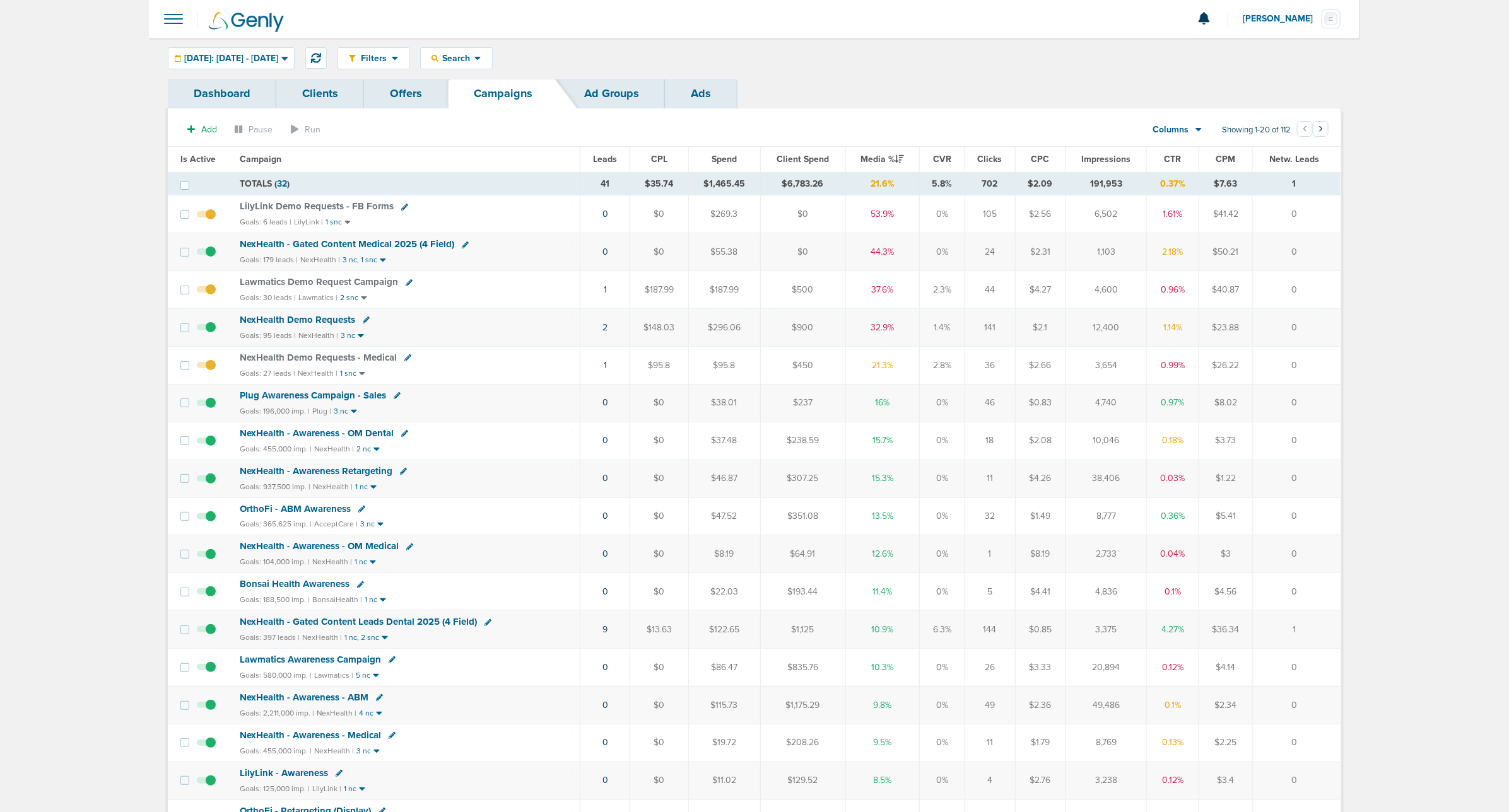
drag, startPoint x: 131, startPoint y: 177, endPoint x: 1513, endPoint y: 500, distance: 1419.2
click at [1003, 434] on html "Notifications You have no unread notifications [PERSON_NAME] Profile Sign Out C…" at bounding box center [754, 406] width 1509 height 812
